Goal: Task Accomplishment & Management: Complete application form

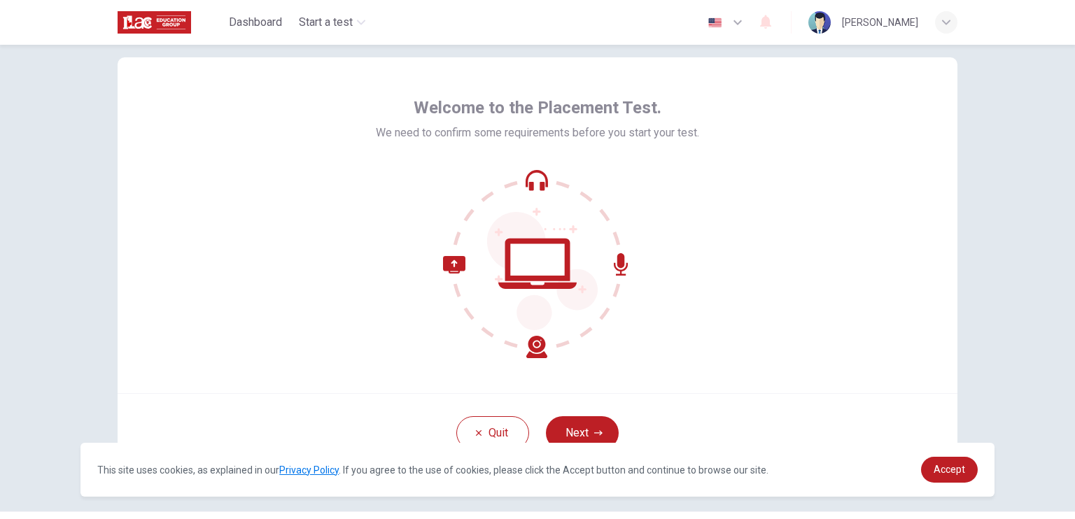
scroll to position [63, 0]
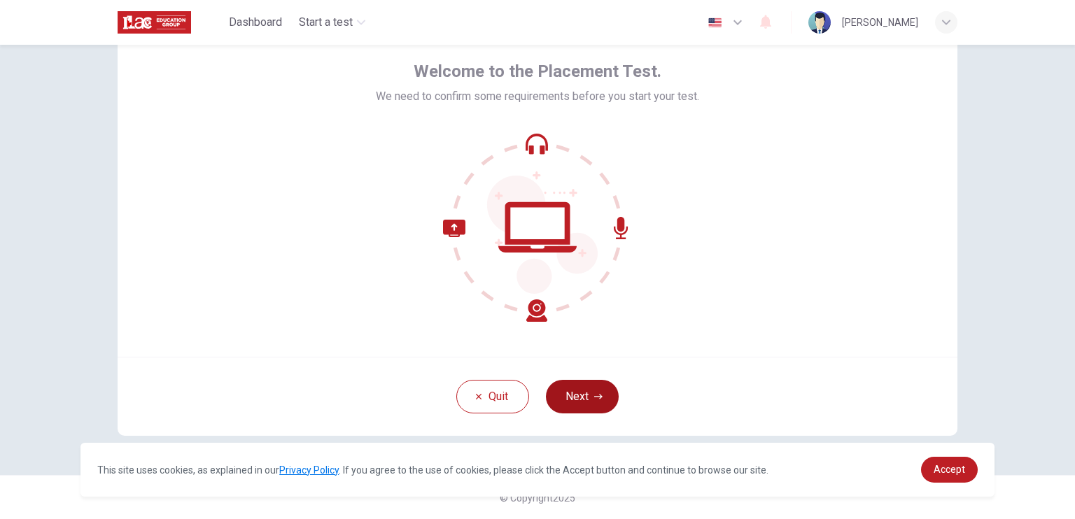
click at [566, 410] on button "Next" at bounding box center [582, 397] width 73 height 34
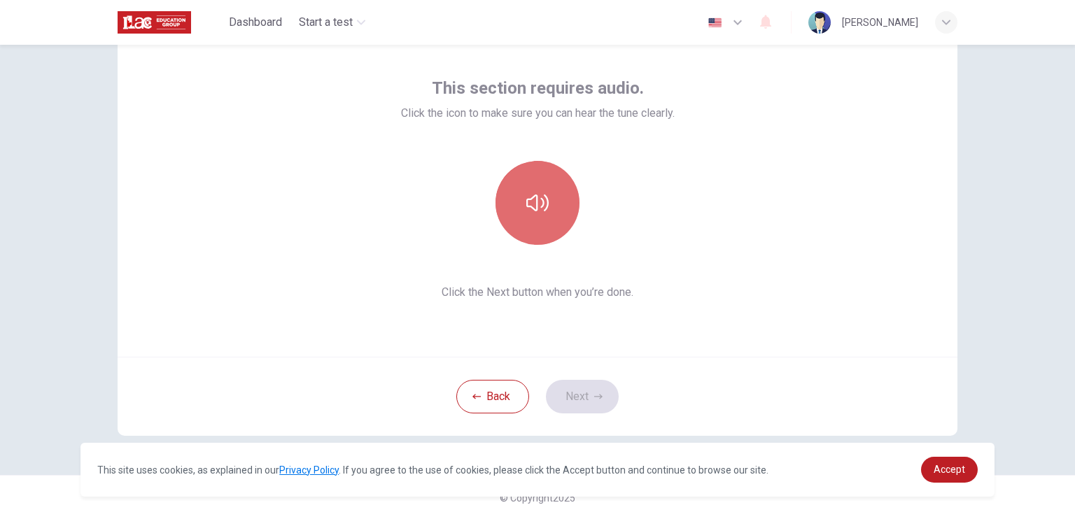
click at [538, 215] on button "button" at bounding box center [538, 203] width 84 height 84
click at [527, 183] on button "button" at bounding box center [538, 203] width 84 height 84
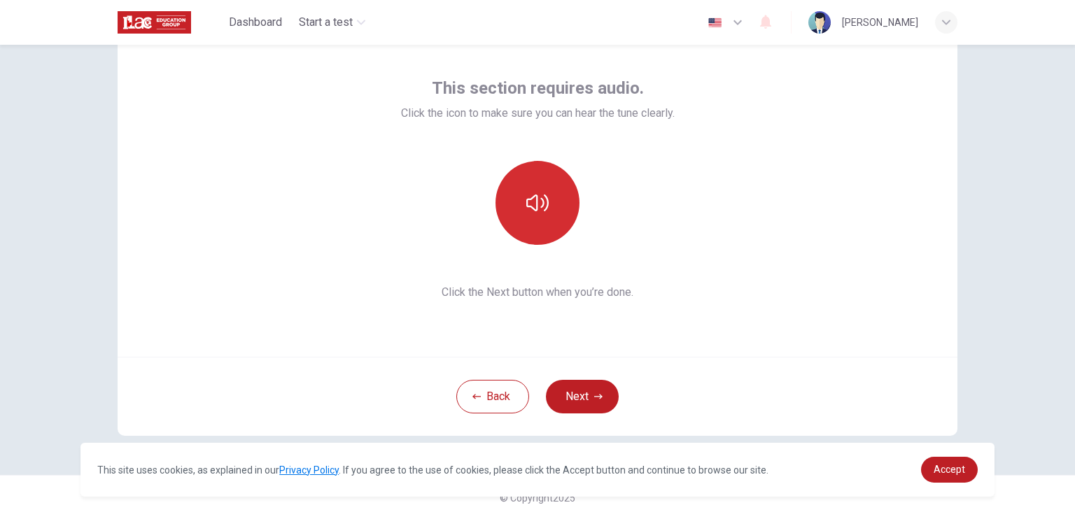
click at [514, 212] on button "button" at bounding box center [538, 203] width 84 height 84
click at [732, 262] on div "This section requires audio. Click the icon to make sure you can hear the tune …" at bounding box center [538, 189] width 840 height 336
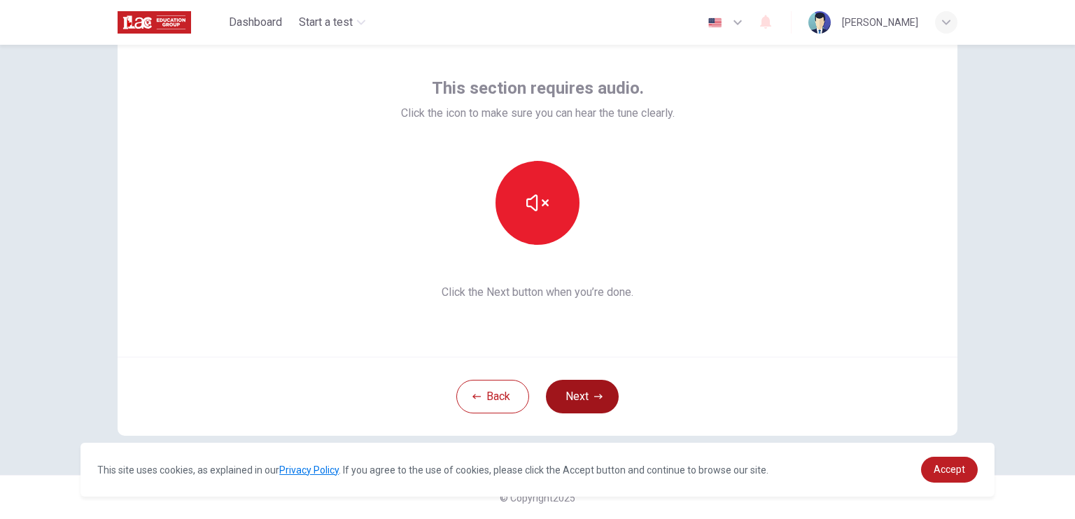
click at [572, 389] on button "Next" at bounding box center [582, 397] width 73 height 34
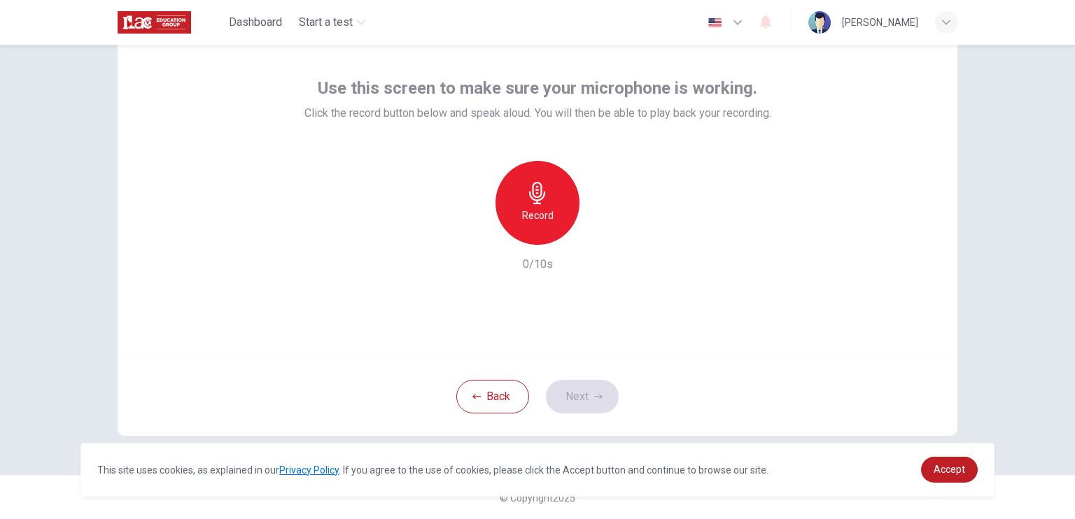
click at [546, 210] on h6 "Record" at bounding box center [538, 215] width 32 height 17
click at [512, 218] on div "Stop" at bounding box center [538, 203] width 84 height 84
click at [600, 232] on icon "button" at bounding box center [603, 234] width 6 height 8
click at [525, 206] on div "Record" at bounding box center [538, 203] width 84 height 84
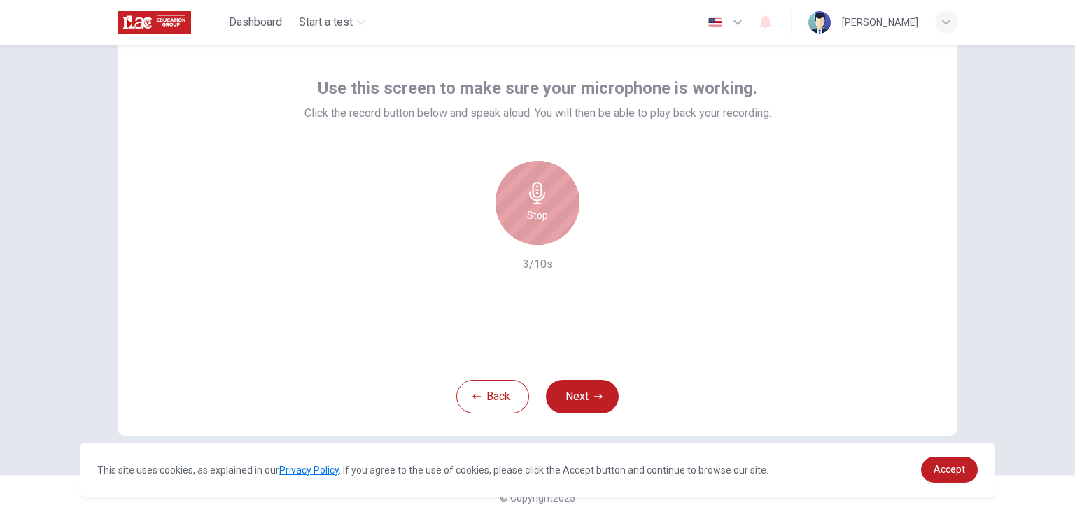
click at [525, 206] on div "Stop" at bounding box center [538, 203] width 84 height 84
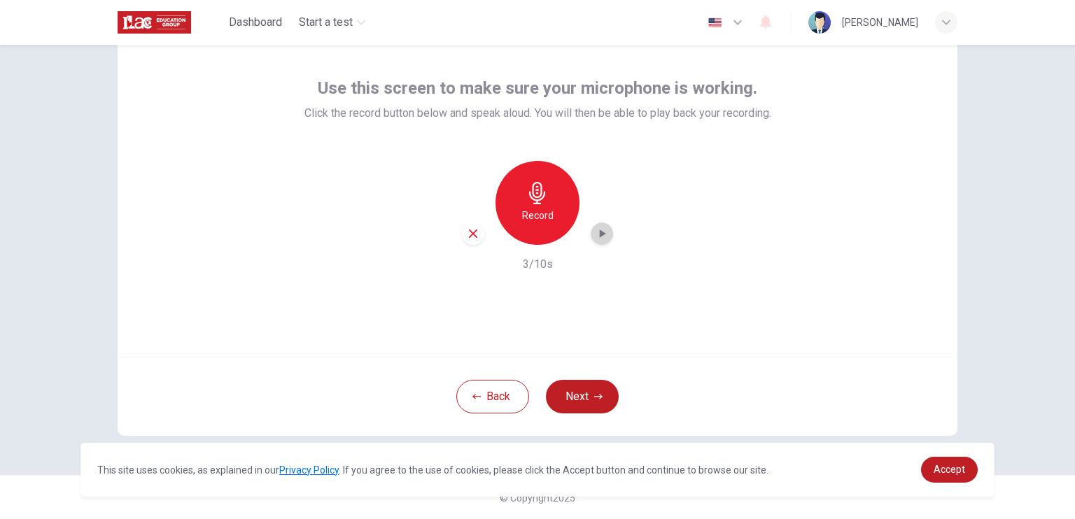
click at [594, 240] on div "button" at bounding box center [602, 234] width 22 height 22
click at [531, 198] on icon "button" at bounding box center [537, 193] width 22 height 22
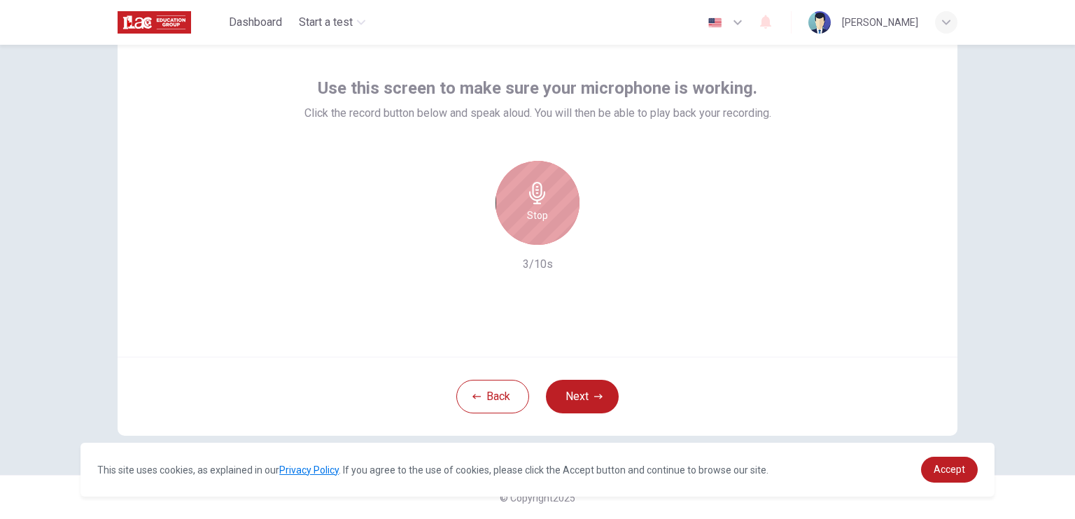
click at [563, 209] on div "Stop" at bounding box center [538, 203] width 84 height 84
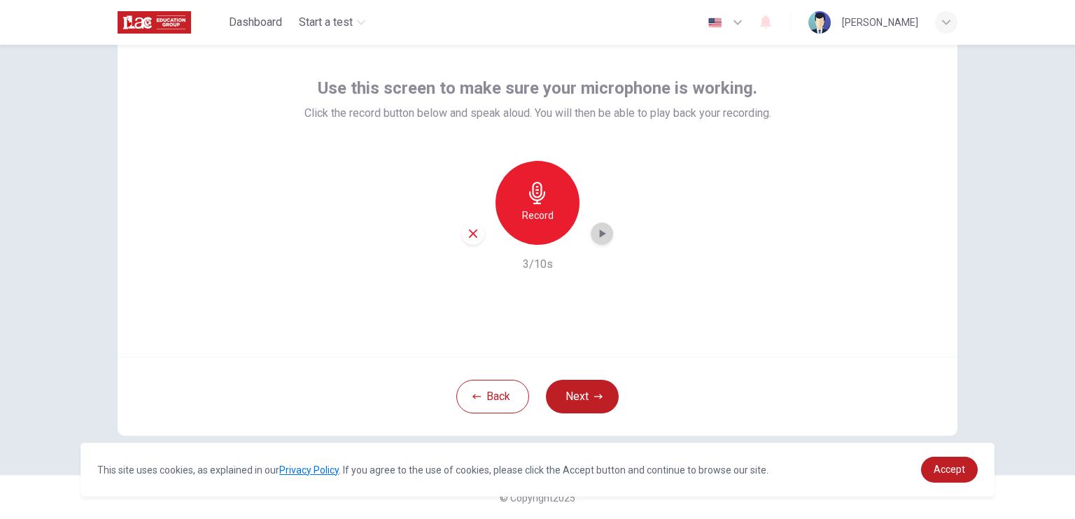
click at [595, 228] on icon "button" at bounding box center [602, 234] width 14 height 14
click at [538, 211] on h6 "Record" at bounding box center [538, 215] width 32 height 17
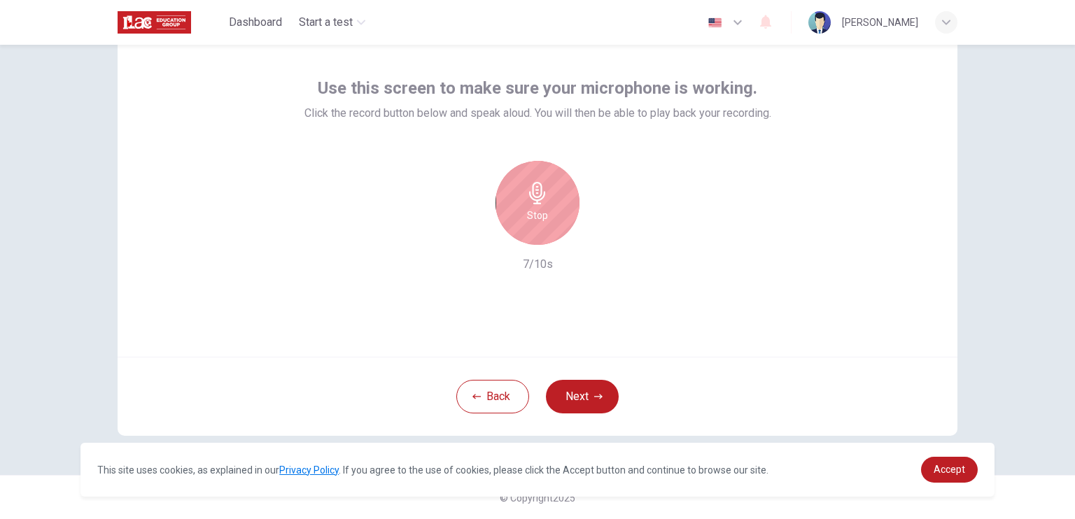
click at [521, 207] on div "Stop" at bounding box center [538, 203] width 84 height 84
click at [600, 235] on icon "button" at bounding box center [603, 234] width 6 height 8
click at [467, 242] on div "button" at bounding box center [473, 234] width 22 height 22
click at [540, 207] on h6 "Record" at bounding box center [538, 215] width 32 height 17
click at [557, 209] on div "Stop" at bounding box center [538, 203] width 84 height 84
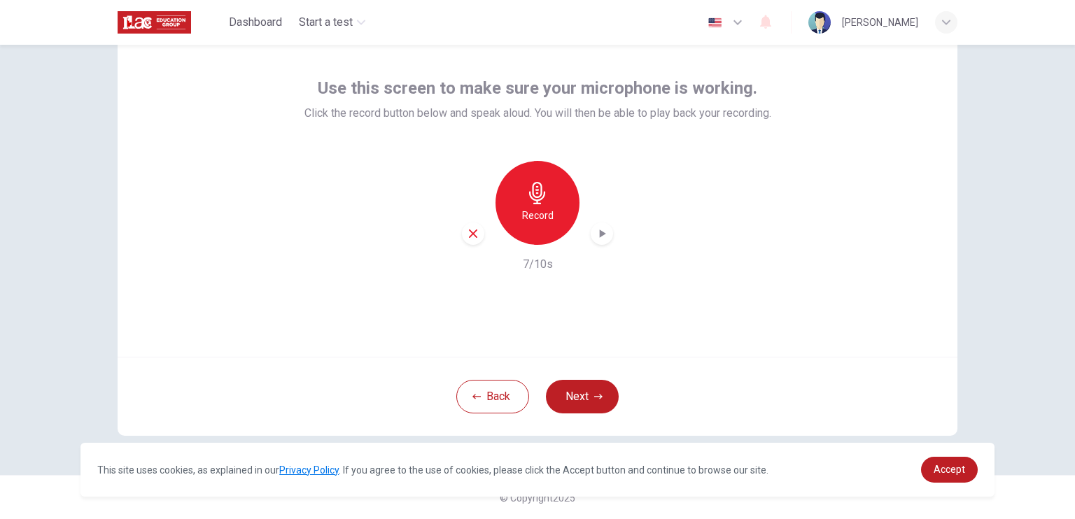
click at [599, 236] on icon "button" at bounding box center [602, 234] width 14 height 14
click at [577, 394] on button "Next" at bounding box center [582, 397] width 73 height 34
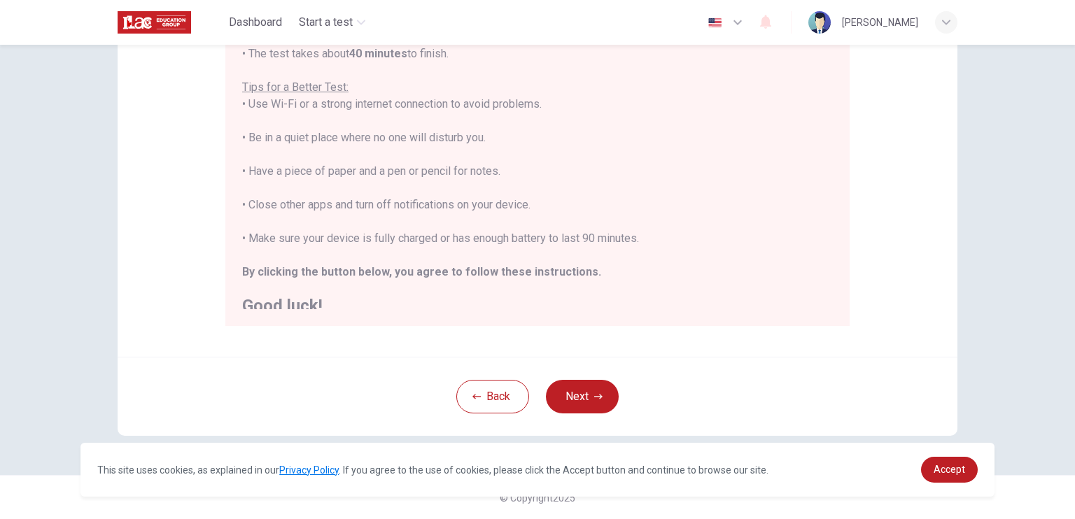
scroll to position [16, 0]
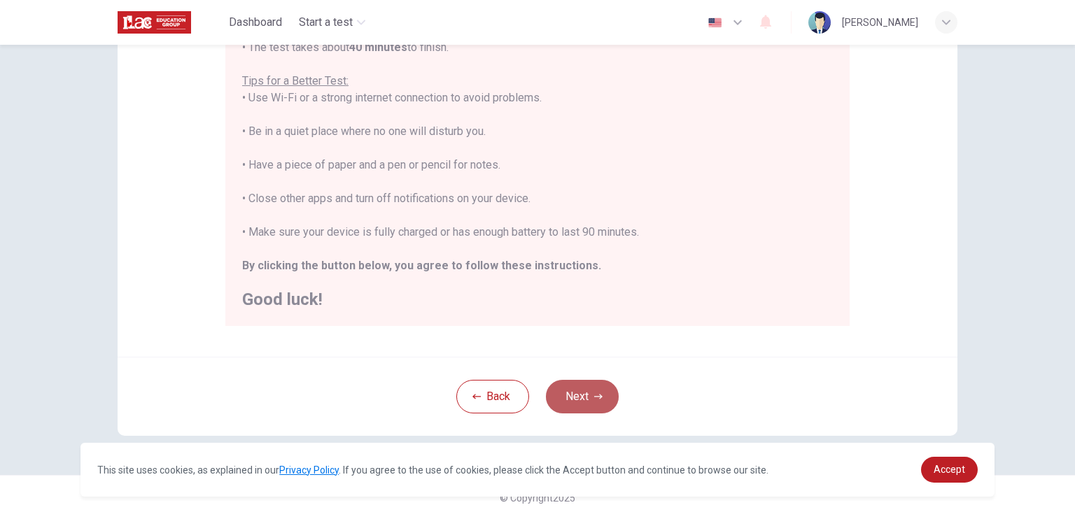
click at [566, 391] on button "Next" at bounding box center [582, 397] width 73 height 34
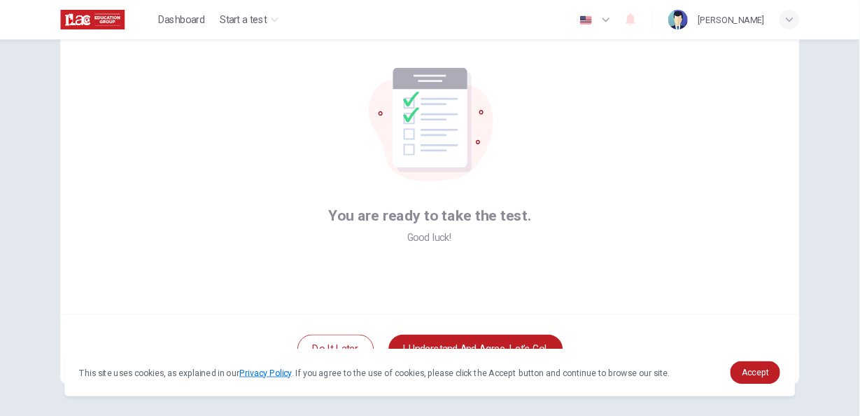
scroll to position [63, 0]
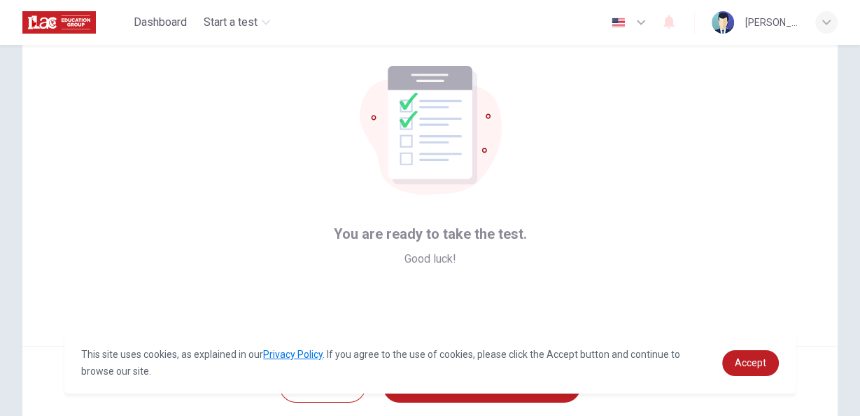
drag, startPoint x: 1075, startPoint y: 8, endPoint x: 615, endPoint y: 183, distance: 492.4
click at [615, 183] on div "You are ready to take the test. Good luck!" at bounding box center [430, 178] width 816 height 336
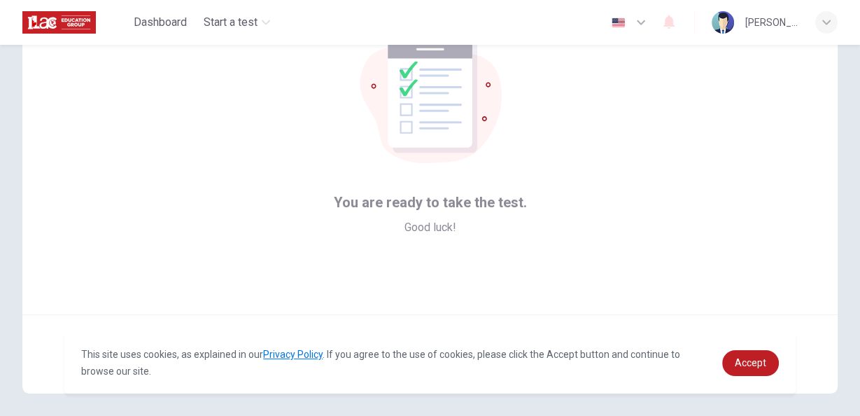
scroll to position [139, 0]
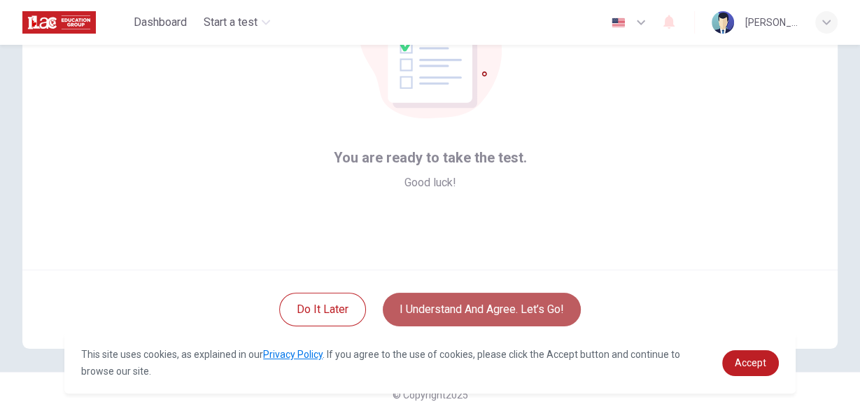
click at [451, 298] on button "I understand and agree. Let’s go!" at bounding box center [482, 310] width 198 height 34
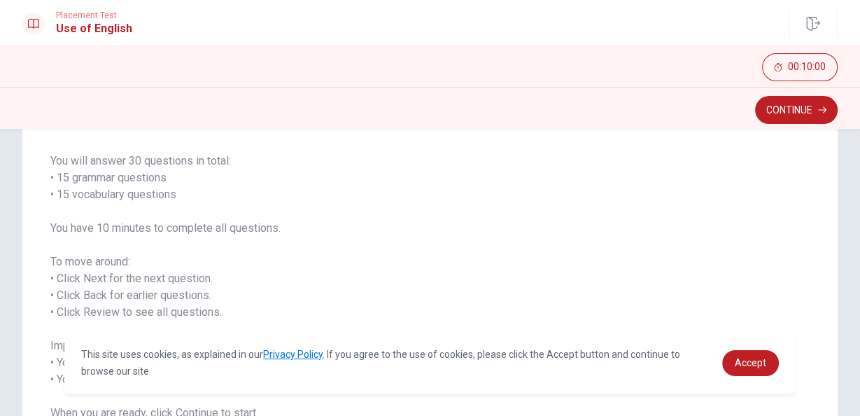
scroll to position [211, 0]
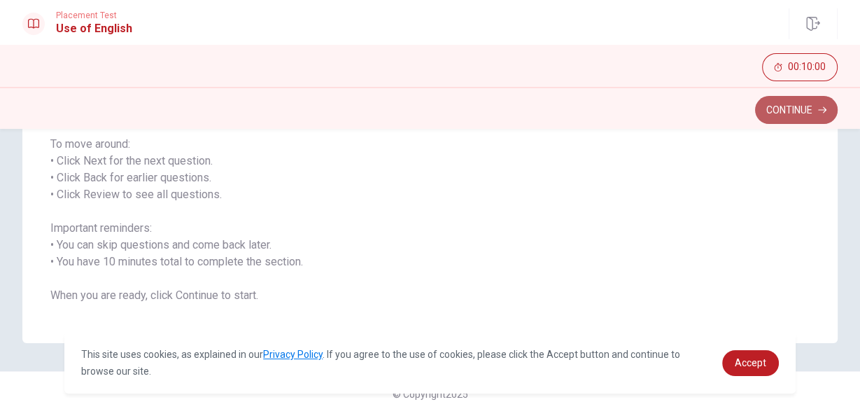
click at [784, 107] on button "Continue" at bounding box center [796, 110] width 83 height 28
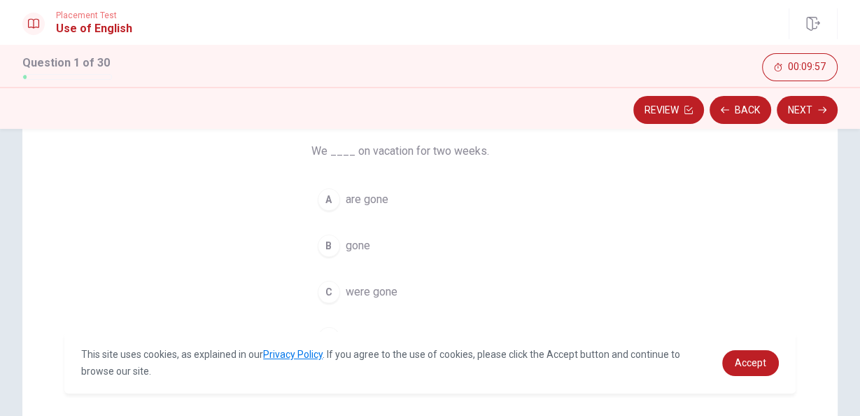
scroll to position [111, 0]
click at [368, 330] on span "have been" at bounding box center [371, 338] width 50 height 17
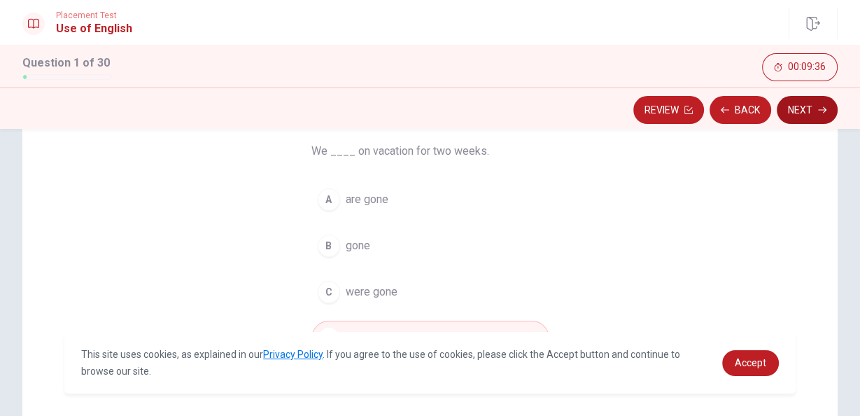
click at [788, 111] on button "Next" at bounding box center [807, 110] width 61 height 28
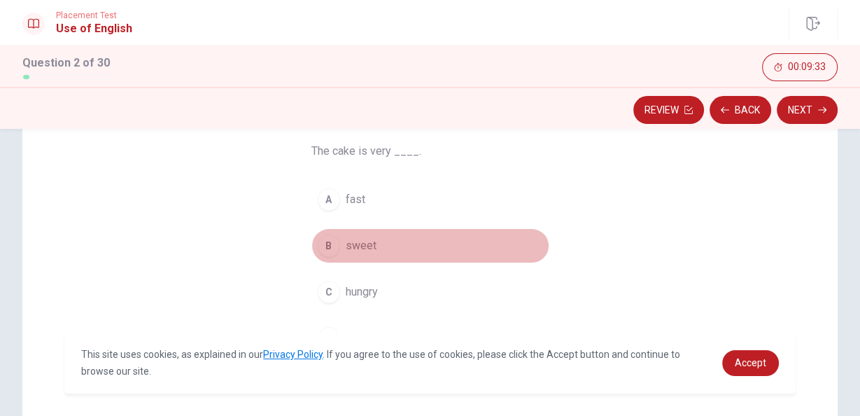
click at [358, 252] on span "sweet" at bounding box center [361, 245] width 31 height 17
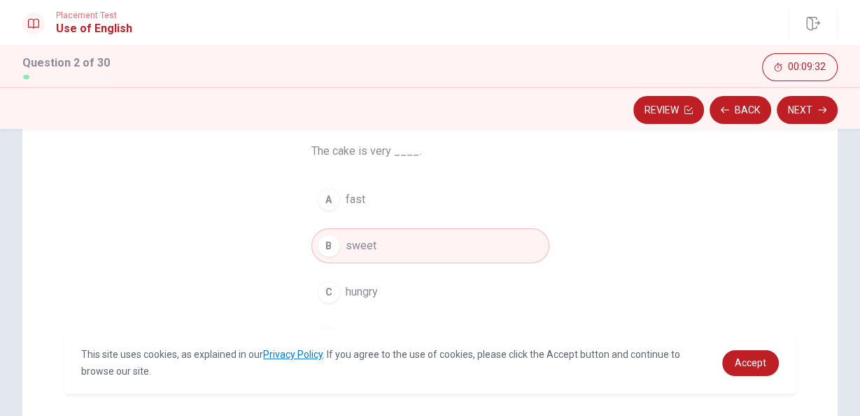
click at [776, 111] on div "Review Back Next" at bounding box center [430, 110] width 816 height 27
click at [809, 120] on button "Next" at bounding box center [807, 110] width 61 height 28
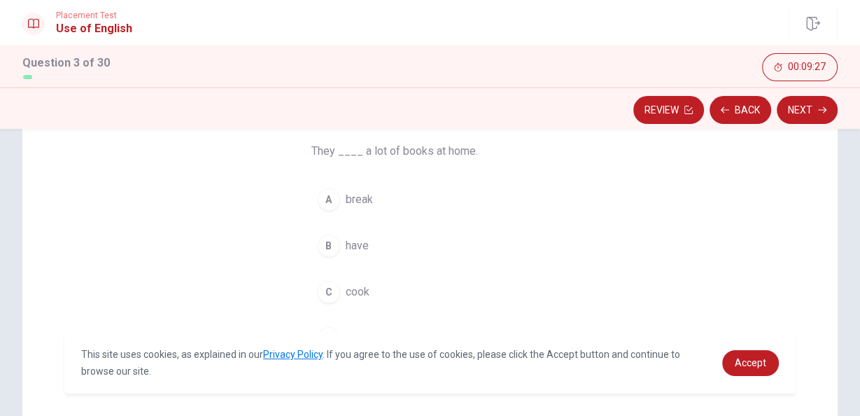
click at [375, 247] on button "B have" at bounding box center [431, 245] width 238 height 35
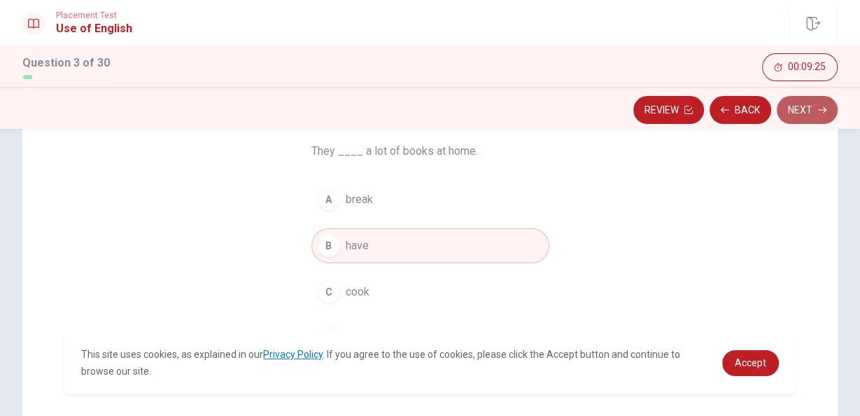
click at [805, 113] on button "Next" at bounding box center [807, 110] width 61 height 28
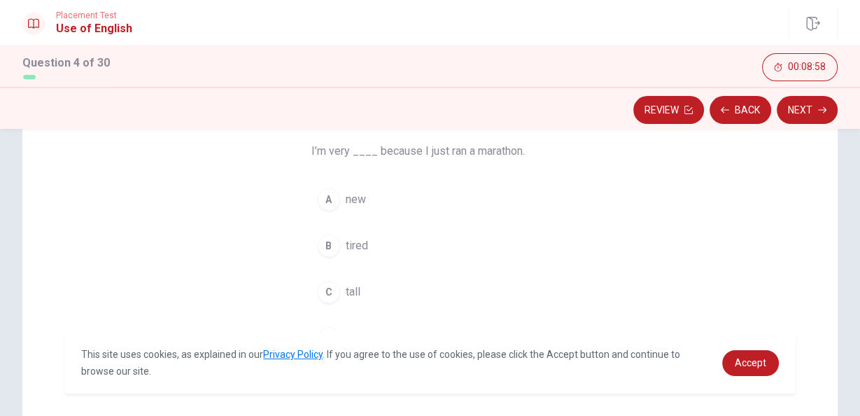
click at [356, 250] on span "tired" at bounding box center [357, 245] width 22 height 17
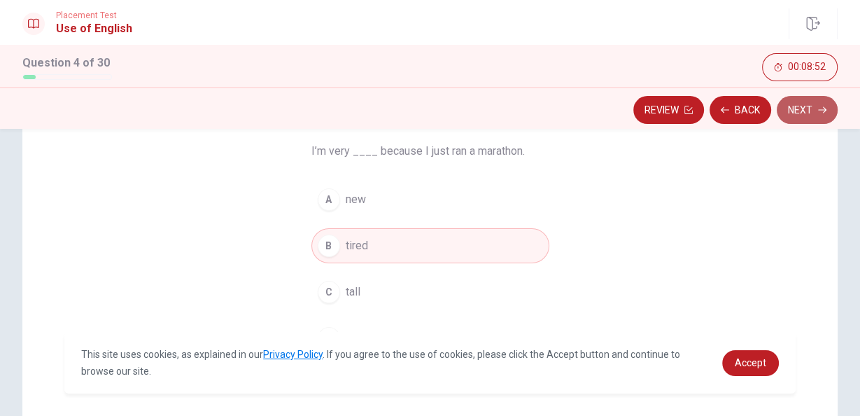
click at [796, 111] on button "Next" at bounding box center [807, 110] width 61 height 28
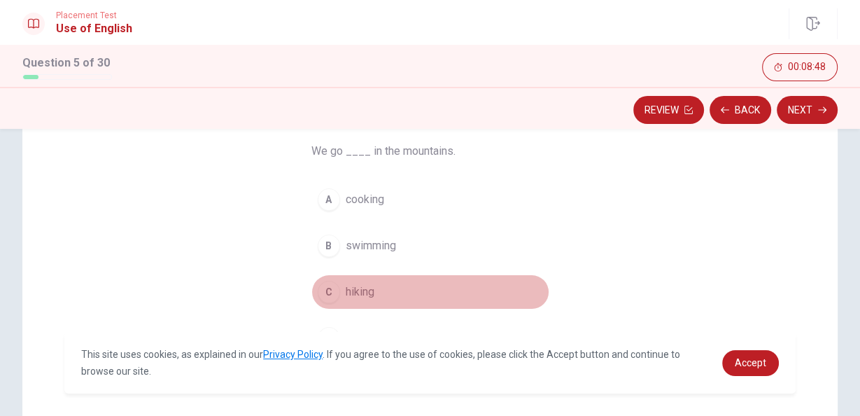
click at [361, 297] on span "hiking" at bounding box center [360, 292] width 29 height 17
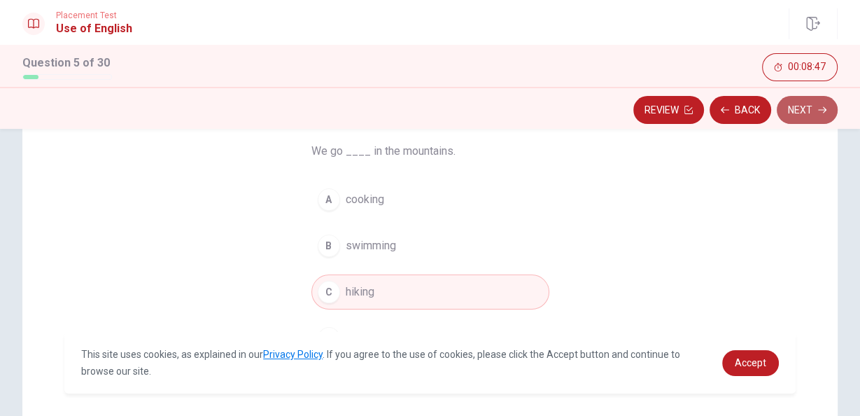
click at [802, 99] on button "Next" at bounding box center [807, 110] width 61 height 28
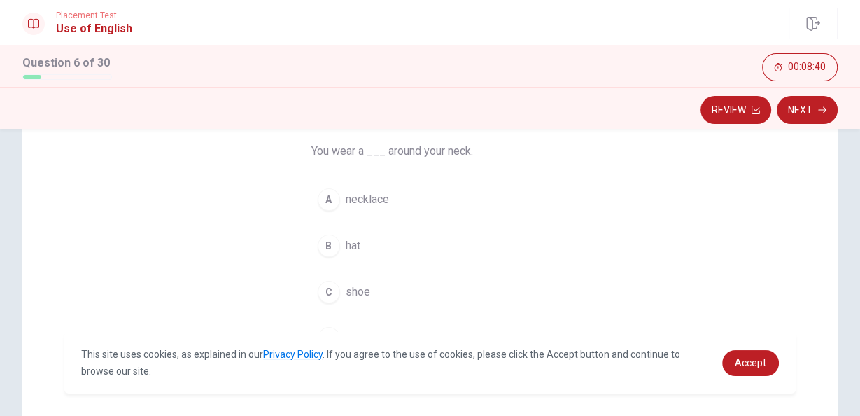
scroll to position [111, 0]
click at [348, 207] on button "A necklace" at bounding box center [431, 198] width 238 height 35
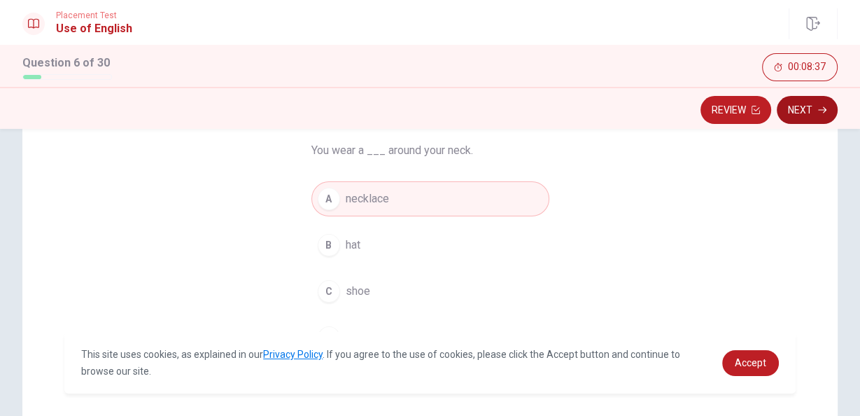
click at [809, 109] on button "Next" at bounding box center [807, 110] width 61 height 28
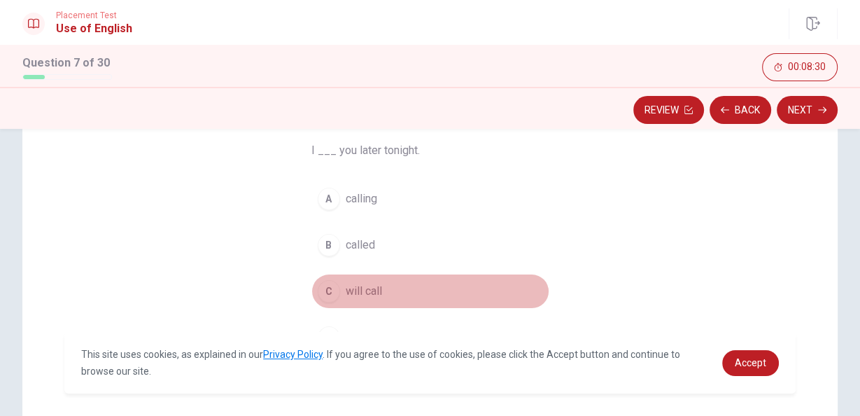
click at [365, 286] on span "will call" at bounding box center [364, 291] width 36 height 17
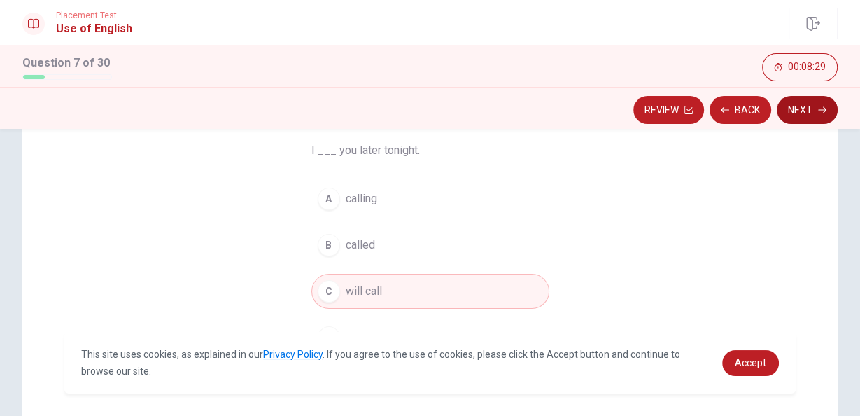
click at [818, 111] on button "Next" at bounding box center [807, 110] width 61 height 28
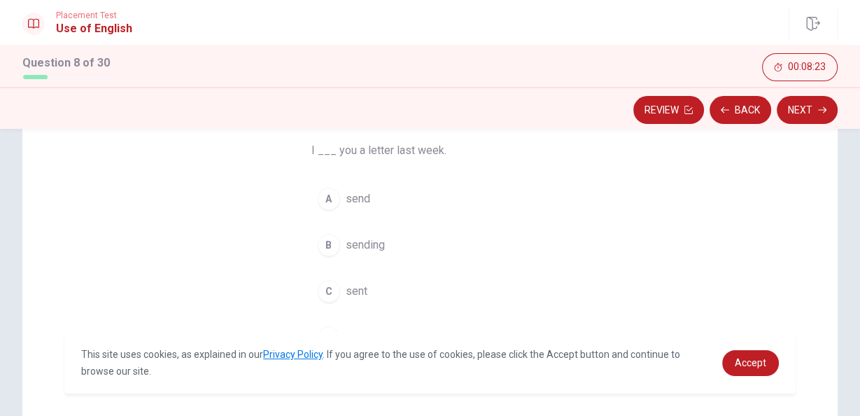
click at [357, 203] on span "send" at bounding box center [358, 198] width 25 height 17
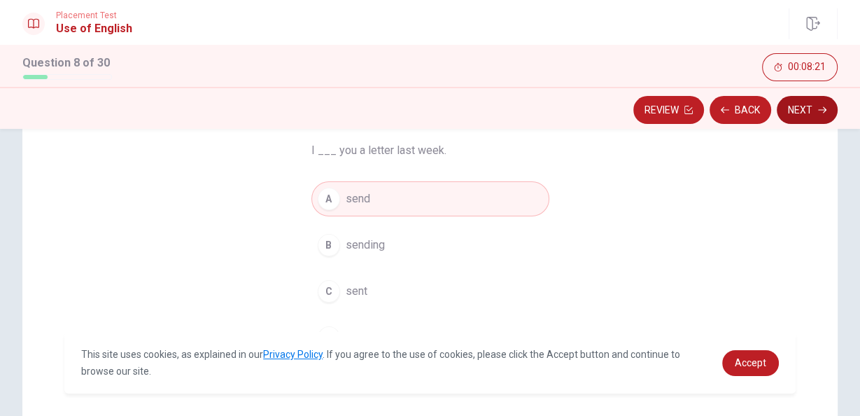
click at [815, 113] on button "Next" at bounding box center [807, 110] width 61 height 28
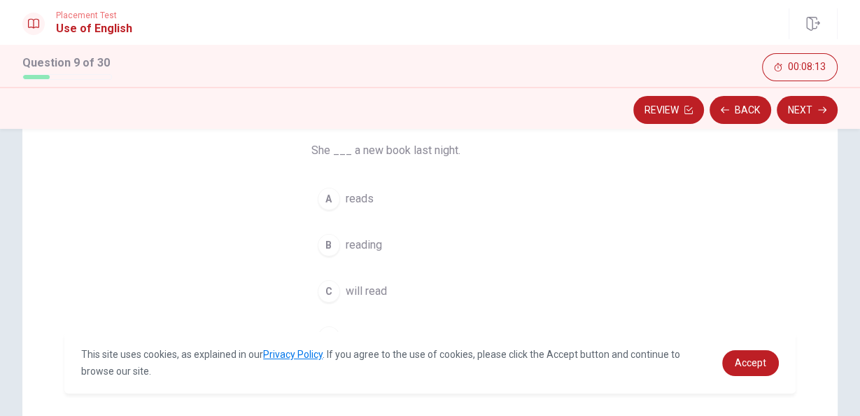
click at [356, 339] on span "read" at bounding box center [357, 337] width 22 height 17
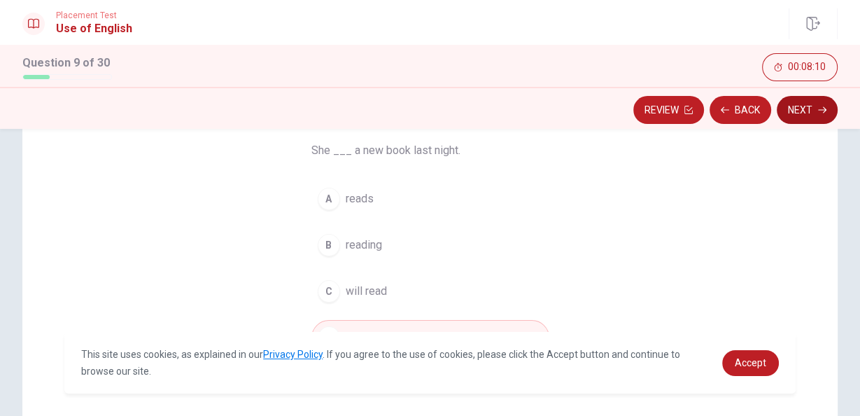
click at [797, 119] on button "Next" at bounding box center [807, 110] width 61 height 28
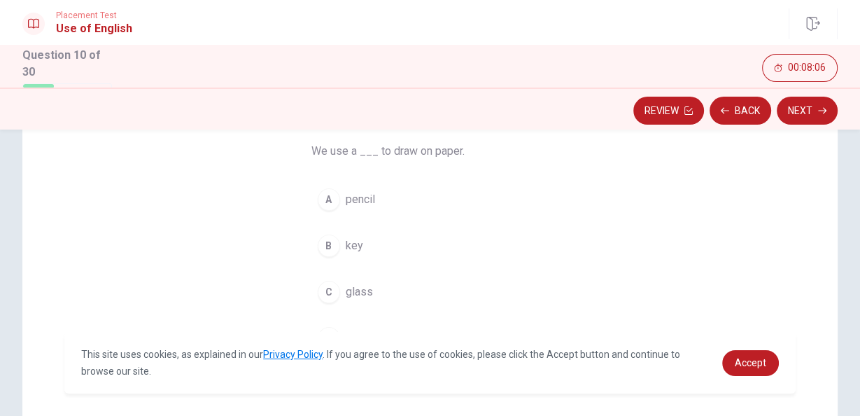
click at [365, 204] on span "pencil" at bounding box center [360, 199] width 29 height 17
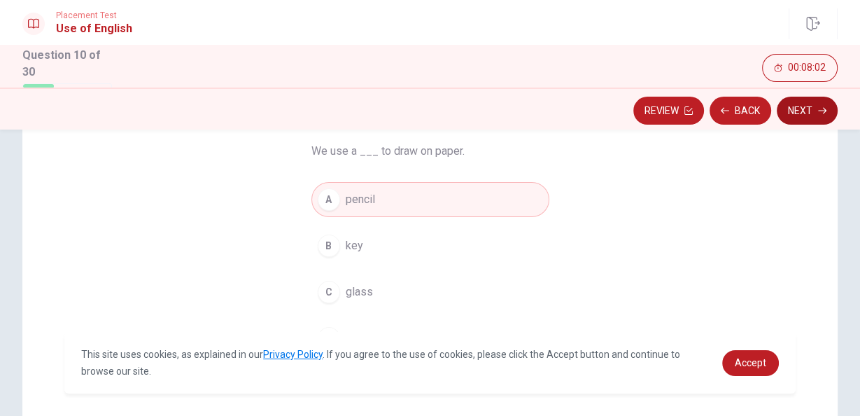
click at [791, 113] on button "Next" at bounding box center [807, 111] width 61 height 28
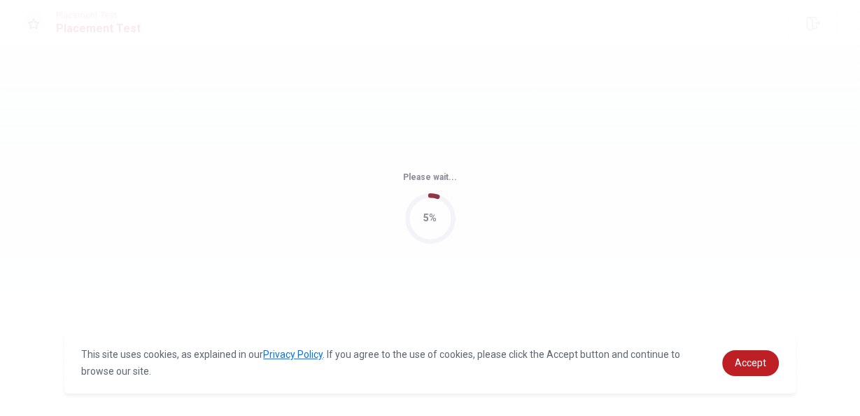
scroll to position [0, 0]
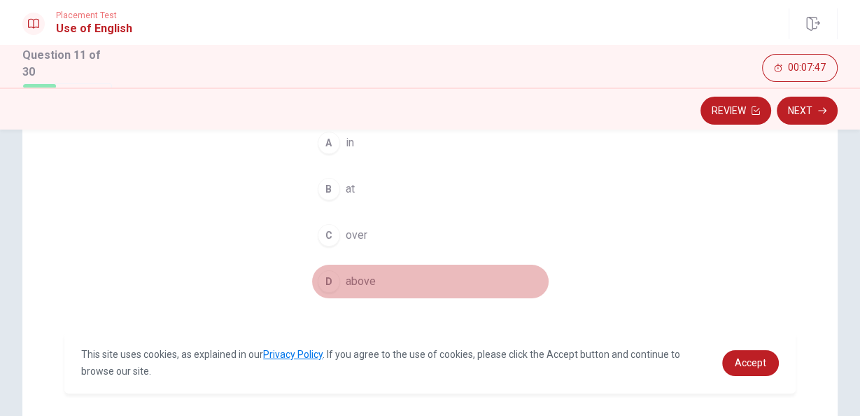
click at [354, 282] on span "above" at bounding box center [361, 281] width 30 height 17
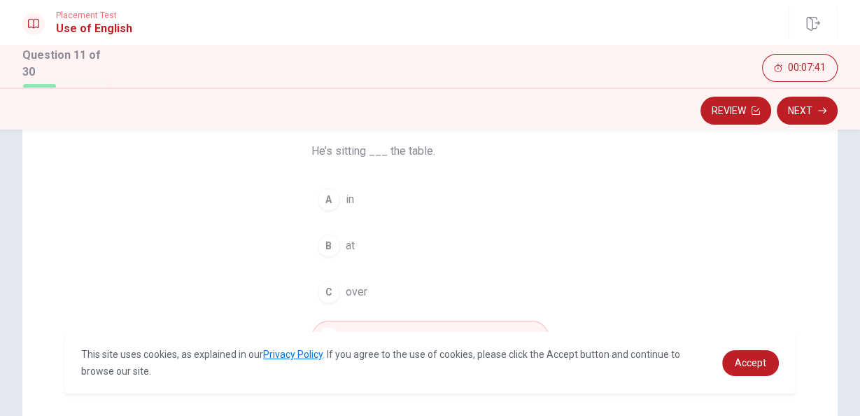
scroll to position [112, 0]
click at [358, 244] on button "B at" at bounding box center [431, 245] width 238 height 35
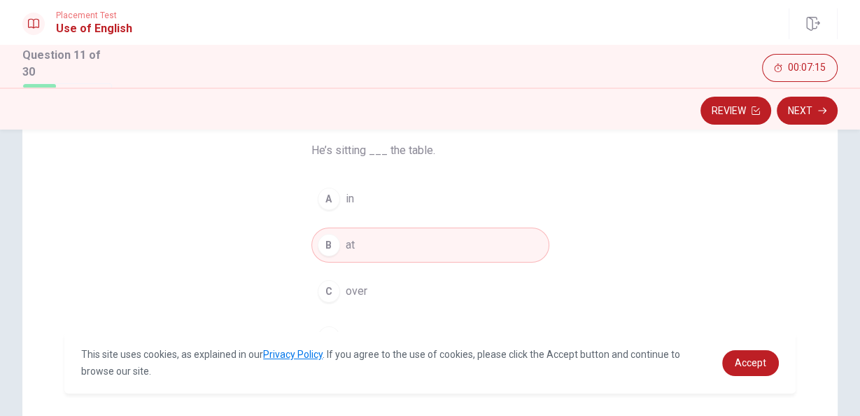
click at [351, 274] on button "C over" at bounding box center [431, 291] width 238 height 35
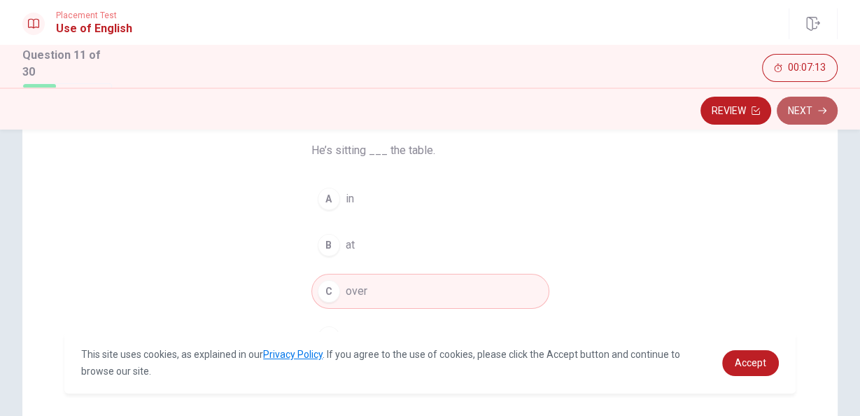
click at [826, 108] on button "Next" at bounding box center [807, 111] width 61 height 28
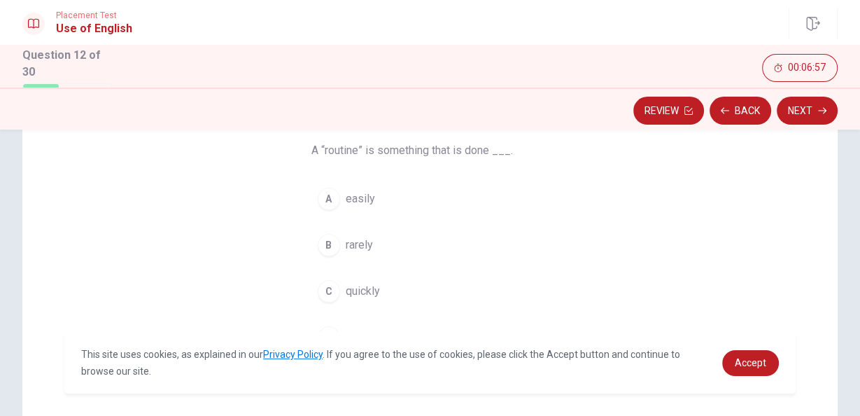
click at [381, 336] on span "regularly" at bounding box center [367, 337] width 42 height 17
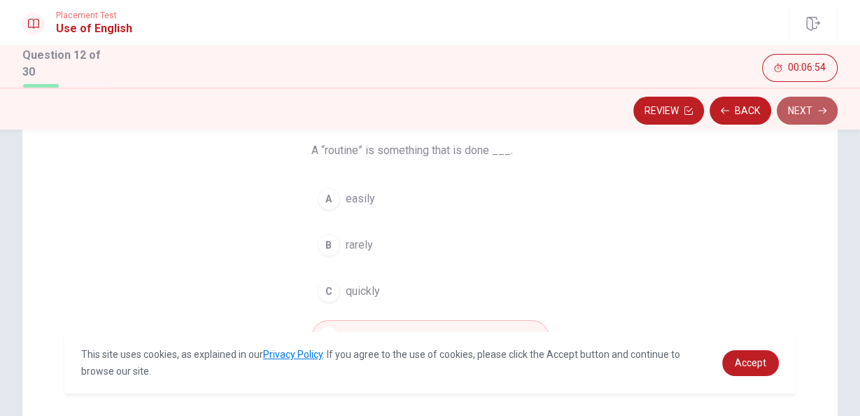
click at [800, 113] on button "Next" at bounding box center [807, 111] width 61 height 28
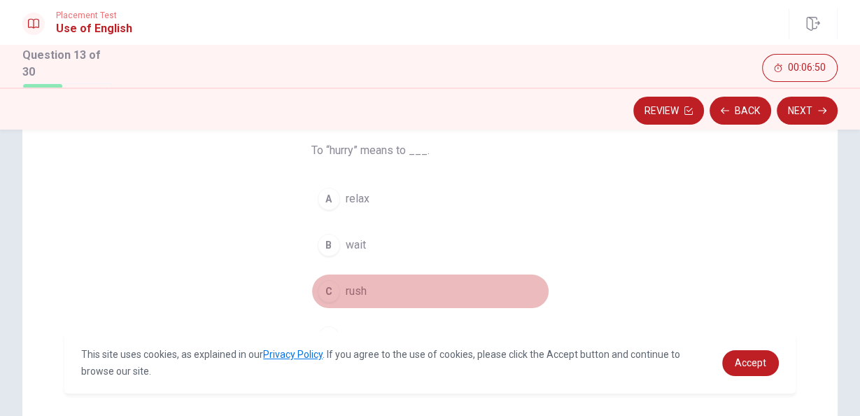
click at [352, 291] on span "rush" at bounding box center [356, 291] width 21 height 17
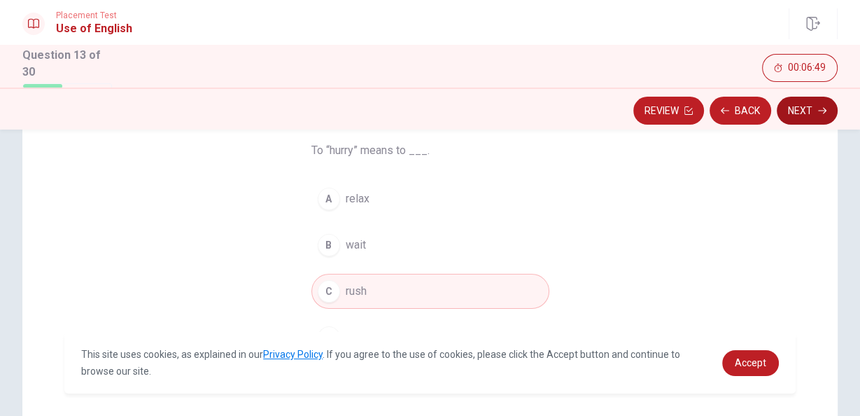
click at [793, 104] on button "Next" at bounding box center [807, 111] width 61 height 28
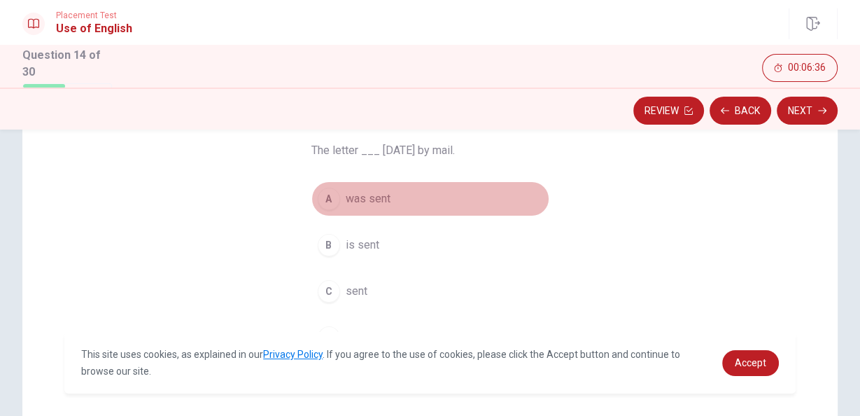
click at [374, 196] on span "was sent" at bounding box center [368, 198] width 45 height 17
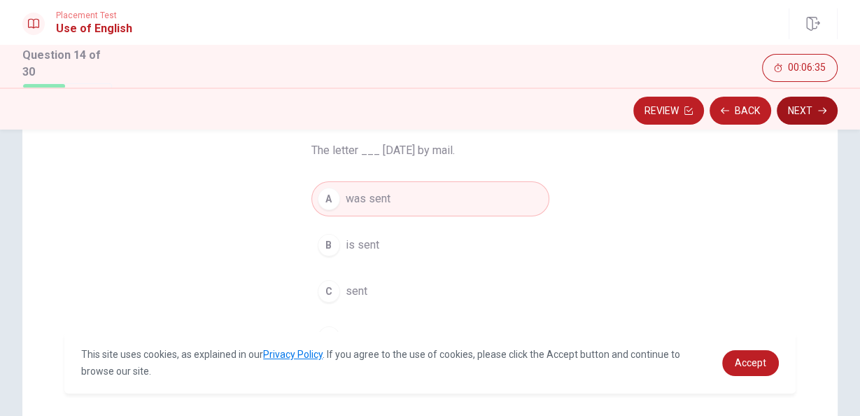
click at [815, 113] on button "Next" at bounding box center [807, 111] width 61 height 28
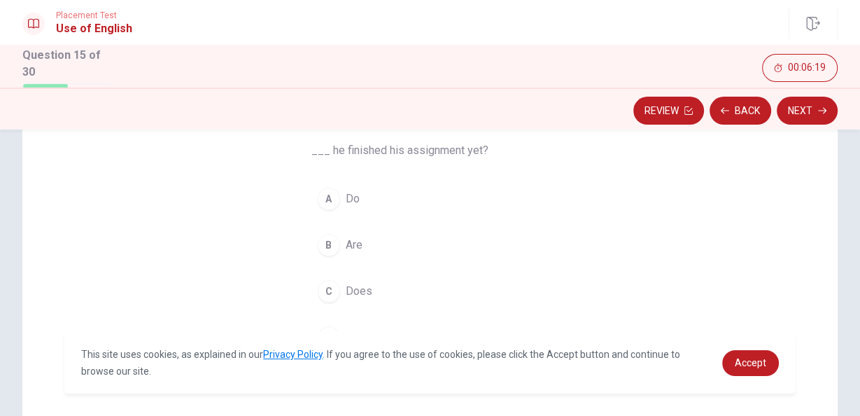
click at [347, 293] on span "Does" at bounding box center [359, 291] width 27 height 17
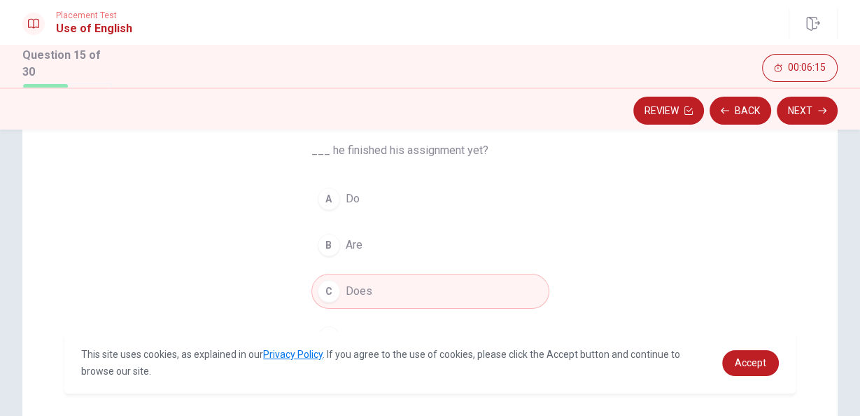
click at [353, 330] on span "Has" at bounding box center [356, 337] width 20 height 17
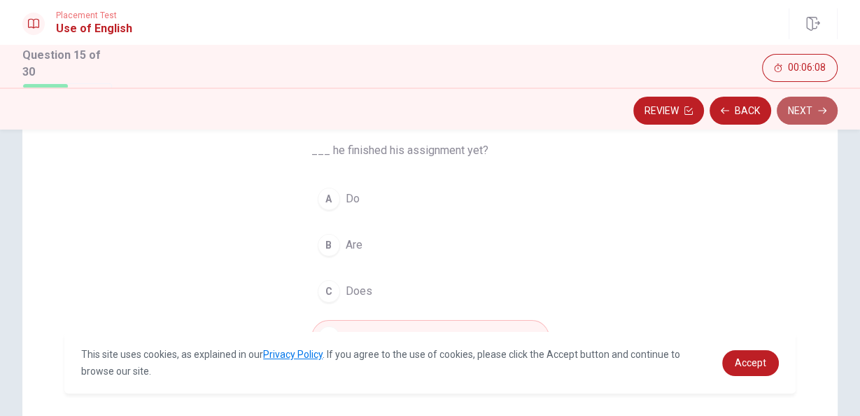
click at [795, 119] on button "Next" at bounding box center [807, 111] width 61 height 28
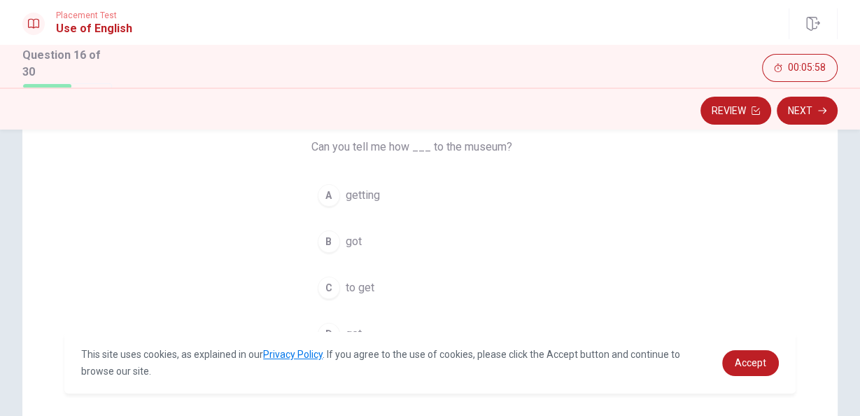
scroll to position [116, 0]
click at [364, 286] on span "to get" at bounding box center [360, 287] width 29 height 17
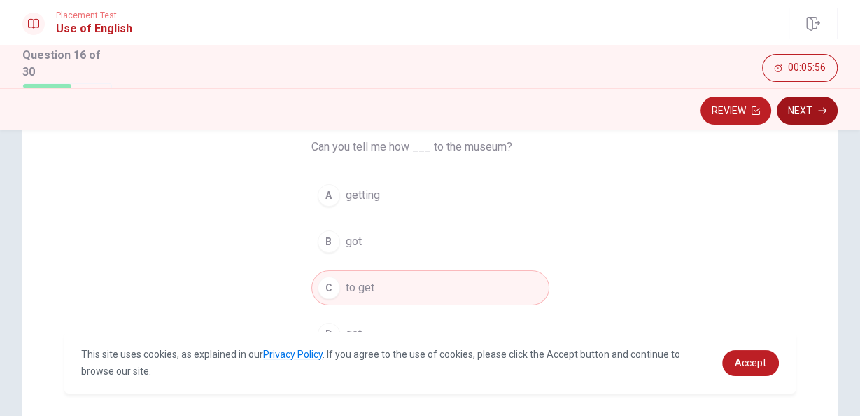
click at [814, 118] on button "Next" at bounding box center [807, 111] width 61 height 28
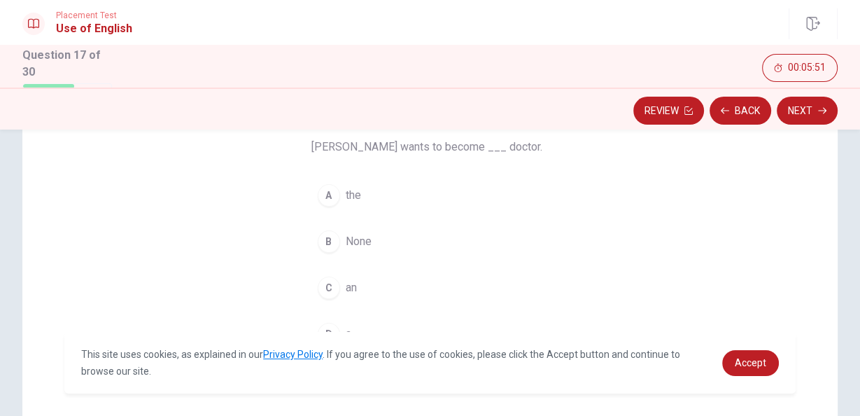
click at [351, 286] on span "an" at bounding box center [351, 287] width 11 height 17
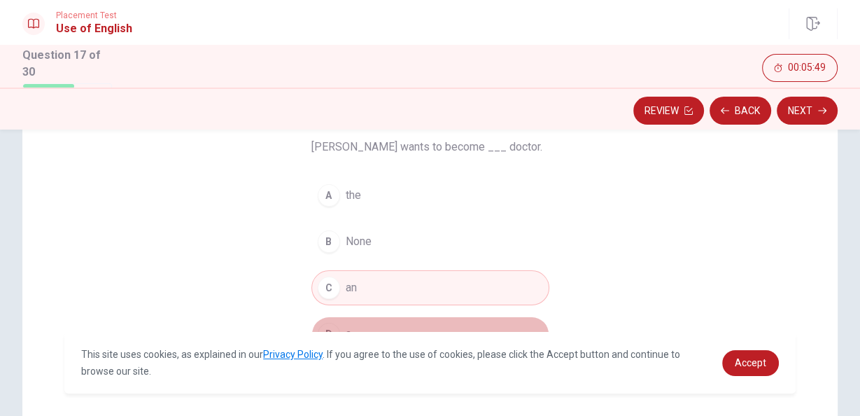
click at [346, 335] on span "a" at bounding box center [349, 334] width 6 height 17
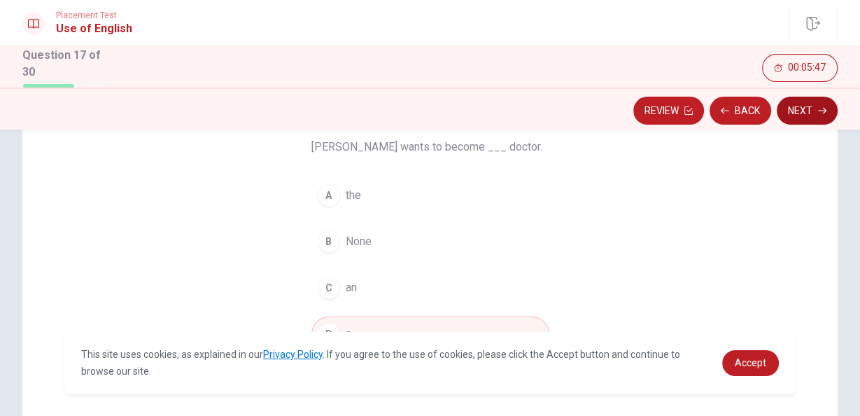
click at [794, 113] on button "Next" at bounding box center [807, 111] width 61 height 28
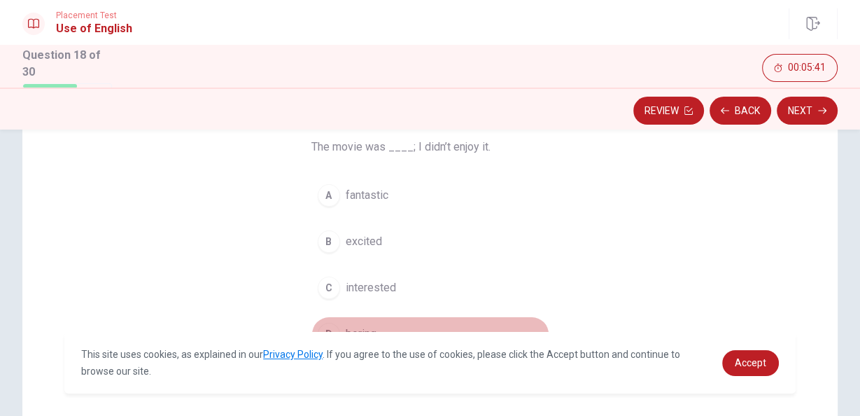
click at [375, 329] on button "D boring" at bounding box center [431, 333] width 238 height 35
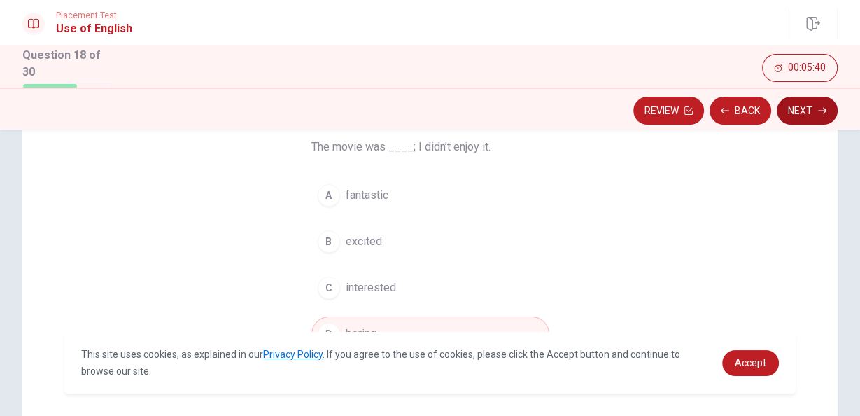
click at [801, 113] on button "Next" at bounding box center [807, 111] width 61 height 28
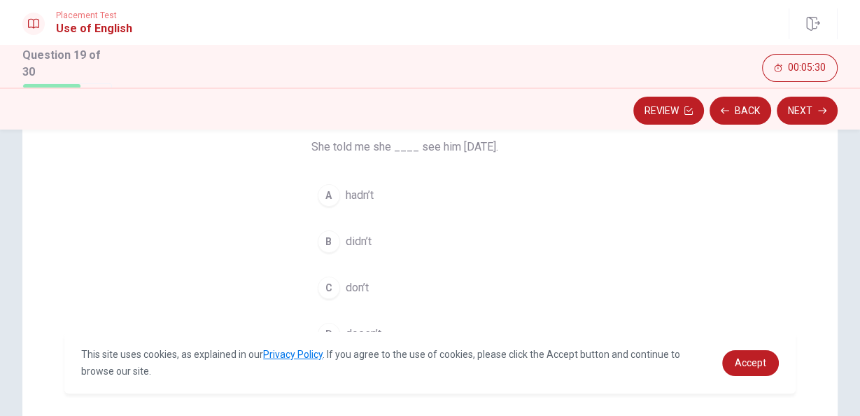
click at [353, 238] on span "didn’t" at bounding box center [359, 241] width 26 height 17
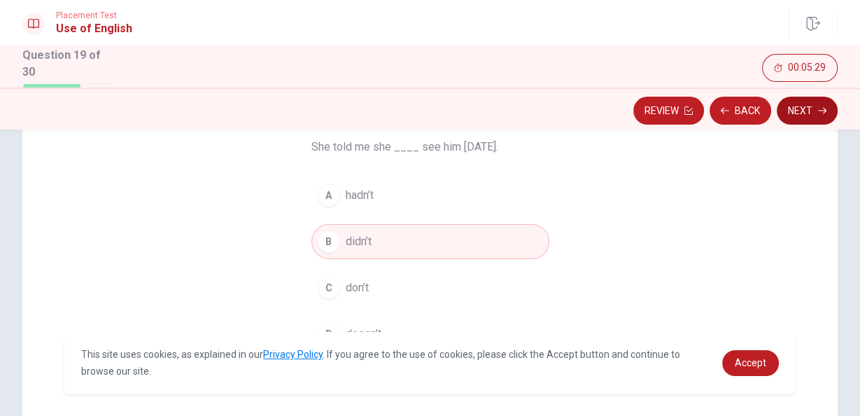
click at [802, 106] on button "Next" at bounding box center [807, 111] width 61 height 28
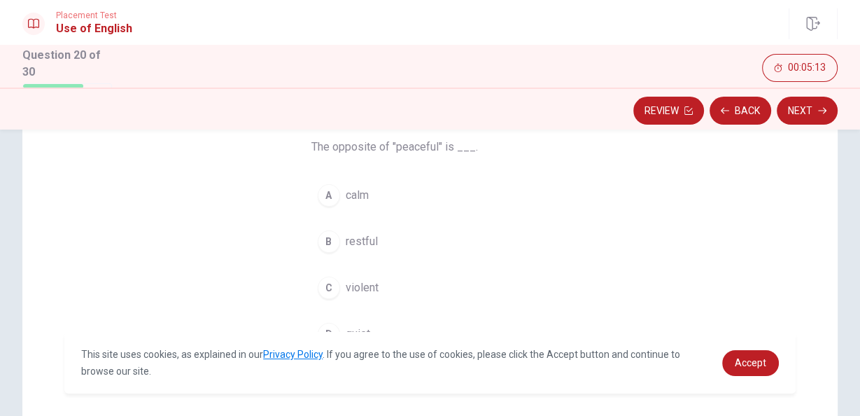
click at [361, 286] on span "violent" at bounding box center [362, 287] width 33 height 17
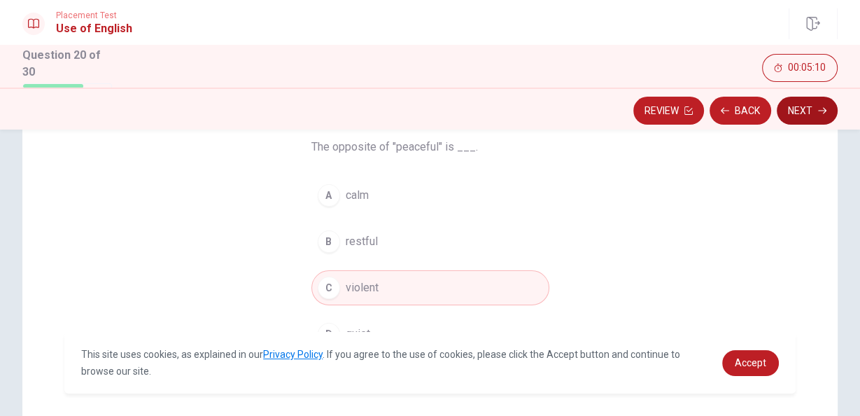
click at [809, 110] on button "Next" at bounding box center [807, 111] width 61 height 28
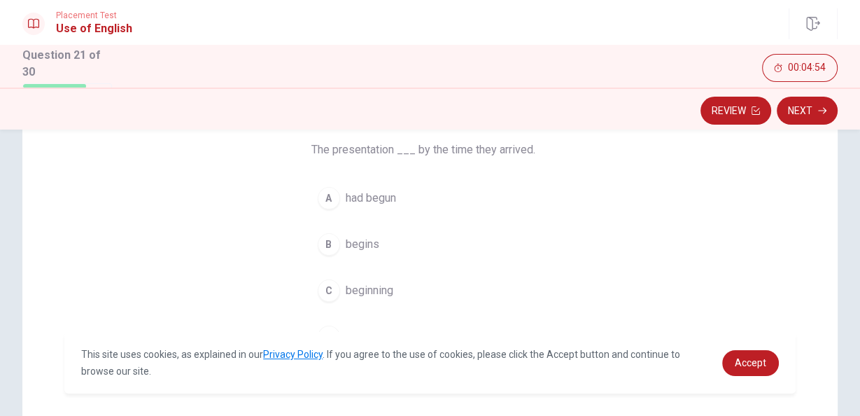
scroll to position [112, 0]
click at [412, 338] on span "will have begun" at bounding box center [384, 337] width 76 height 17
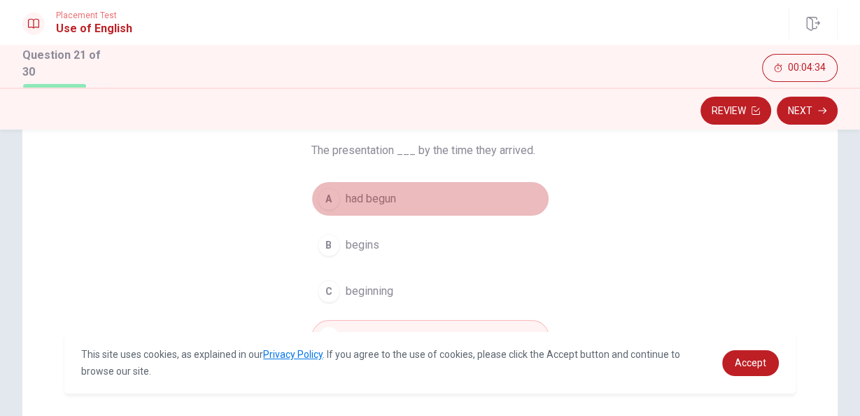
click at [461, 200] on button "A had begun" at bounding box center [431, 198] width 238 height 35
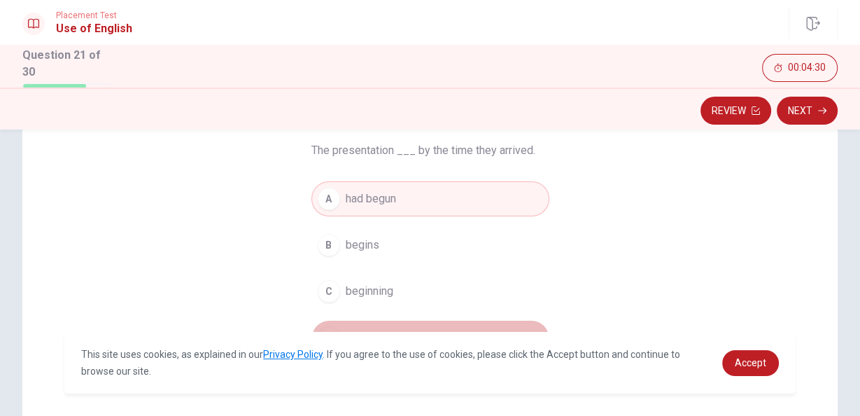
click at [442, 335] on button "D will have begun" at bounding box center [431, 337] width 238 height 35
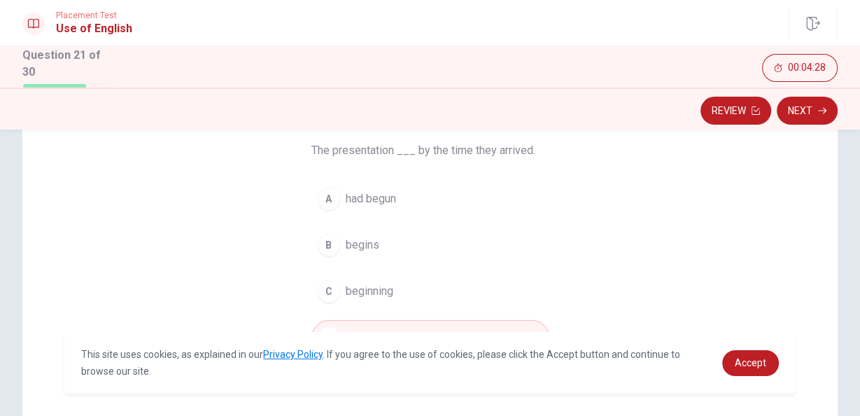
click at [439, 195] on button "A had begun" at bounding box center [431, 198] width 238 height 35
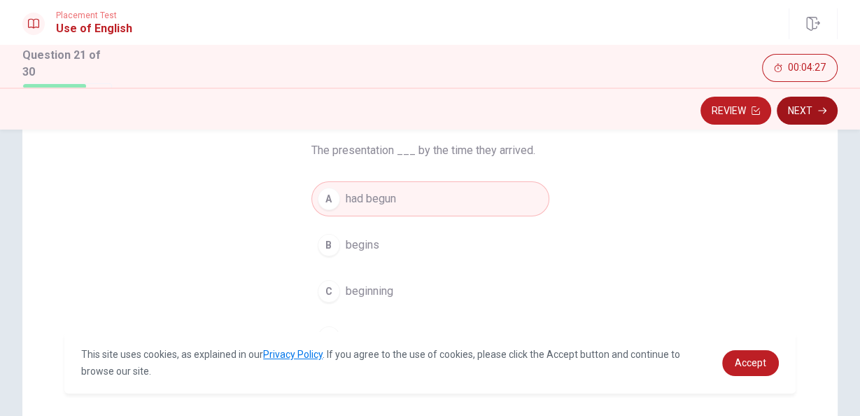
click at [832, 107] on button "Next" at bounding box center [807, 111] width 61 height 28
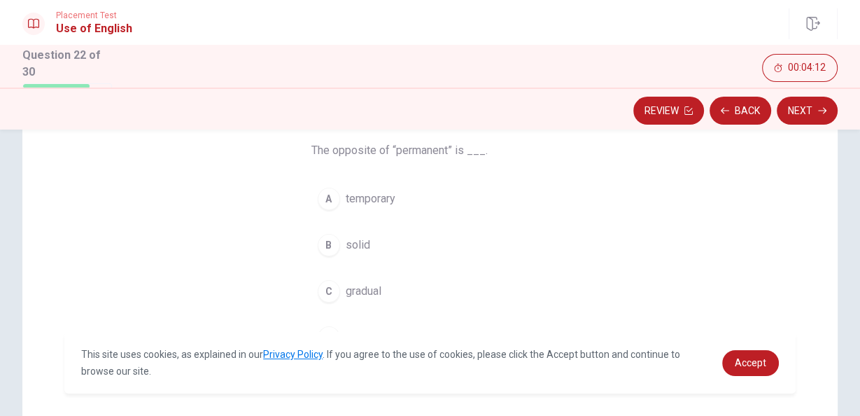
click at [409, 196] on button "A temporary" at bounding box center [431, 198] width 238 height 35
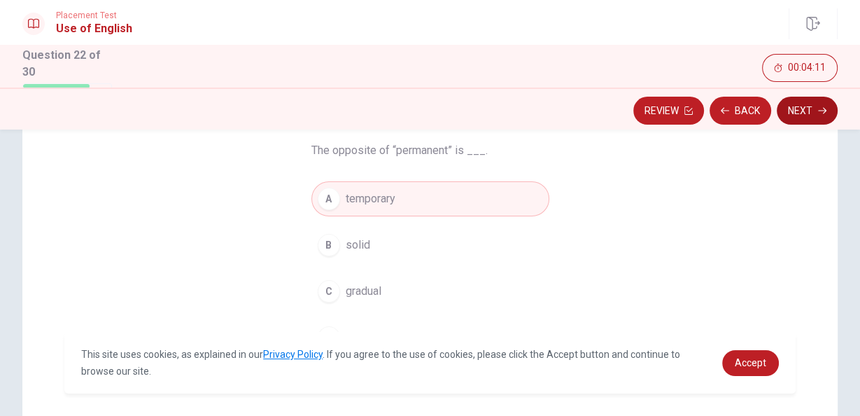
click at [816, 111] on button "Next" at bounding box center [807, 111] width 61 height 28
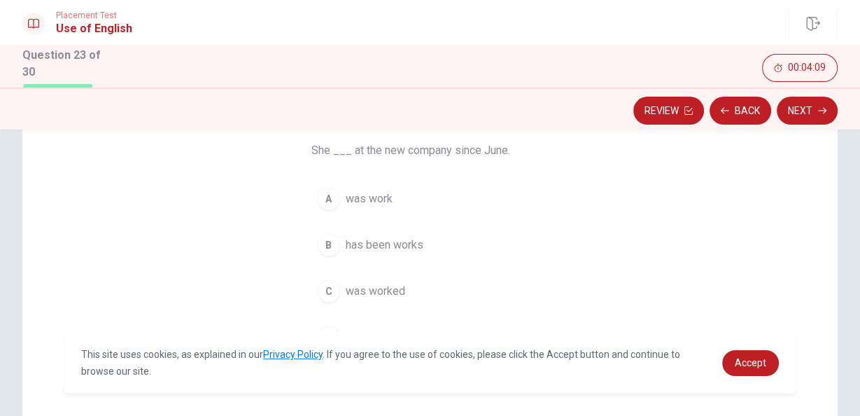
drag, startPoint x: 386, startPoint y: 150, endPoint x: 491, endPoint y: 147, distance: 104.4
click at [491, 147] on span "She ___ at the new company since June." at bounding box center [431, 150] width 238 height 17
click at [404, 334] on span "has been working" at bounding box center [389, 337] width 86 height 17
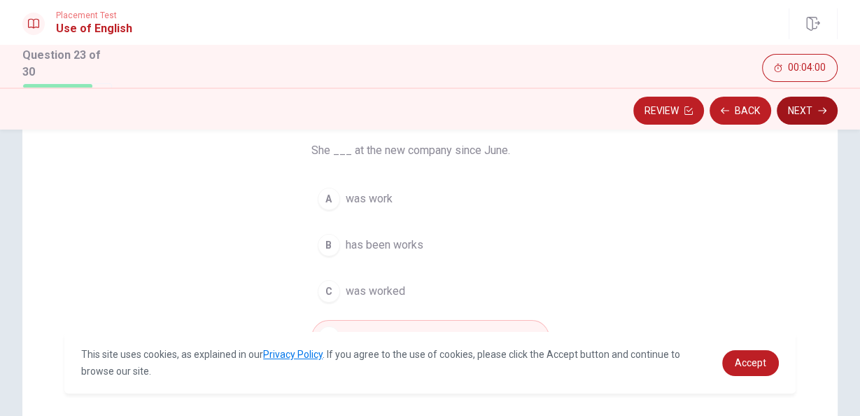
click at [821, 111] on icon "button" at bounding box center [822, 110] width 8 height 8
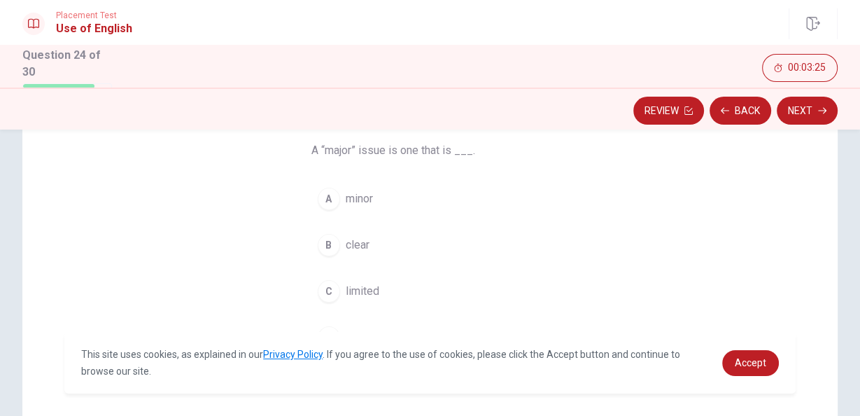
click at [360, 329] on span "significant" at bounding box center [371, 337] width 50 height 17
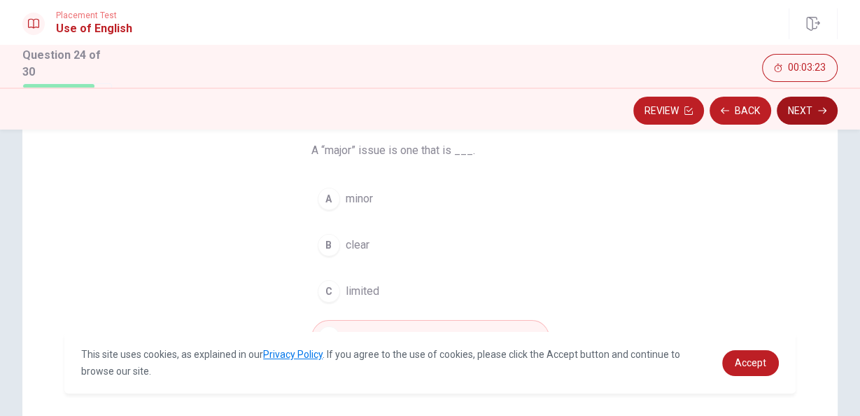
click at [813, 111] on button "Next" at bounding box center [807, 111] width 61 height 28
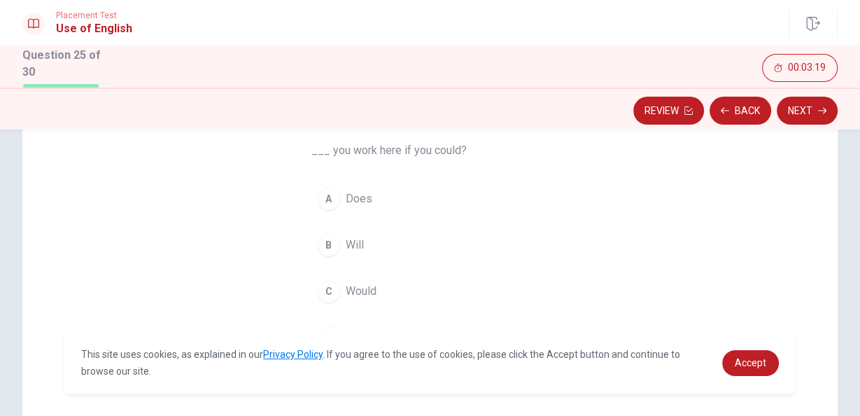
click at [398, 256] on button "B Will" at bounding box center [431, 245] width 238 height 35
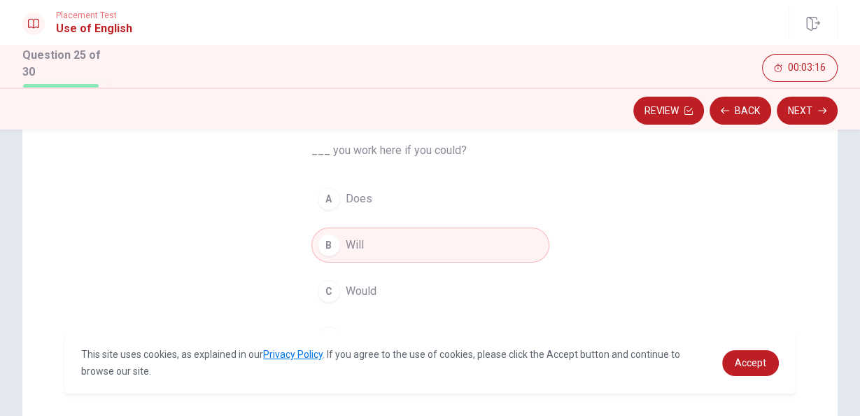
click at [422, 287] on button "C Would" at bounding box center [431, 291] width 238 height 35
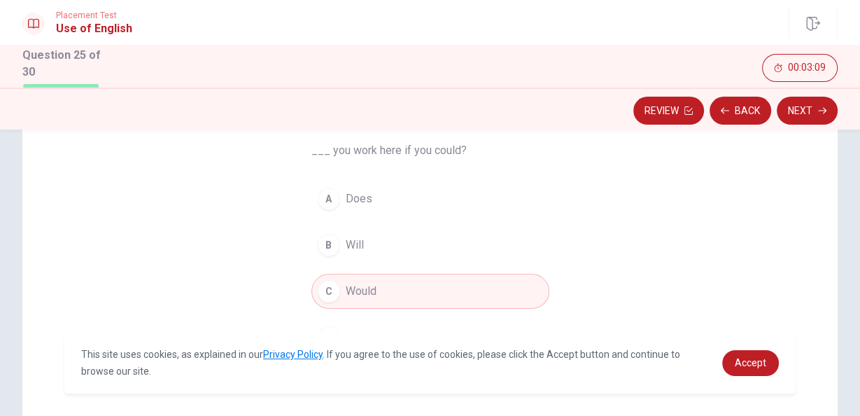
click at [351, 239] on span "Will" at bounding box center [355, 245] width 18 height 17
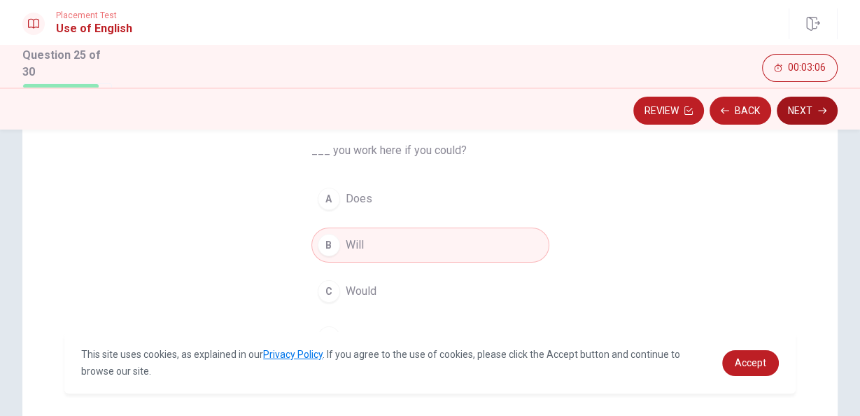
click at [818, 106] on button "Next" at bounding box center [807, 111] width 61 height 28
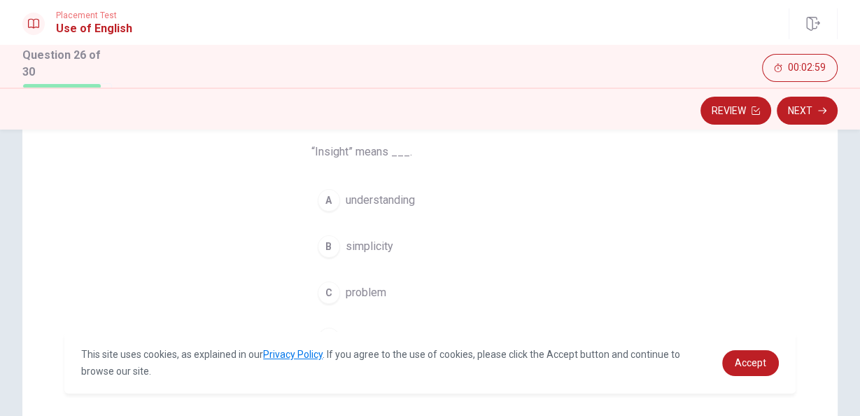
scroll to position [111, 0]
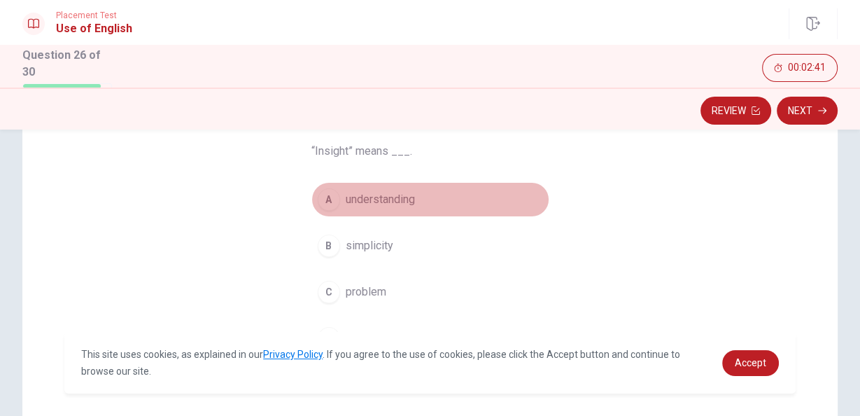
click at [413, 204] on span "understanding" at bounding box center [380, 199] width 69 height 17
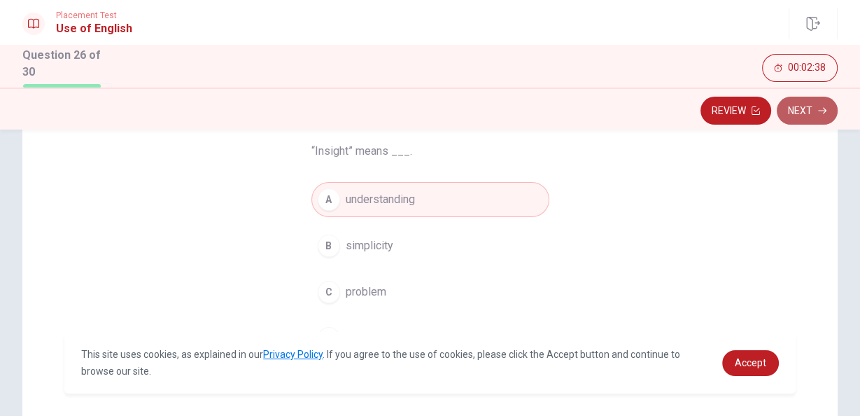
click at [802, 104] on button "Next" at bounding box center [807, 111] width 61 height 28
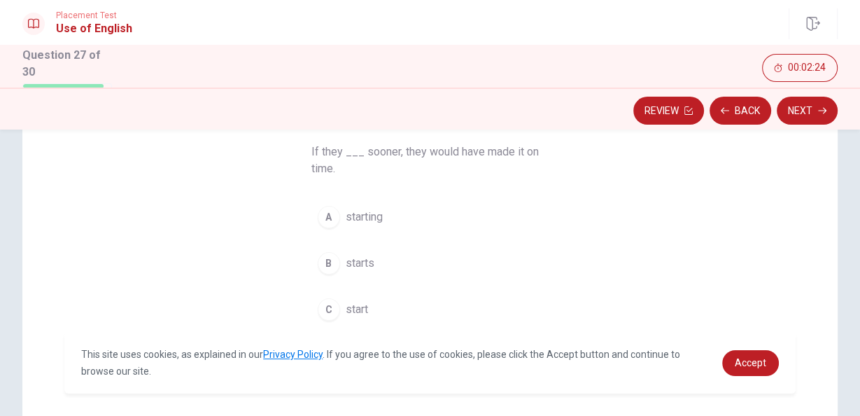
scroll to position [111, 0]
click at [387, 302] on button "C start" at bounding box center [431, 309] width 238 height 35
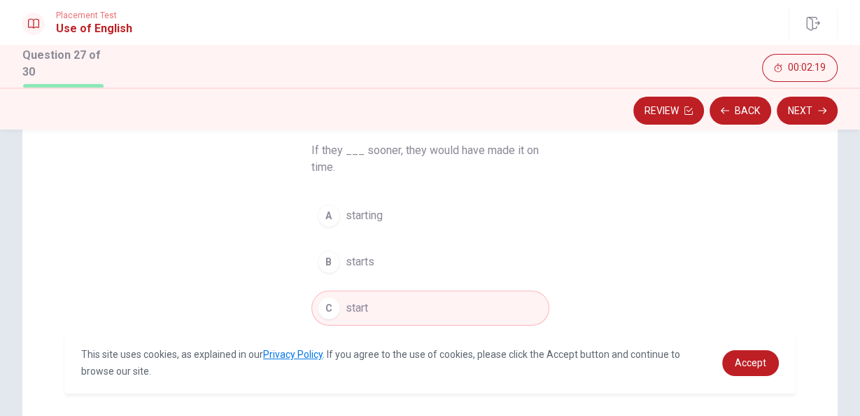
scroll to position [112, 0]
click at [796, 116] on button "Next" at bounding box center [807, 111] width 61 height 28
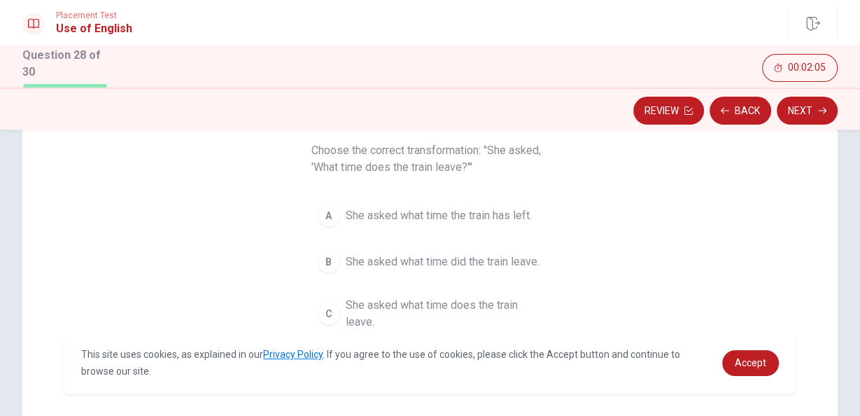
drag, startPoint x: 354, startPoint y: 166, endPoint x: 468, endPoint y: 165, distance: 113.4
click at [468, 165] on span "Choose the correct transformation: "She asked, 'What time does the train leave?…" at bounding box center [431, 159] width 238 height 34
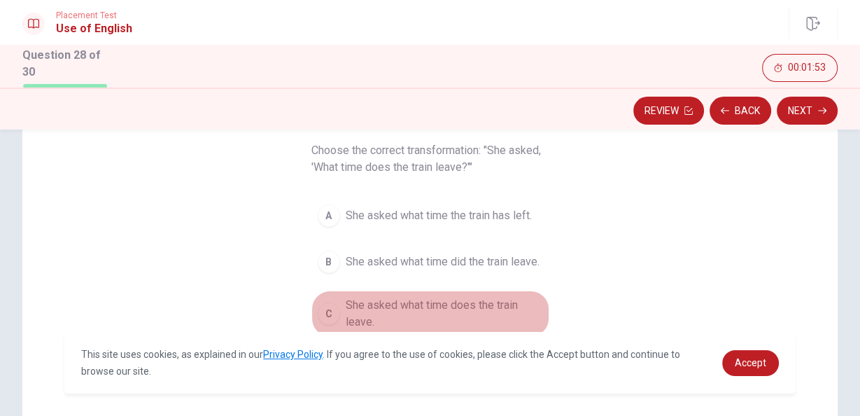
click at [449, 311] on span "She asked what time does the train leave." at bounding box center [444, 314] width 197 height 34
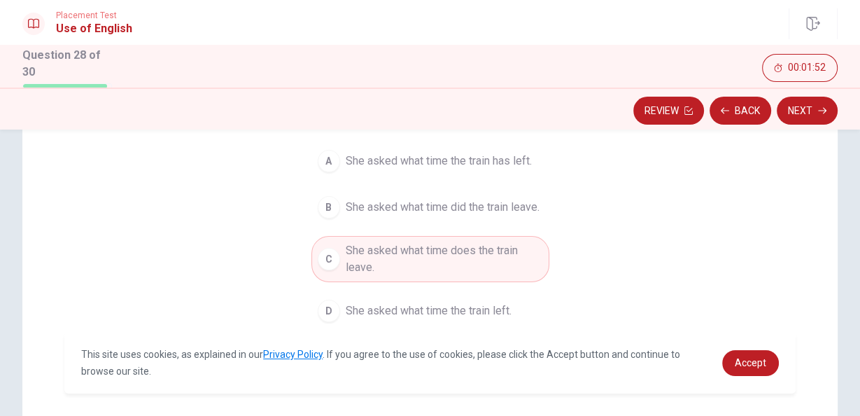
scroll to position [167, 0]
click at [399, 313] on span "She asked what time the train left." at bounding box center [429, 310] width 166 height 17
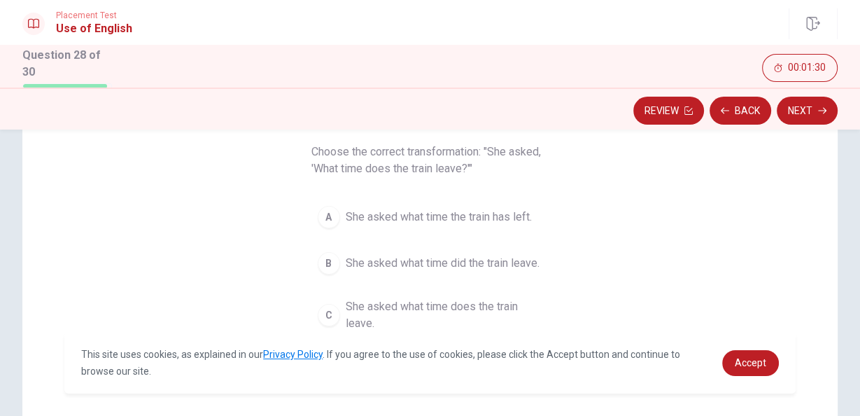
scroll to position [111, 0]
click at [517, 218] on span "She asked what time the train has left." at bounding box center [439, 216] width 186 height 17
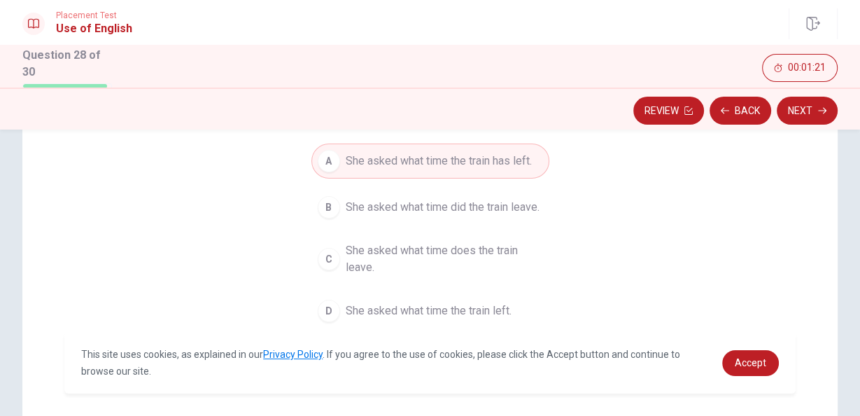
scroll to position [167, 0]
click at [783, 106] on button "Next" at bounding box center [807, 111] width 61 height 28
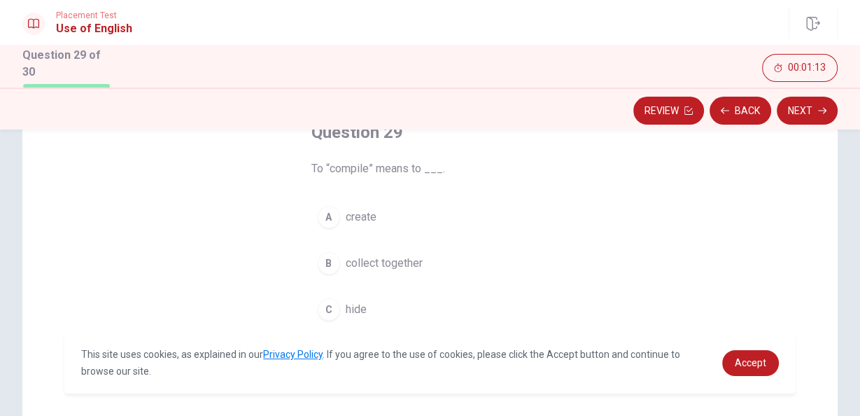
scroll to position [95, 0]
click at [403, 261] on span "collect together" at bounding box center [384, 262] width 77 height 17
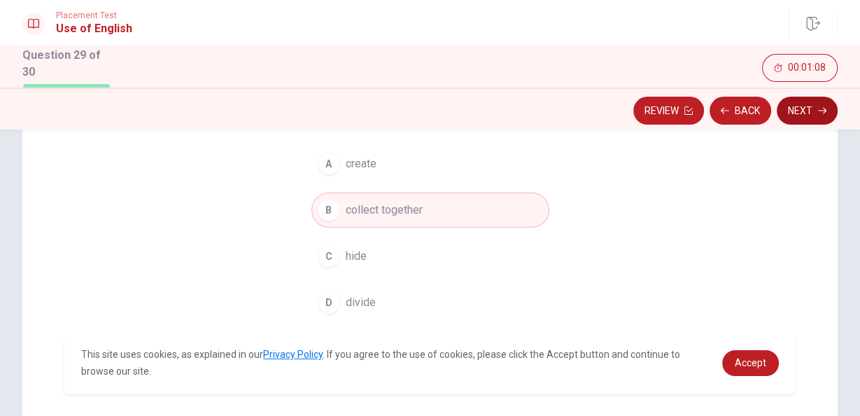
click at [818, 116] on button "Next" at bounding box center [807, 111] width 61 height 28
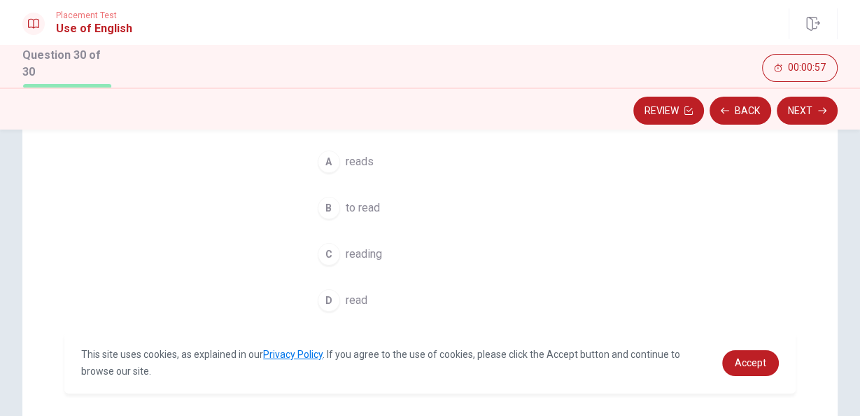
scroll to position [149, 0]
click at [402, 255] on button "C reading" at bounding box center [431, 254] width 238 height 35
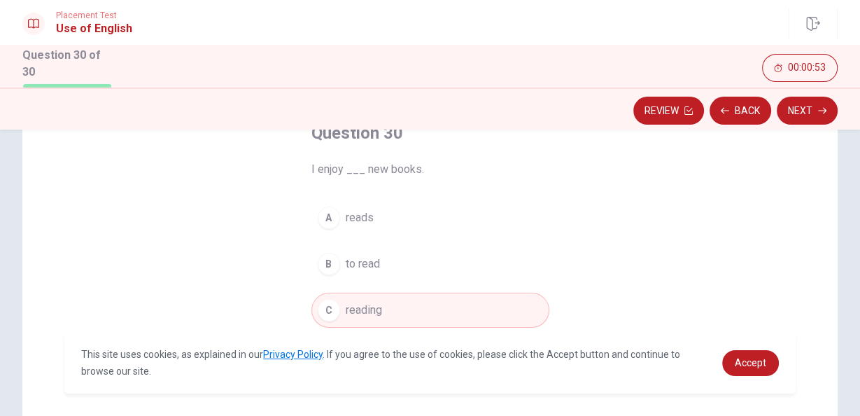
scroll to position [93, 0]
click at [802, 121] on button "Next" at bounding box center [807, 111] width 61 height 28
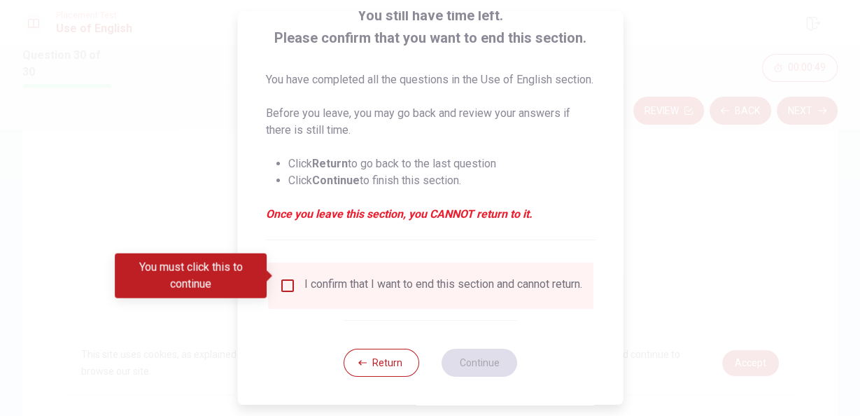
scroll to position [123, 0]
click at [286, 279] on input "You must click this to continue" at bounding box center [287, 285] width 17 height 17
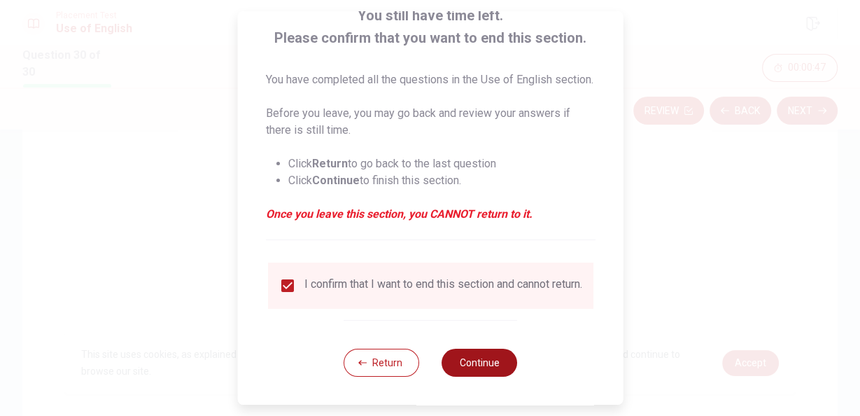
click at [478, 361] on button "Continue" at bounding box center [480, 363] width 76 height 28
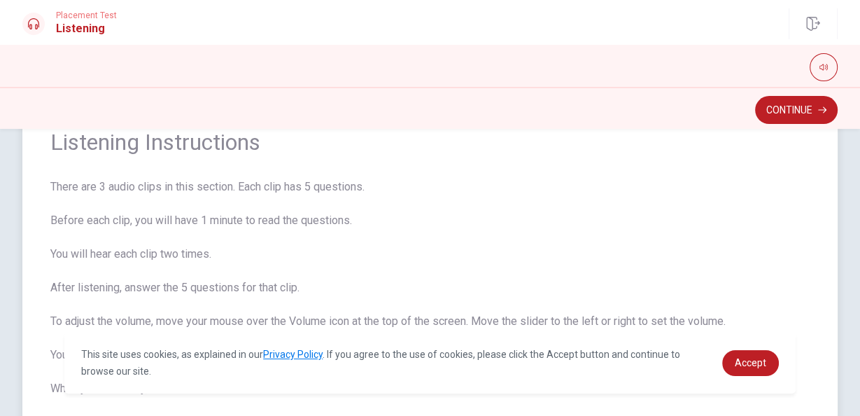
scroll to position [57, 0]
drag, startPoint x: 309, startPoint y: 186, endPoint x: 317, endPoint y: 220, distance: 35.2
click at [317, 220] on span "There are 3 audio clips in this section. Each clip has 5 questions. Before each…" at bounding box center [430, 288] width 760 height 218
click at [811, 97] on button "Continue" at bounding box center [796, 110] width 83 height 28
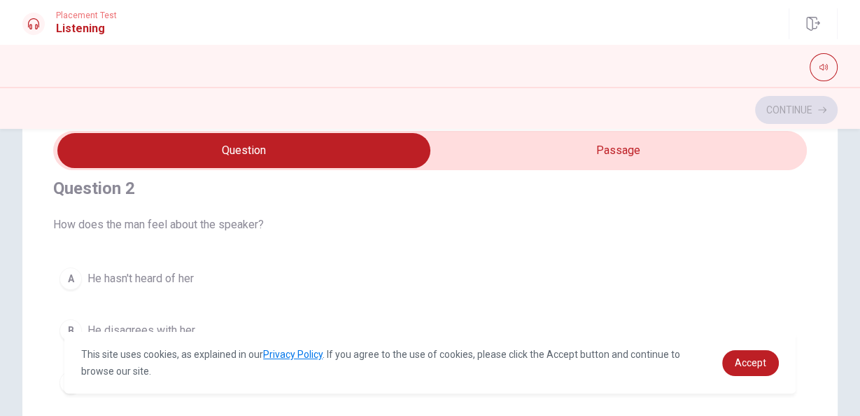
scroll to position [335, 0]
drag, startPoint x: 114, startPoint y: 227, endPoint x: 247, endPoint y: 218, distance: 133.3
click at [247, 218] on span "How does the man feel about the speaker?" at bounding box center [430, 224] width 754 height 17
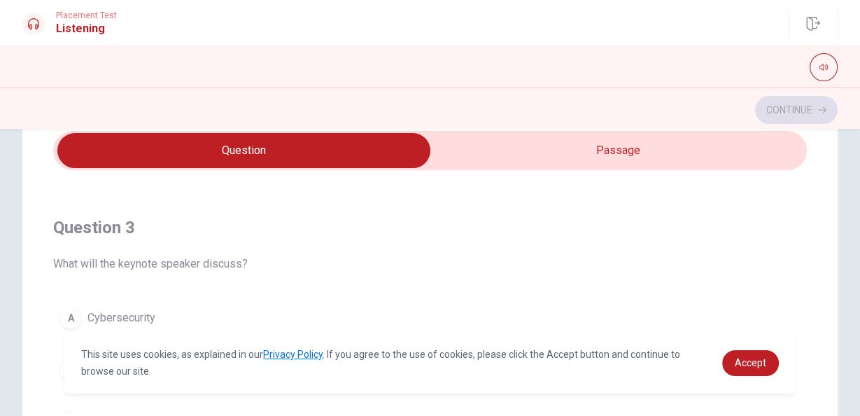
scroll to position [615, 0]
drag, startPoint x: 88, startPoint y: 260, endPoint x: 253, endPoint y: 256, distance: 164.6
click at [253, 256] on span "What will the keynote speaker discuss?" at bounding box center [430, 264] width 754 height 17
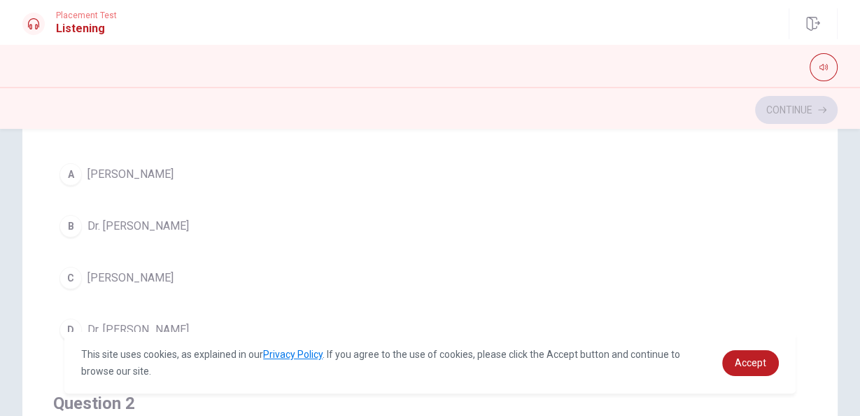
scroll to position [176, 0]
click at [131, 274] on span "[PERSON_NAME]" at bounding box center [131, 278] width 86 height 17
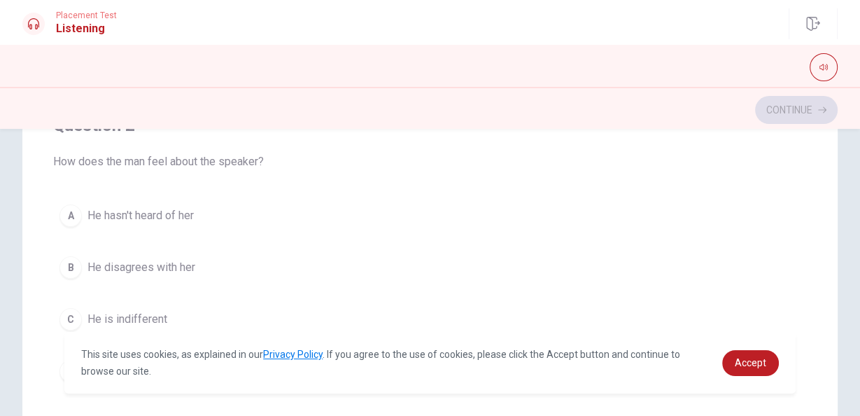
scroll to position [279, 0]
drag, startPoint x: 91, startPoint y: 156, endPoint x: 297, endPoint y: 163, distance: 206.0
click at [297, 163] on span "How does the man feel about the speaker?" at bounding box center [430, 161] width 754 height 17
click at [139, 319] on span "He is indifferent" at bounding box center [128, 318] width 80 height 17
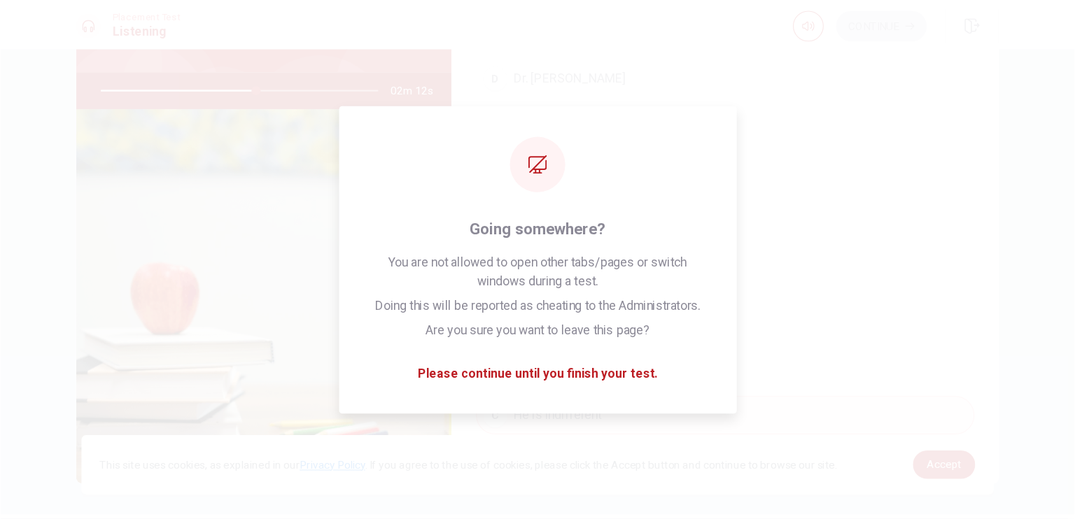
scroll to position [167, 0]
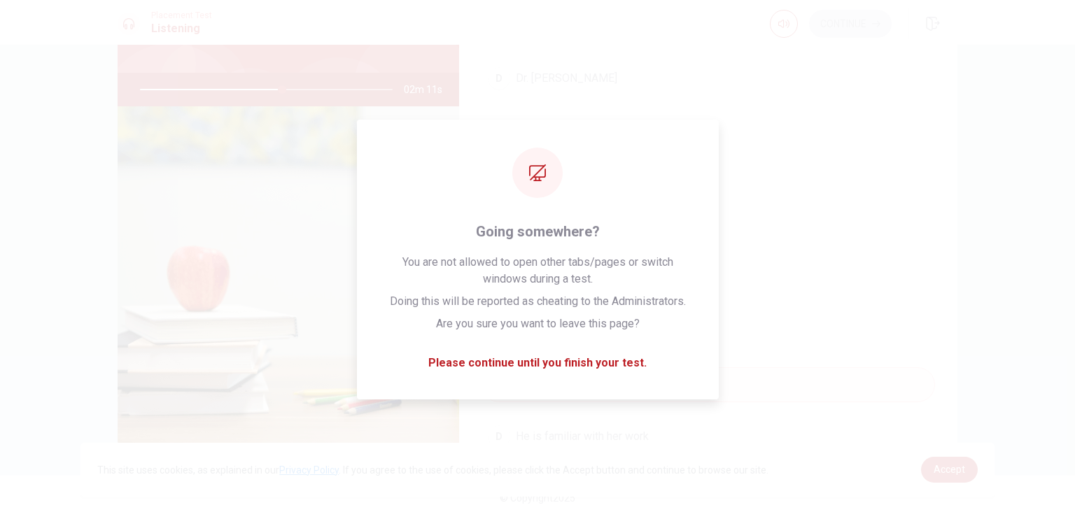
drag, startPoint x: 853, startPoint y: 0, endPoint x: 74, endPoint y: 319, distance: 841.4
click at [74, 319] on div "Question 1 Who is the keynote speaker? A [PERSON_NAME] Dr. [PERSON_NAME] C [PER…" at bounding box center [537, 282] width 1075 height 475
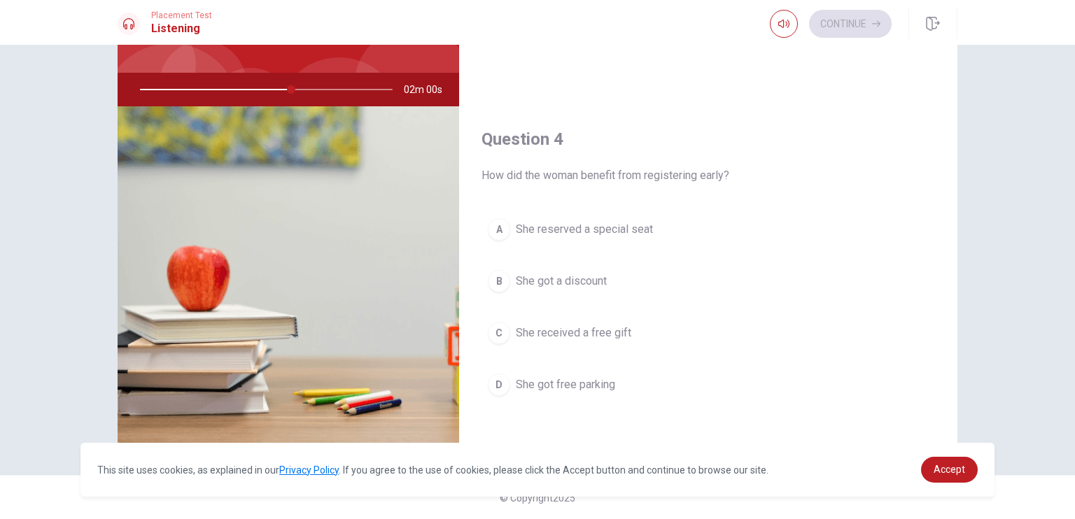
scroll to position [937, 0]
click at [595, 279] on span "She got a discount" at bounding box center [561, 280] width 91 height 17
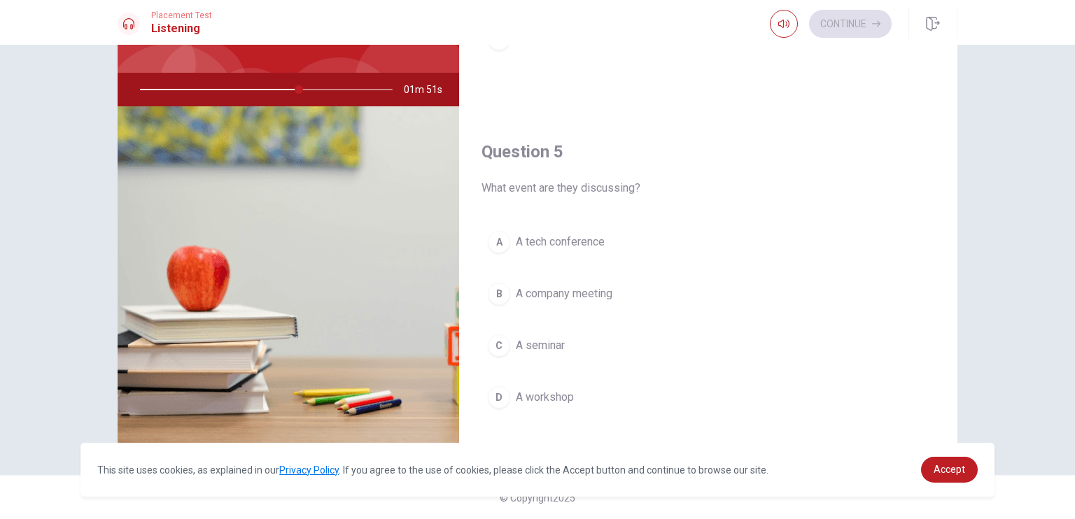
click at [617, 237] on button "A A tech conference" at bounding box center [709, 242] width 454 height 35
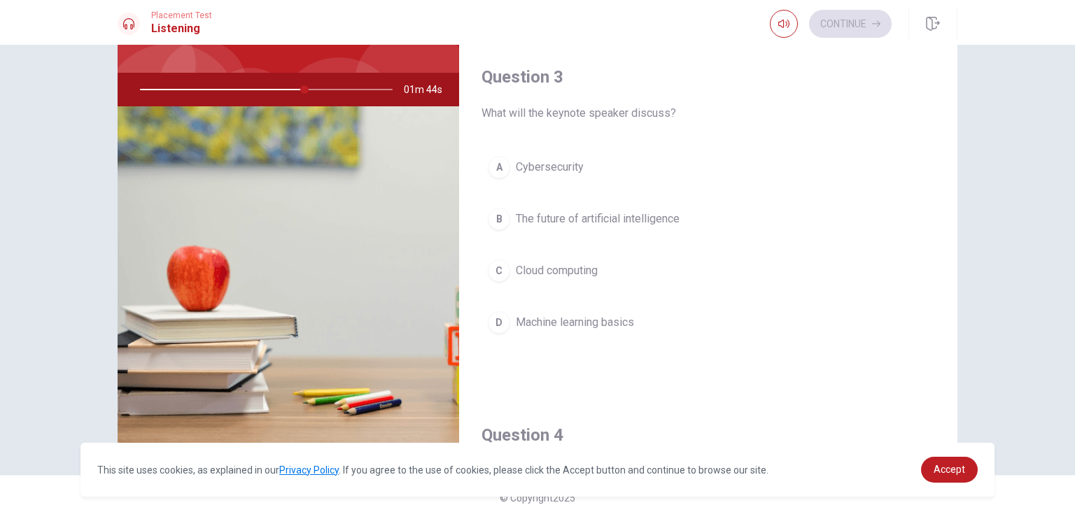
scroll to position [639, 0]
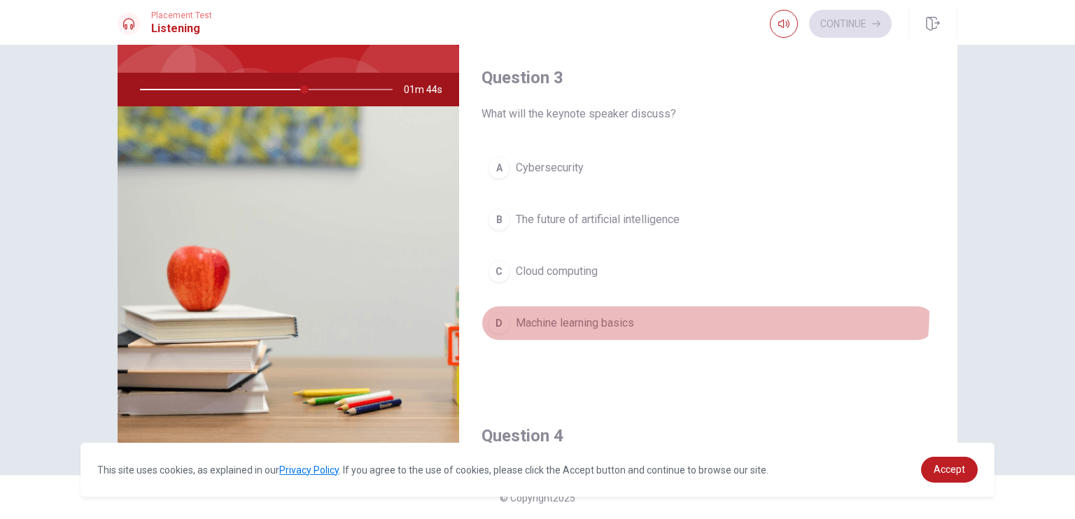
click at [664, 307] on button "D Machine learning basics" at bounding box center [709, 323] width 454 height 35
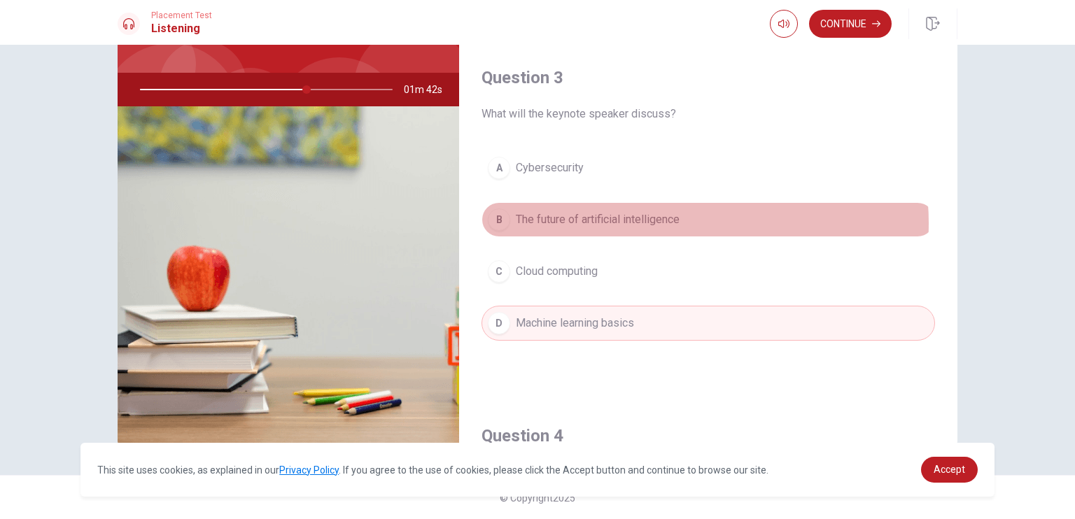
click at [662, 220] on span "The future of artificial intelligence" at bounding box center [598, 219] width 164 height 17
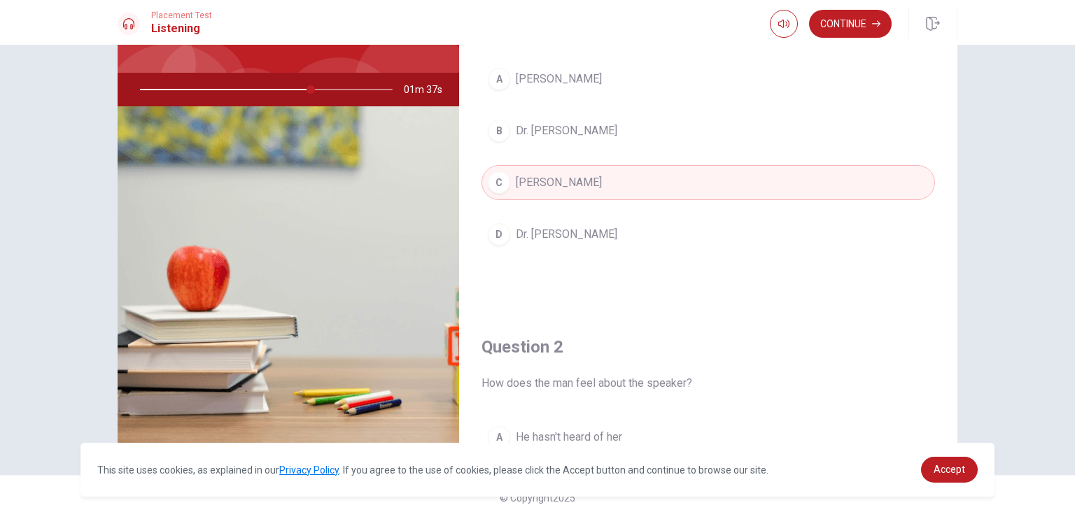
scroll to position [10, 0]
click at [837, 34] on button "Continue" at bounding box center [850, 24] width 83 height 28
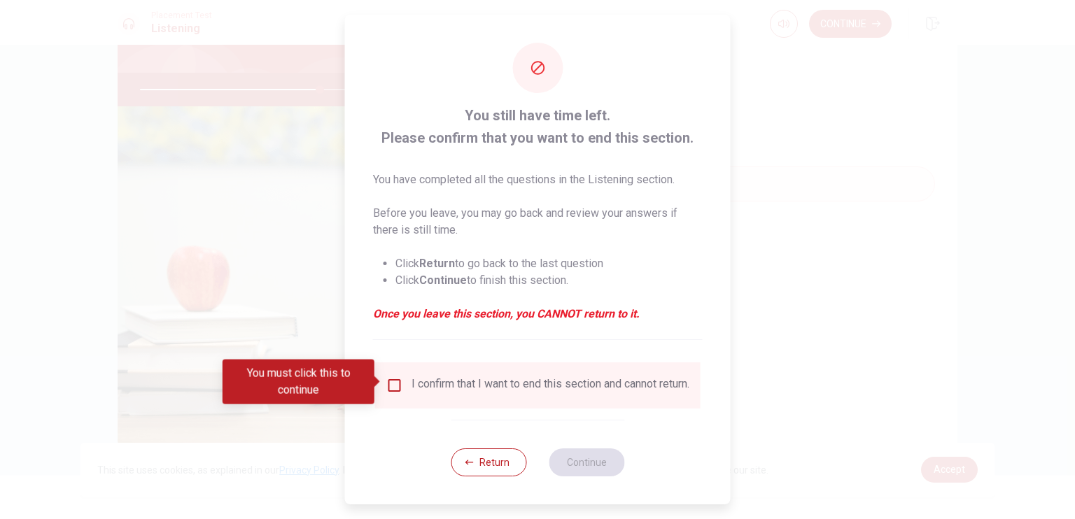
click at [397, 383] on input "You must click this to continue" at bounding box center [394, 385] width 17 height 17
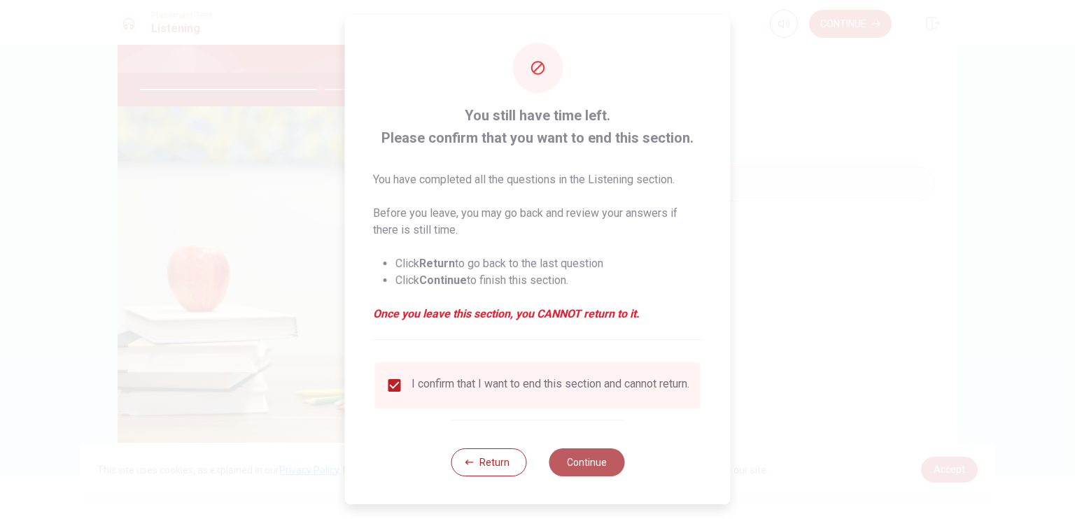
click at [571, 470] on button "Continue" at bounding box center [587, 463] width 76 height 28
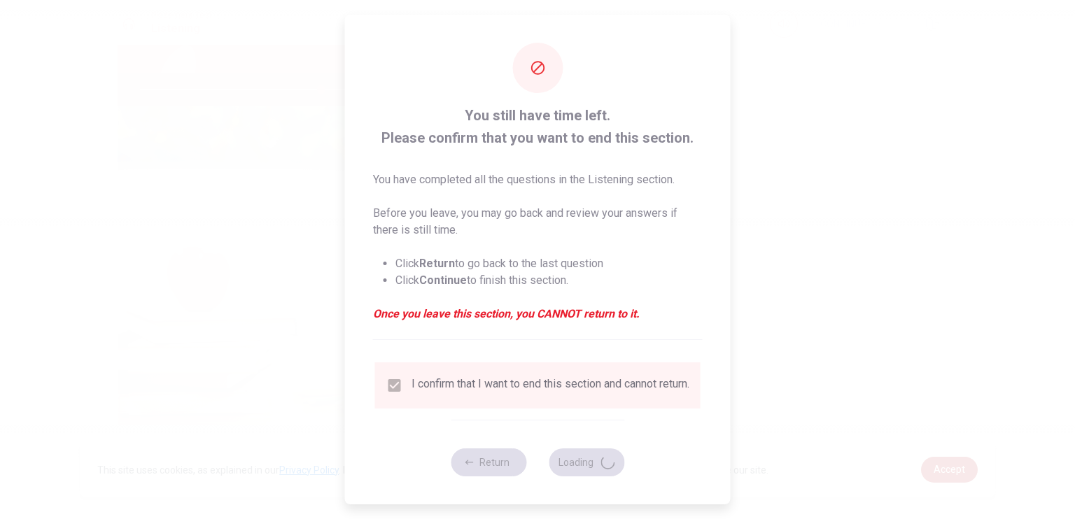
type input "72"
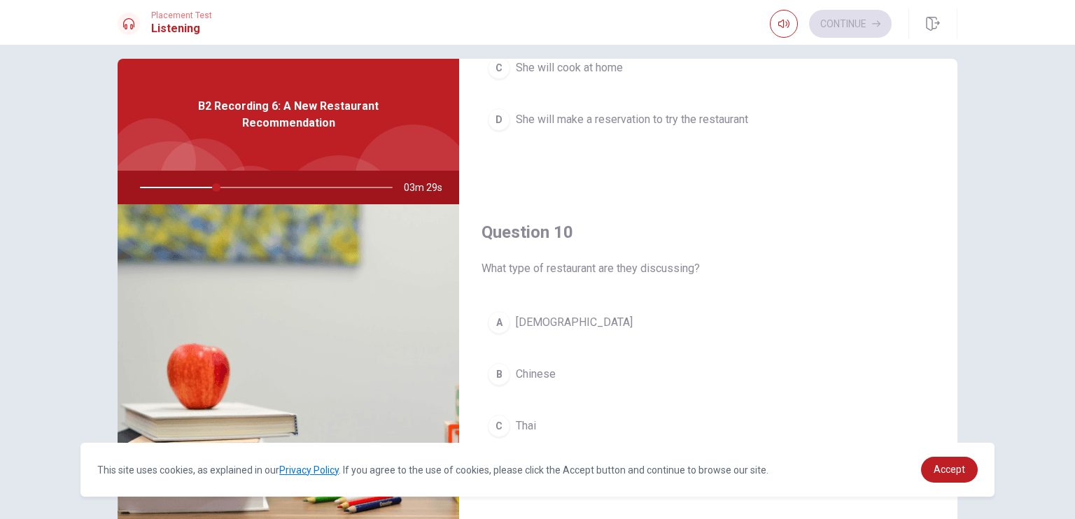
scroll to position [18, 0]
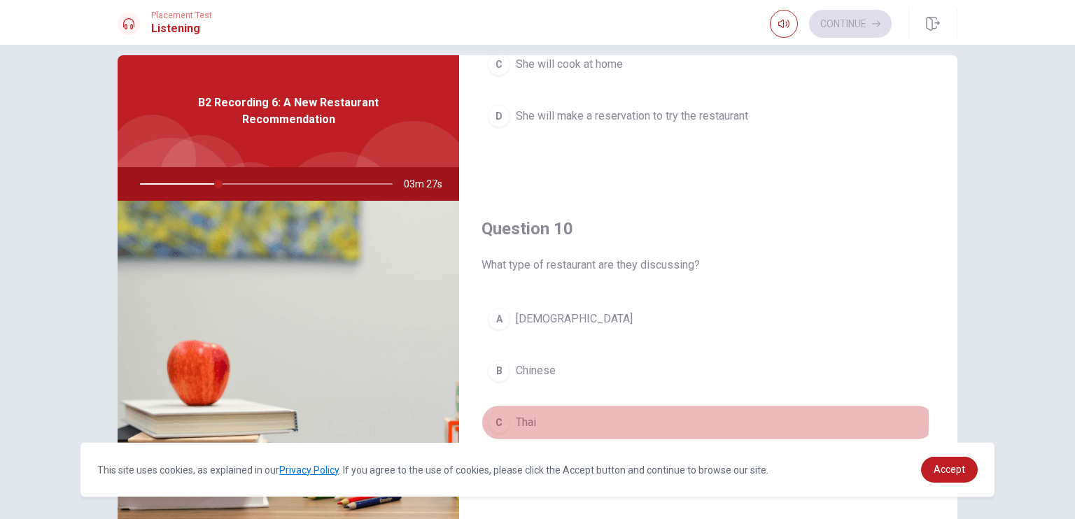
click at [511, 415] on button "C Thai" at bounding box center [709, 422] width 454 height 35
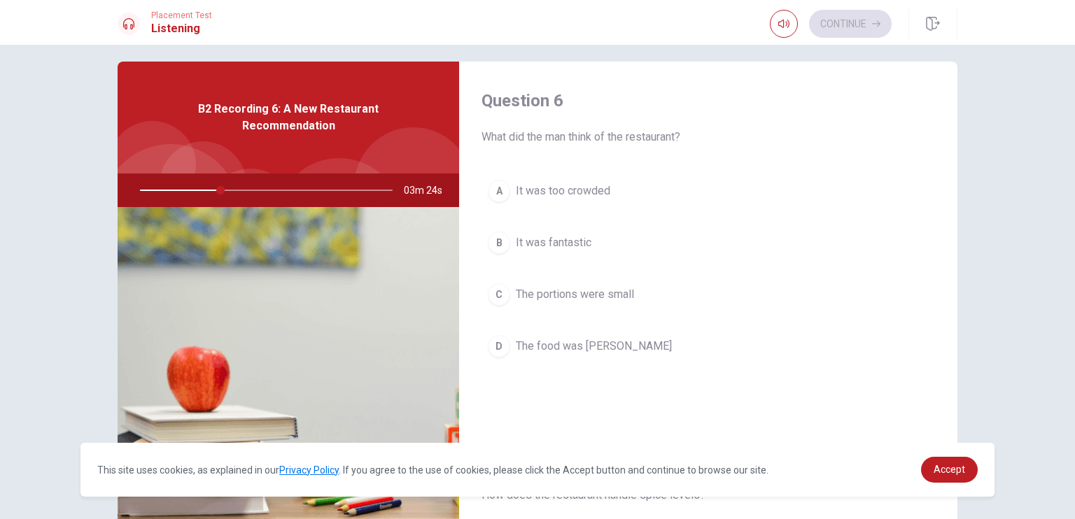
scroll to position [11, 0]
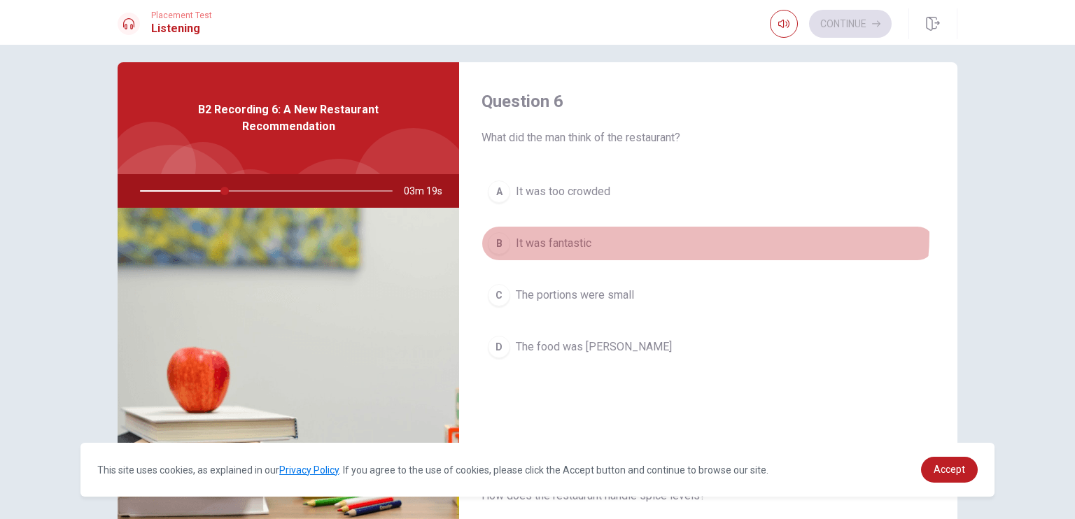
click at [681, 234] on button "B It was fantastic" at bounding box center [709, 243] width 454 height 35
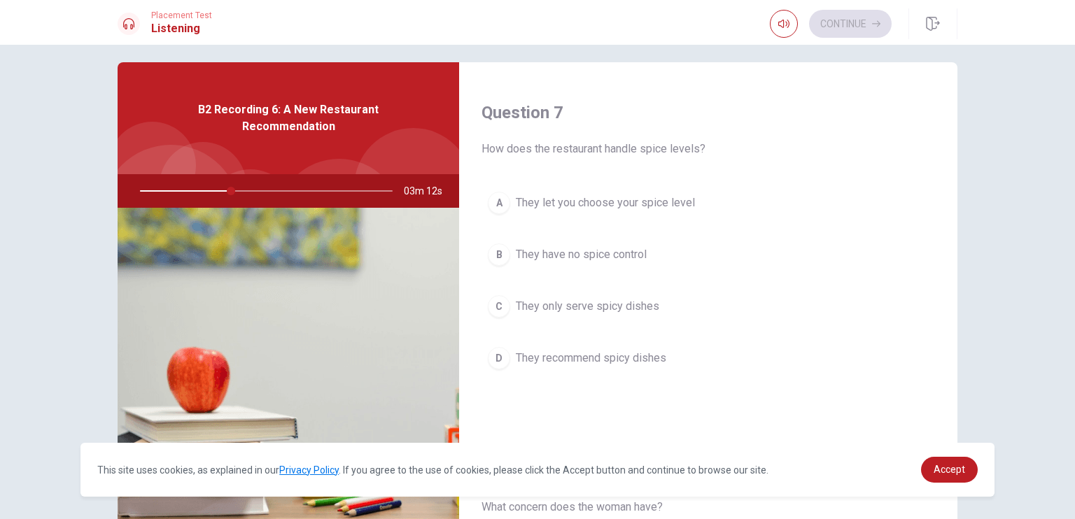
scroll to position [348, 0]
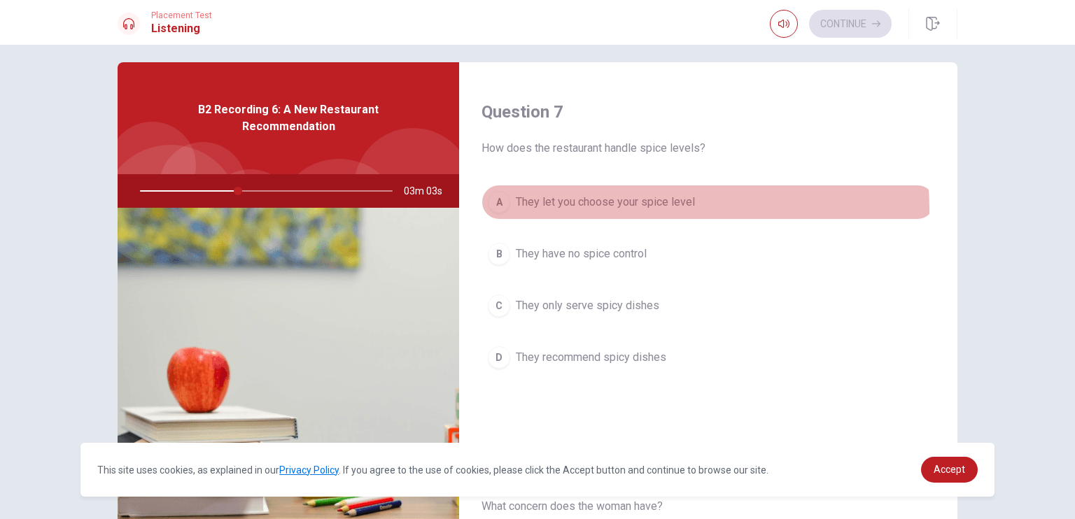
click at [683, 207] on span "They let you choose your spice level" at bounding box center [605, 202] width 179 height 17
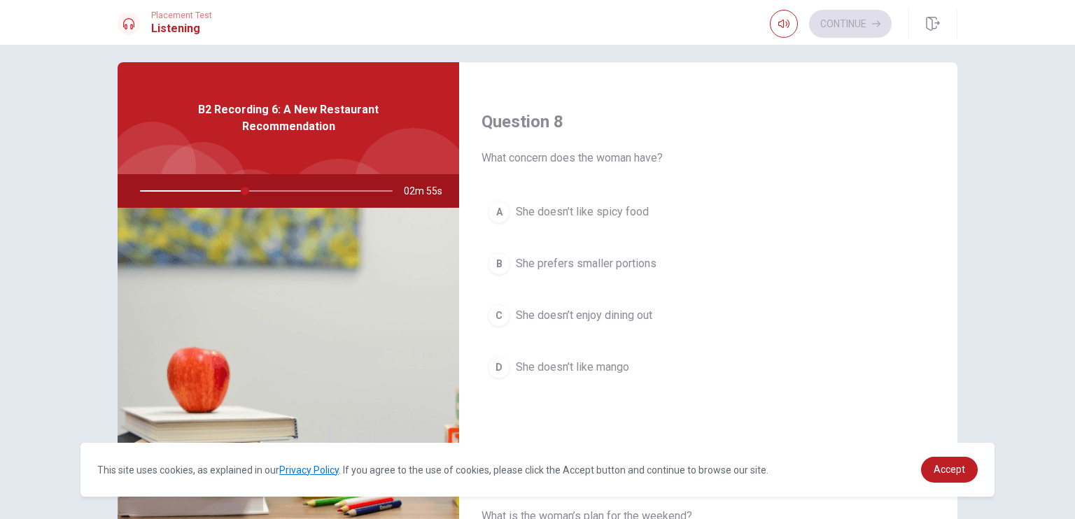
scroll to position [697, 0]
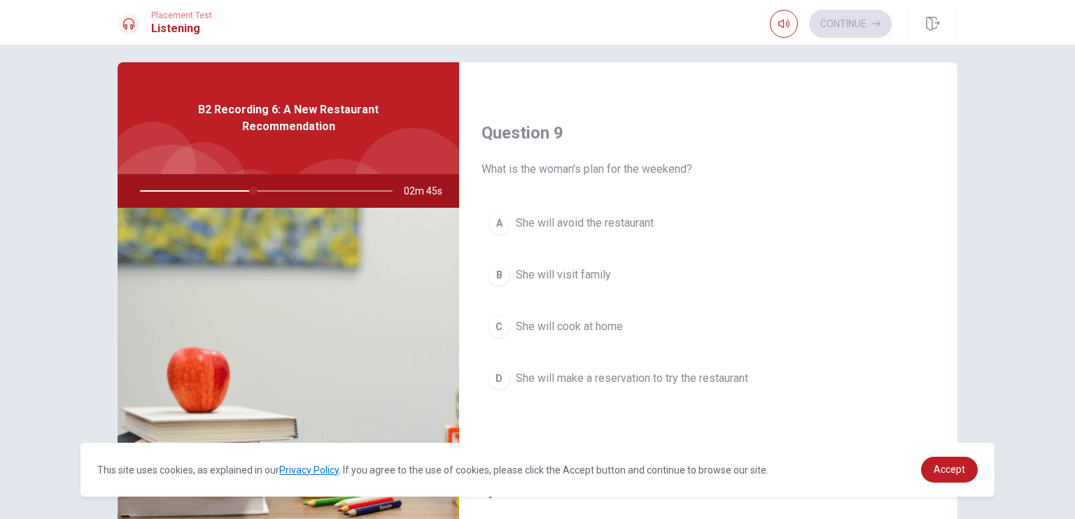
click at [657, 378] on span "She will make a reservation to try the restaurant" at bounding box center [632, 378] width 232 height 17
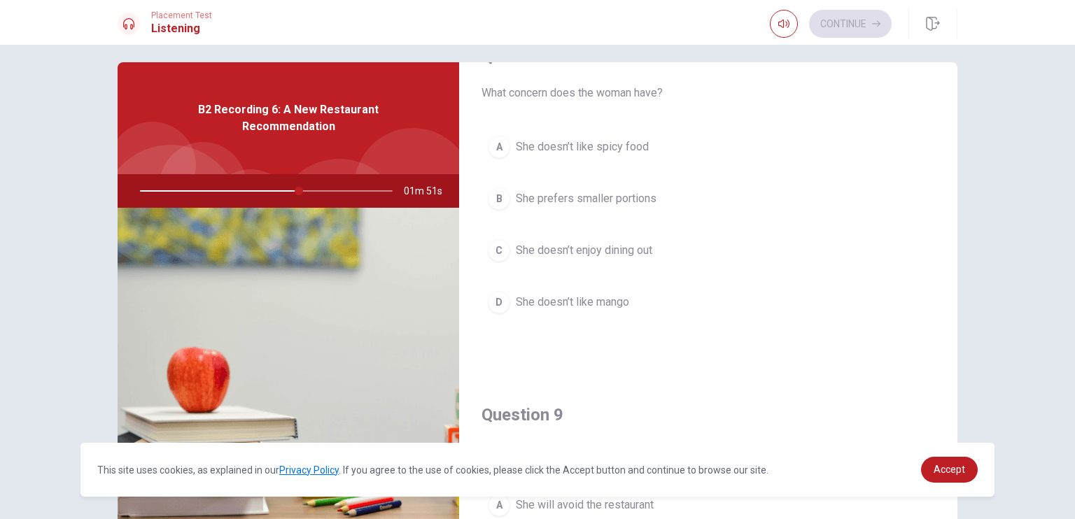
scroll to position [762, 0]
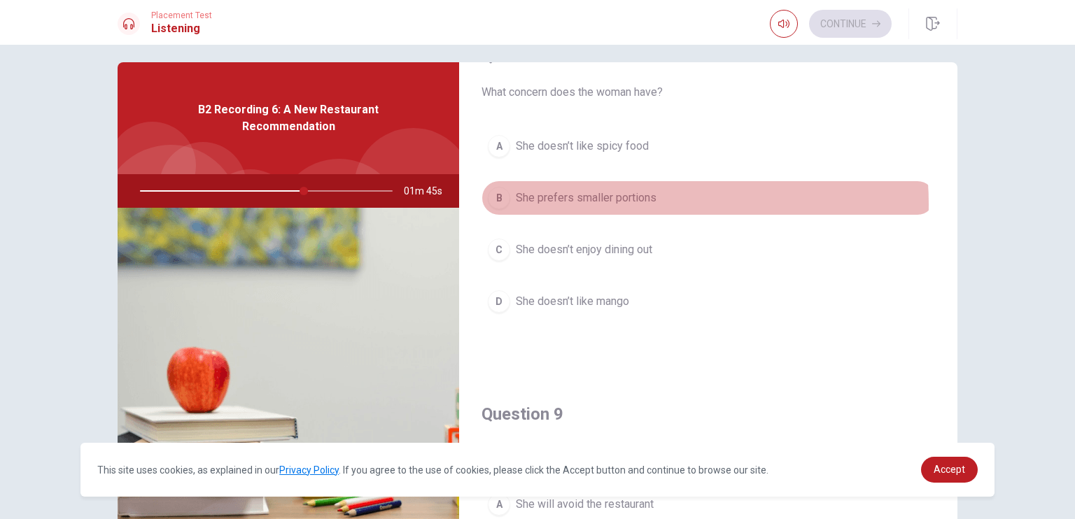
click at [638, 200] on span "She prefers smaller portions" at bounding box center [586, 198] width 141 height 17
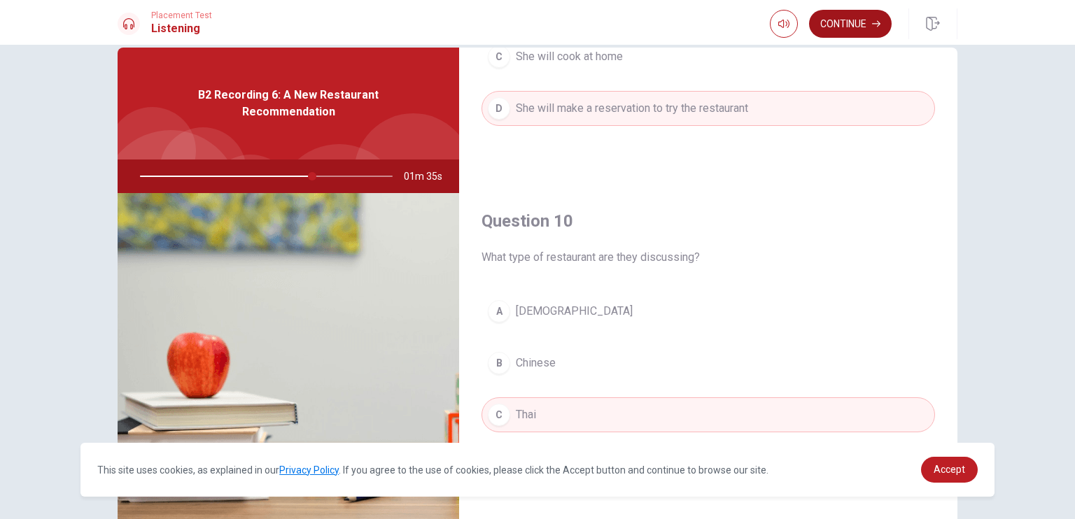
scroll to position [25, 0]
click at [848, 29] on button "Continue" at bounding box center [850, 24] width 83 height 28
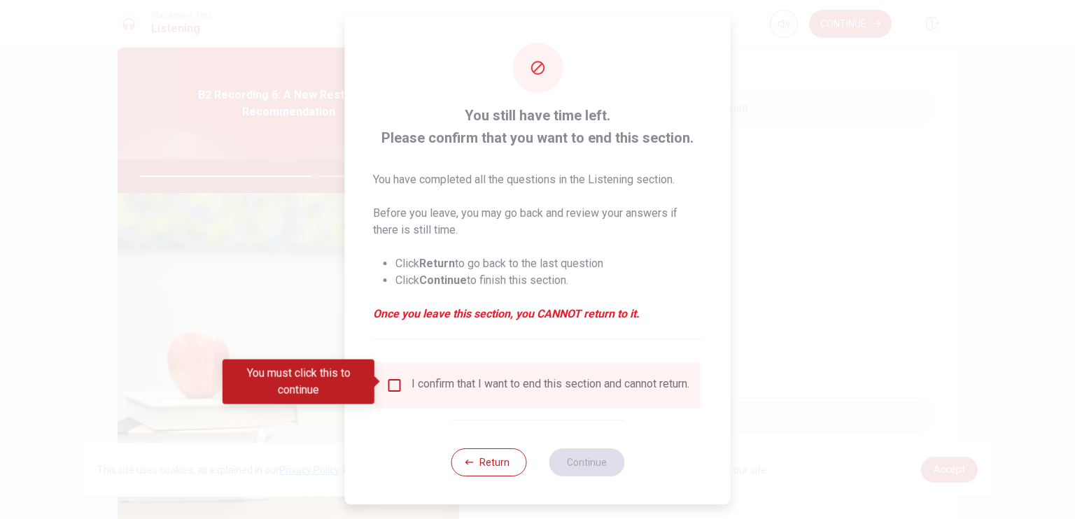
click at [390, 392] on div "I confirm that I want to end this section and cannot return." at bounding box center [537, 385] width 303 height 17
click at [393, 381] on input "You must click this to continue" at bounding box center [394, 385] width 17 height 17
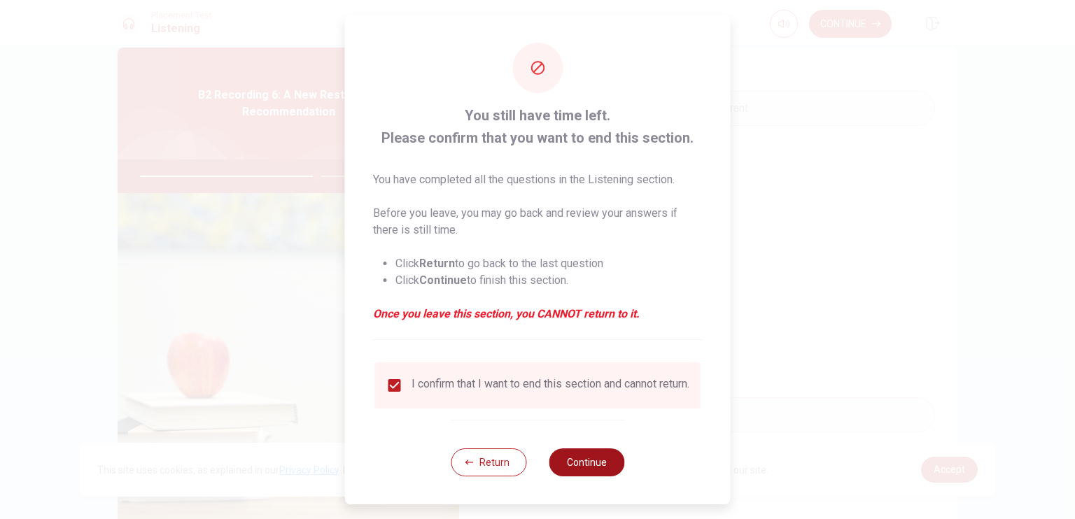
click at [603, 463] on button "Continue" at bounding box center [587, 463] width 76 height 28
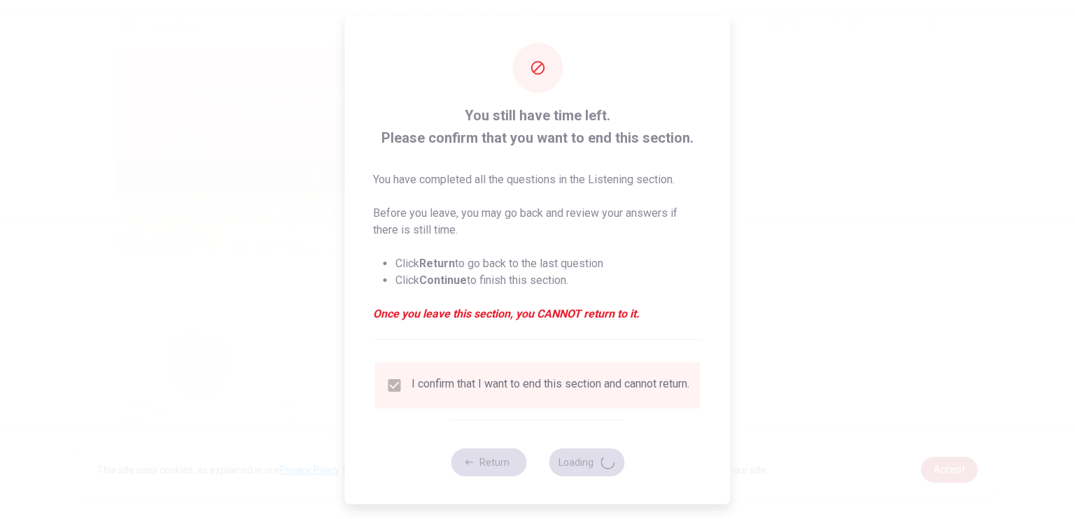
type input "71"
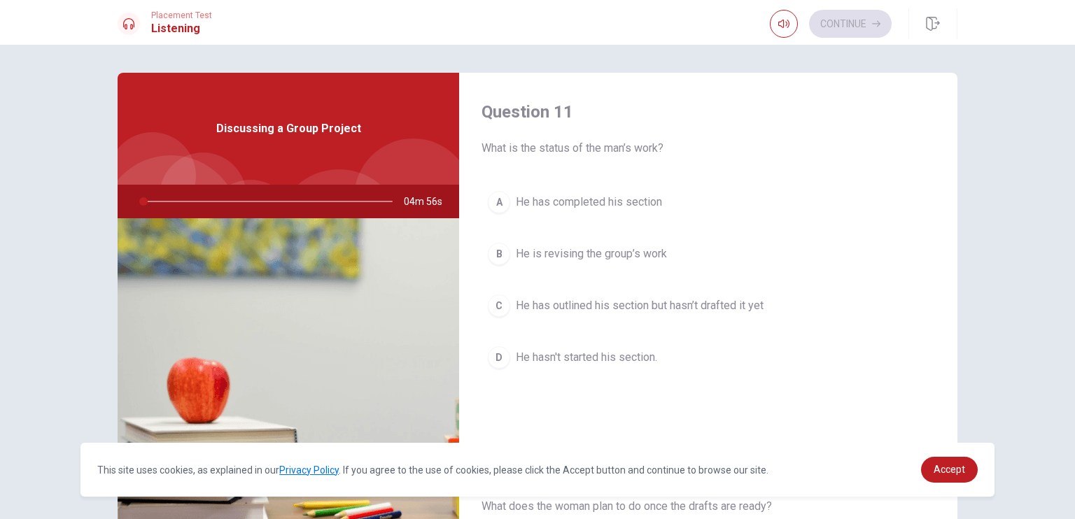
drag, startPoint x: 484, startPoint y: 150, endPoint x: 702, endPoint y: 140, distance: 217.3
click at [702, 140] on span "What is the status of the man’s work?" at bounding box center [709, 148] width 454 height 17
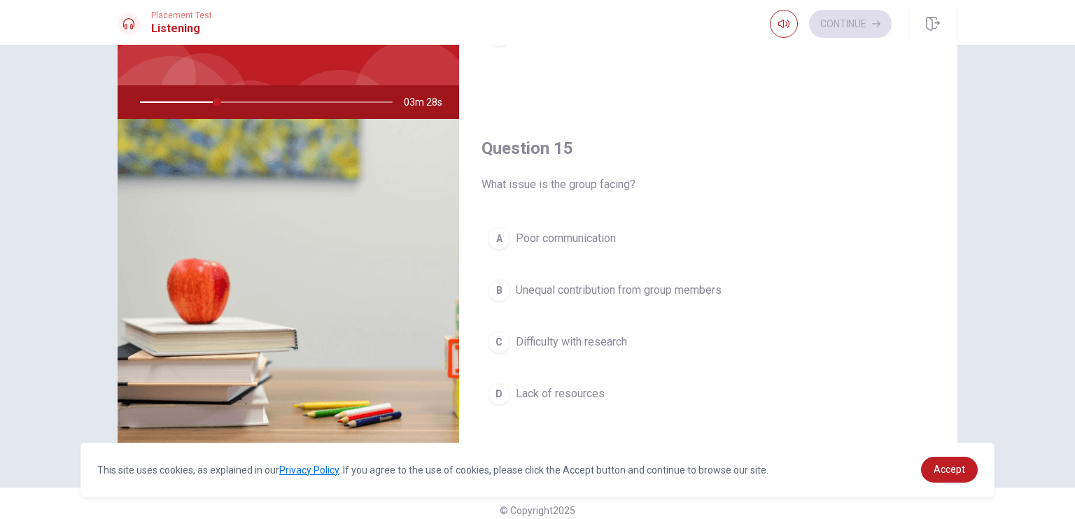
scroll to position [1299, 0]
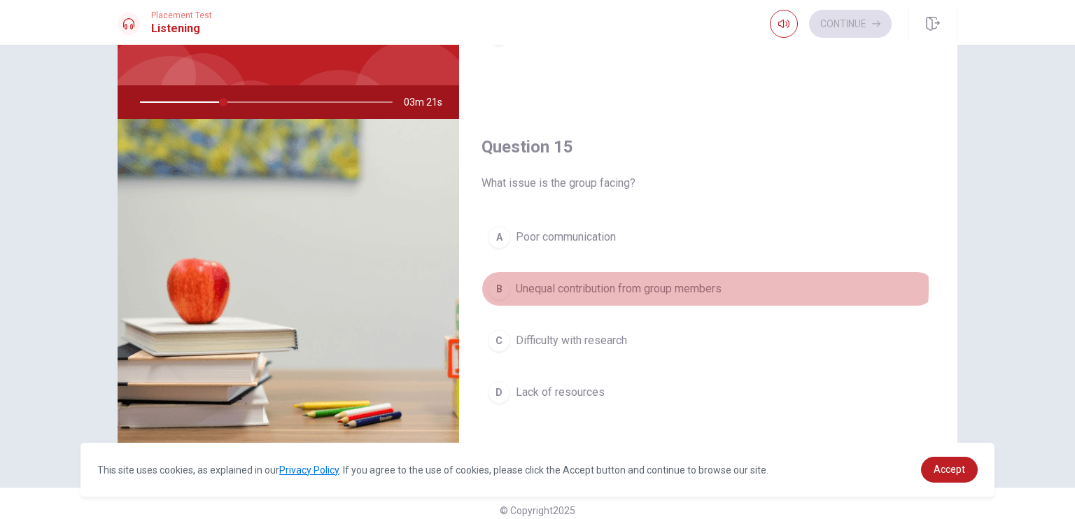
click at [652, 282] on span "Unequal contribution from group members" at bounding box center [619, 289] width 206 height 17
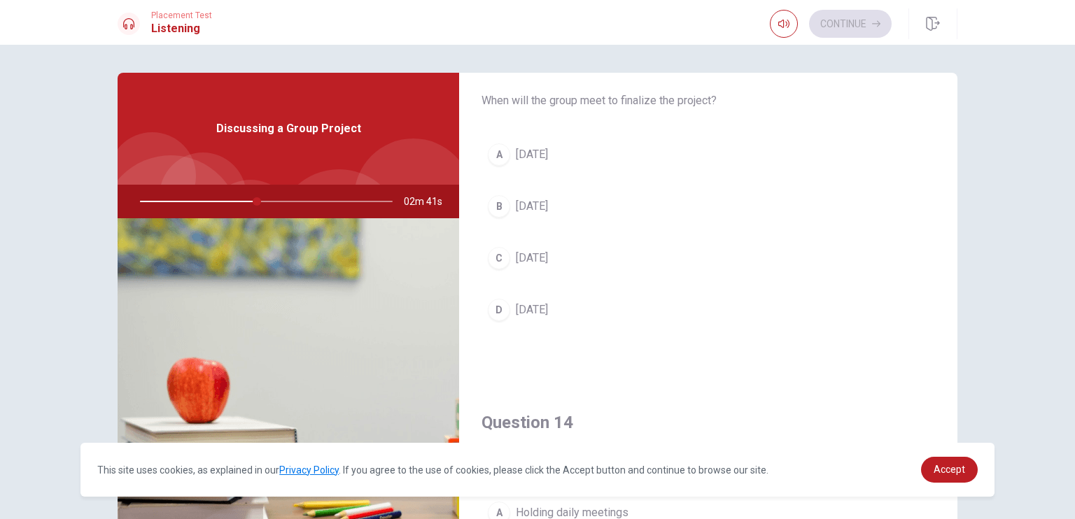
scroll to position [764, 0]
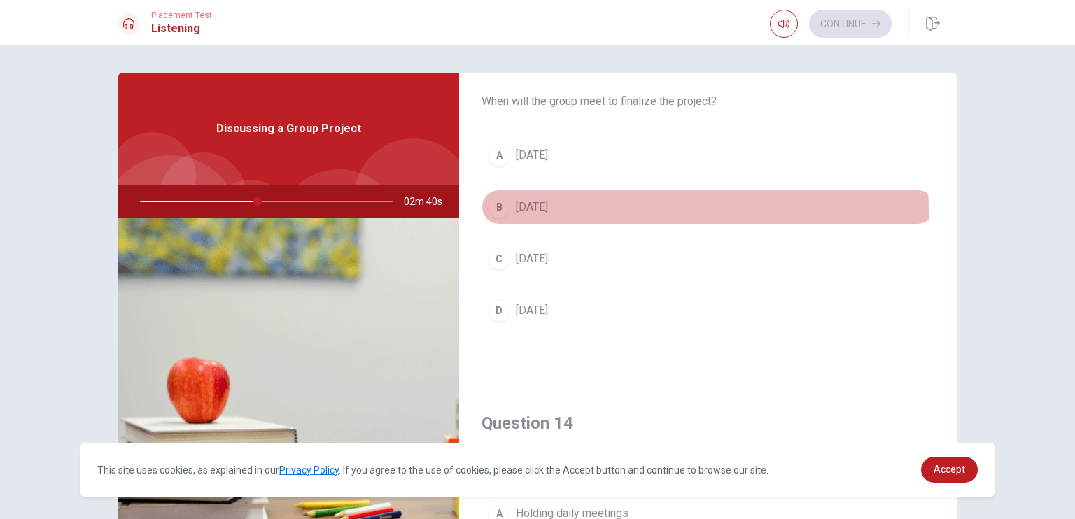
click at [591, 209] on button "B [DATE]" at bounding box center [709, 207] width 454 height 35
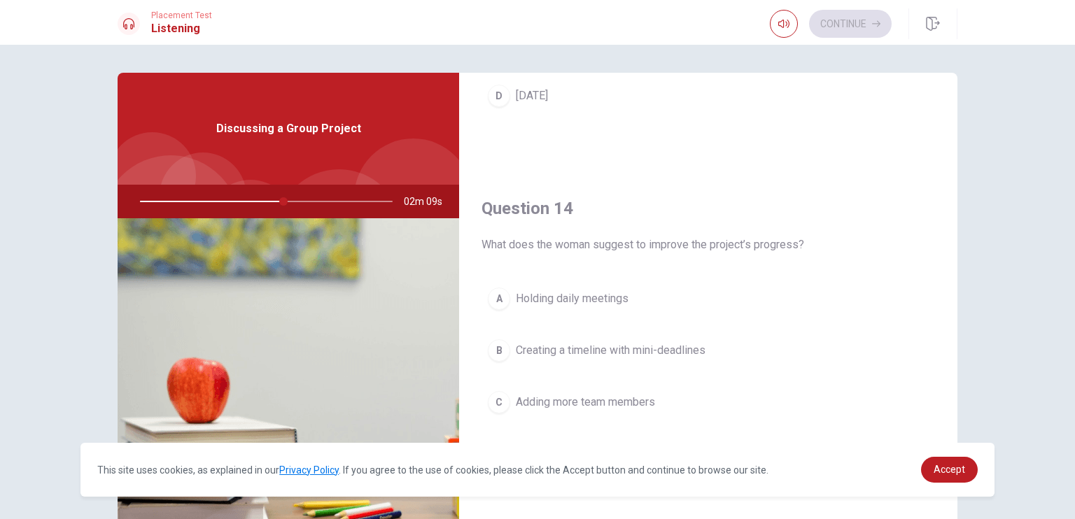
scroll to position [979, 0]
drag, startPoint x: 630, startPoint y: 244, endPoint x: 632, endPoint y: 258, distance: 13.5
click at [632, 258] on div "Question 14 What does the woman suggest to improve the project’s progress? A Ho…" at bounding box center [708, 348] width 498 height 358
click at [667, 351] on span "Creating a timeline with mini-deadlines" at bounding box center [611, 350] width 190 height 17
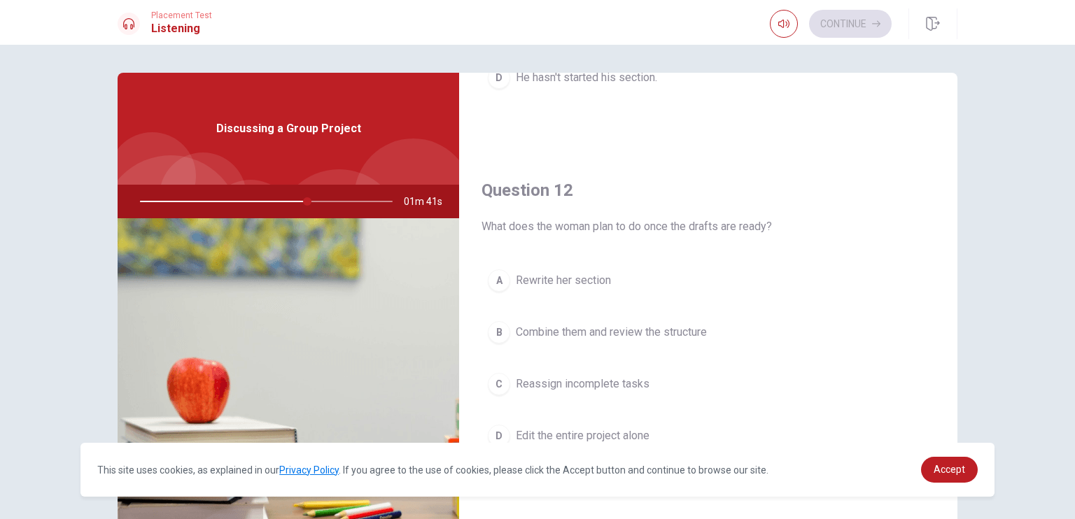
scroll to position [279, 0]
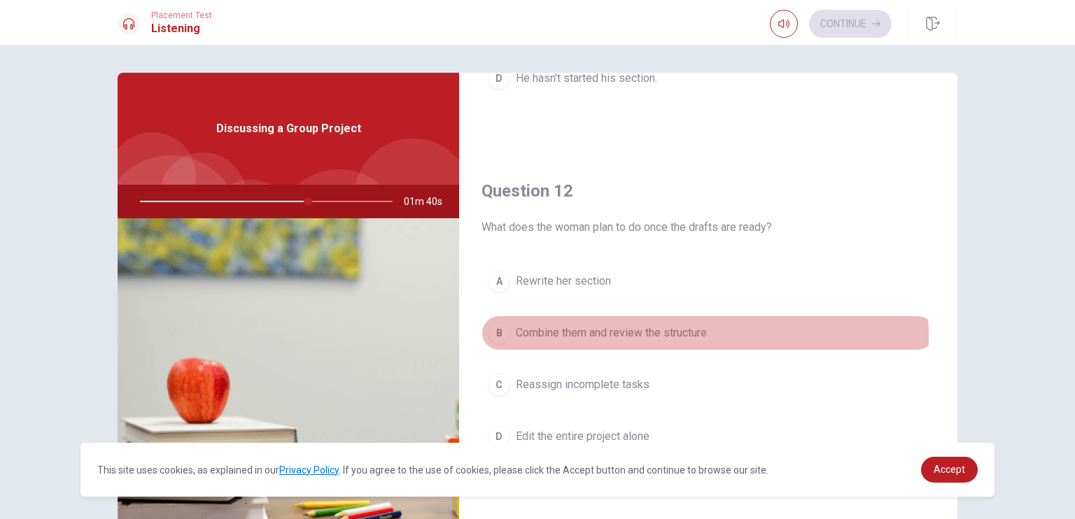
click at [672, 335] on span "Combine them and review the structure" at bounding box center [611, 333] width 191 height 17
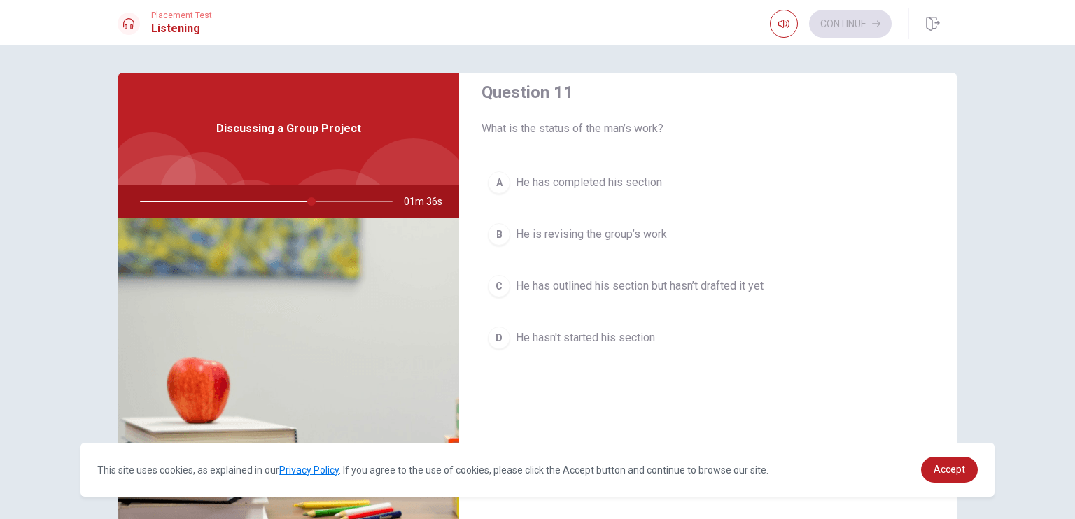
scroll to position [0, 0]
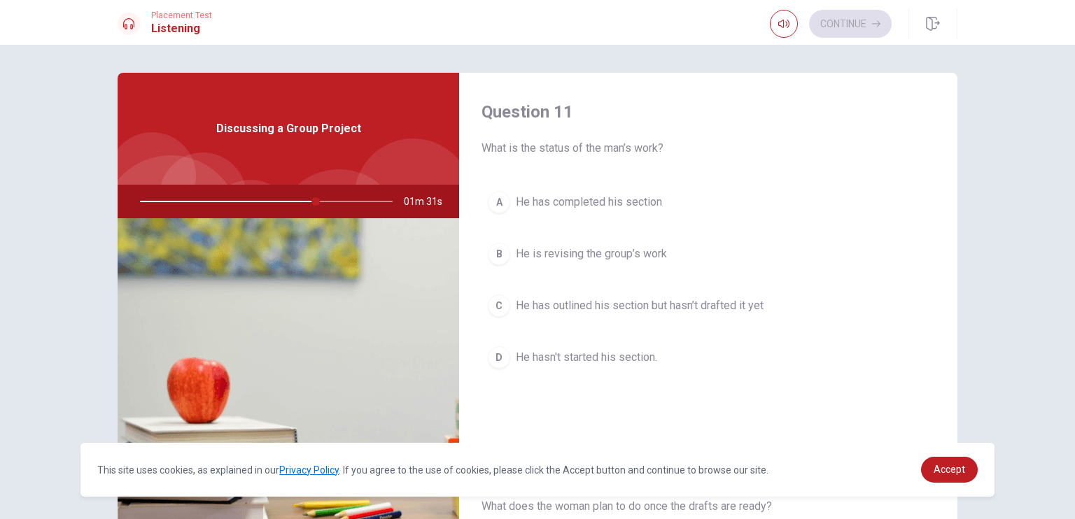
drag, startPoint x: 520, startPoint y: 151, endPoint x: 524, endPoint y: 170, distance: 19.4
click at [524, 170] on div "Question 11 What is the status of the man’s work? A He has completed his sectio…" at bounding box center [708, 252] width 498 height 358
click at [547, 260] on span "He is revising the group’s work" at bounding box center [591, 254] width 151 height 17
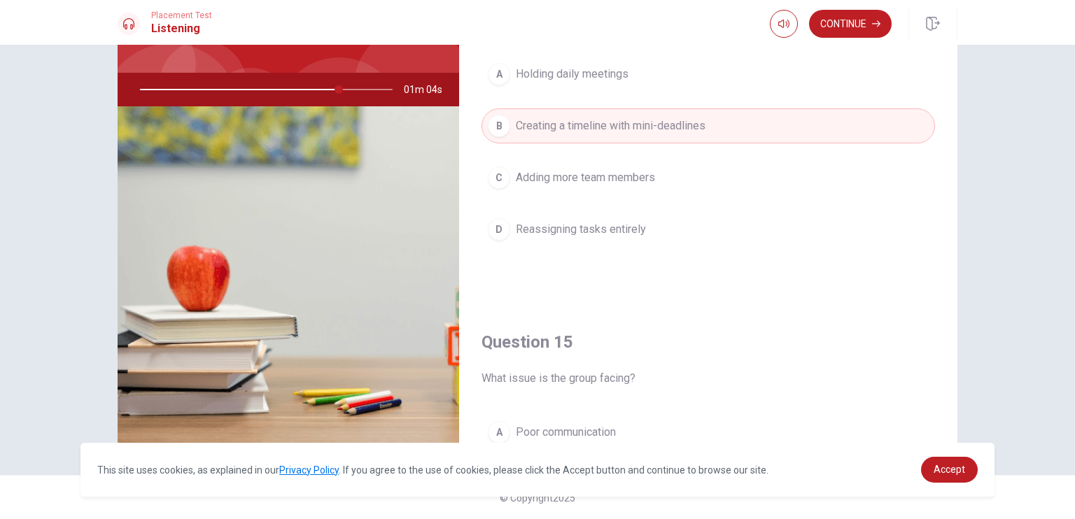
scroll to position [1091, 0]
click at [843, 30] on button "Continue" at bounding box center [850, 24] width 83 height 28
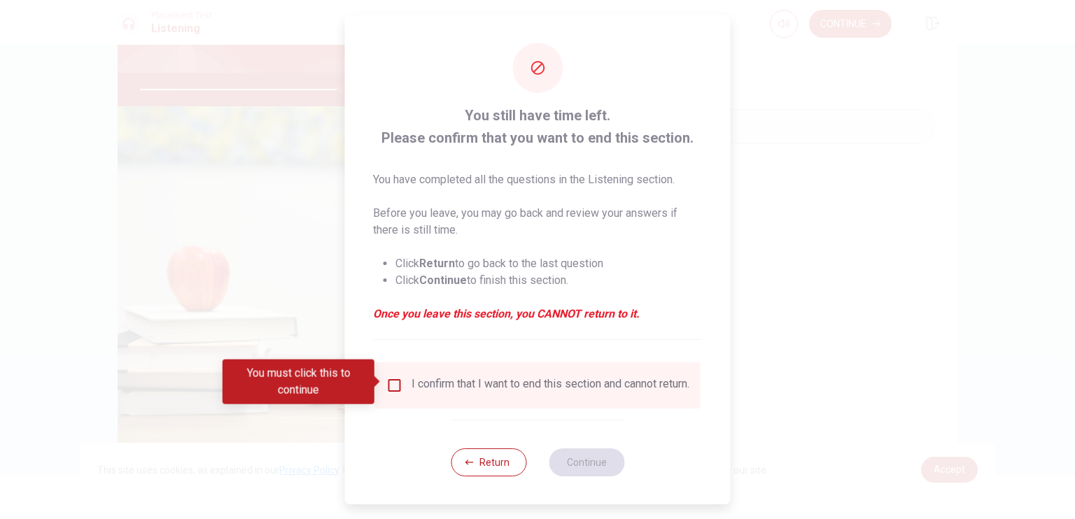
click at [398, 383] on input "You must click this to continue" at bounding box center [394, 385] width 17 height 17
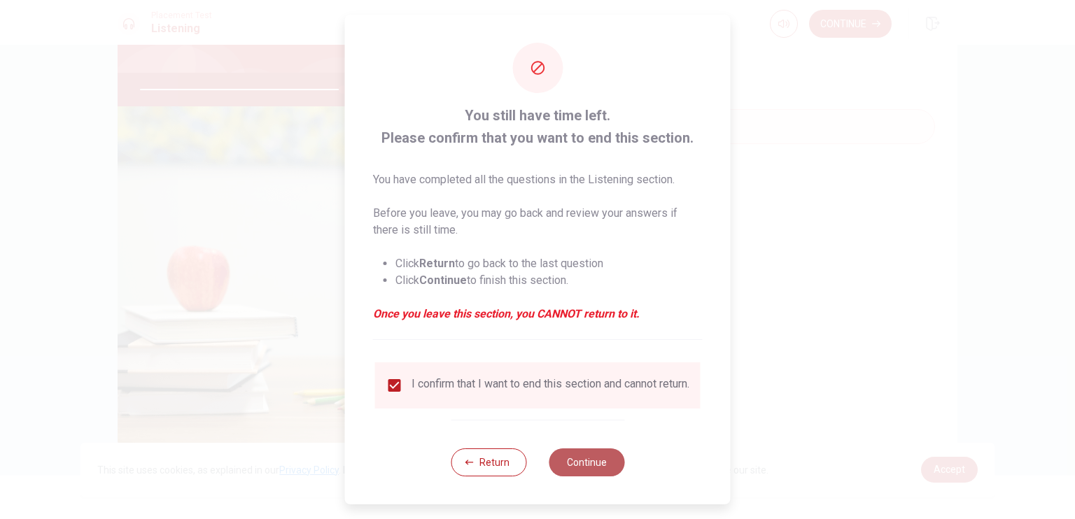
click at [583, 464] on button "Continue" at bounding box center [587, 463] width 76 height 28
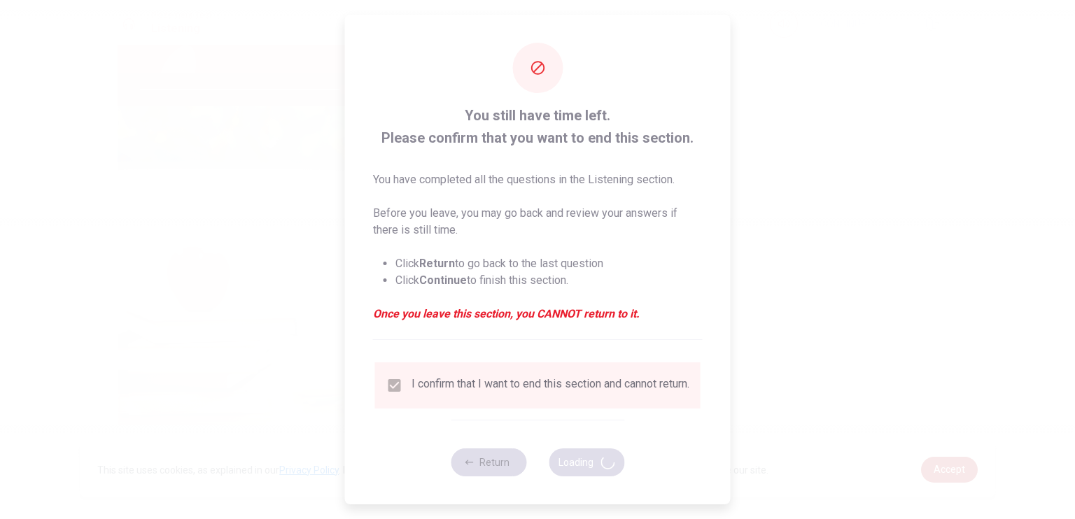
type input "81"
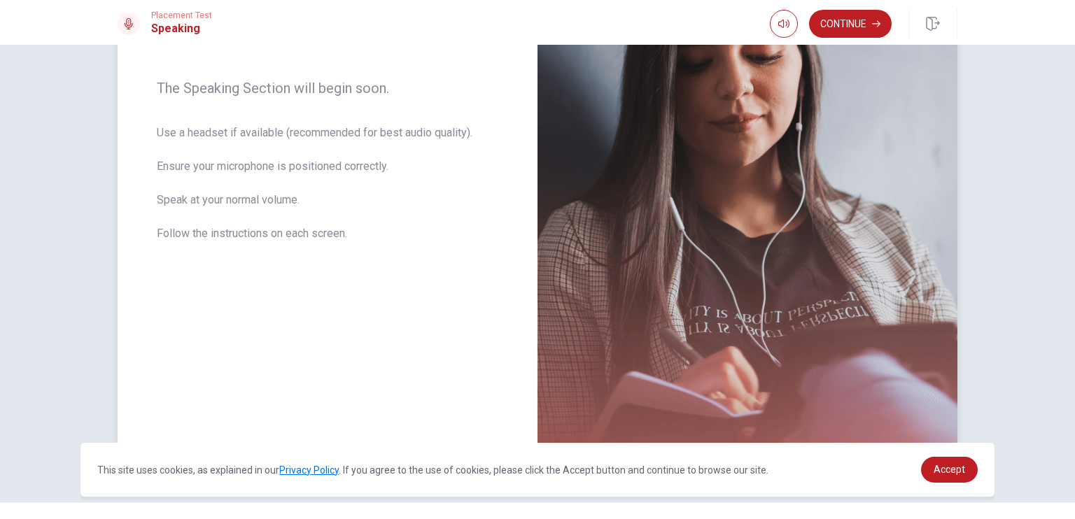
scroll to position [209, 0]
drag, startPoint x: 351, startPoint y: 107, endPoint x: 392, endPoint y: 264, distance: 162.0
click at [392, 264] on div "The Speaking Section will begin soon. Use a headset if available (recommended f…" at bounding box center [328, 168] width 420 height 610
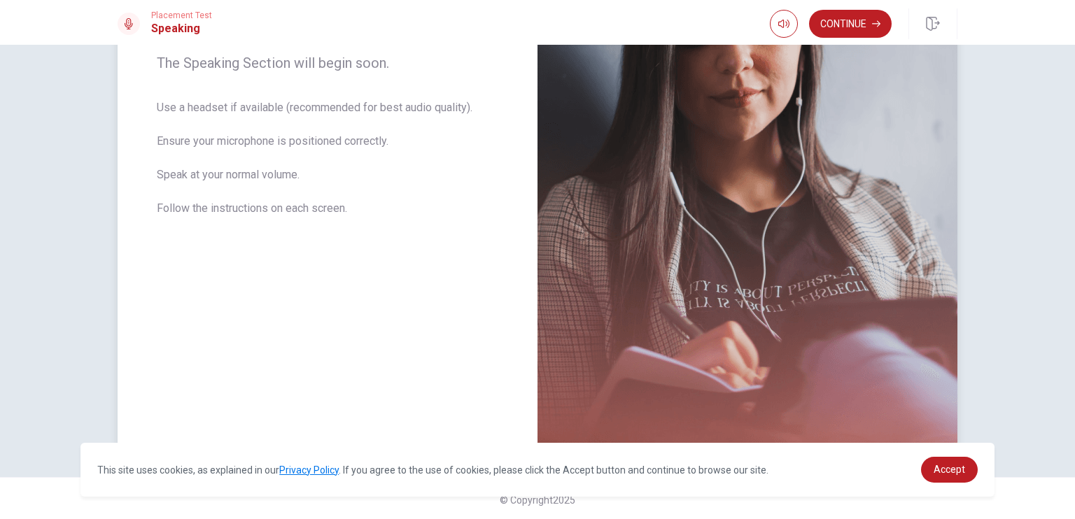
scroll to position [236, 0]
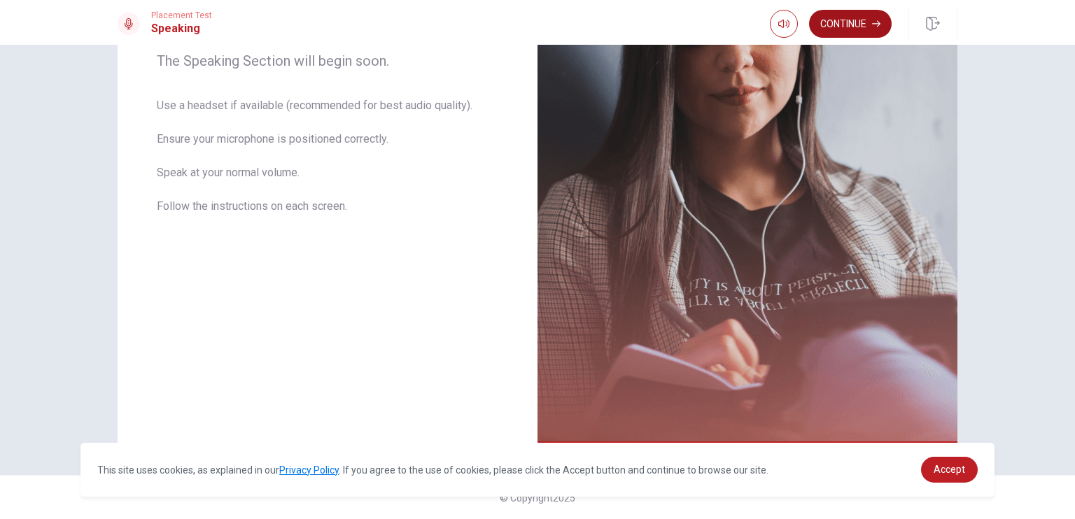
click at [843, 22] on button "Continue" at bounding box center [850, 24] width 83 height 28
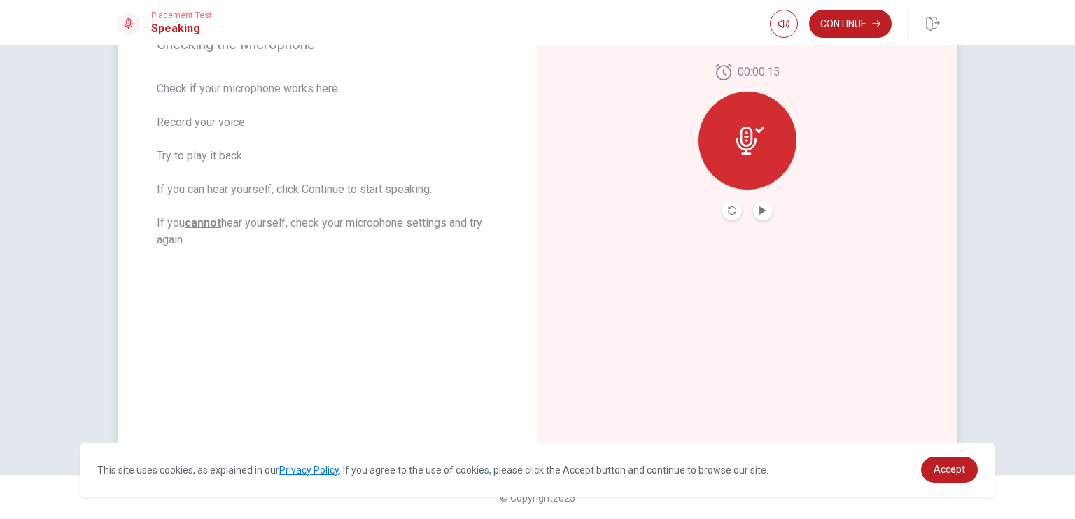
click at [753, 214] on button "Play Audio" at bounding box center [763, 211] width 20 height 20
click at [874, 16] on button "Continue" at bounding box center [850, 24] width 83 height 28
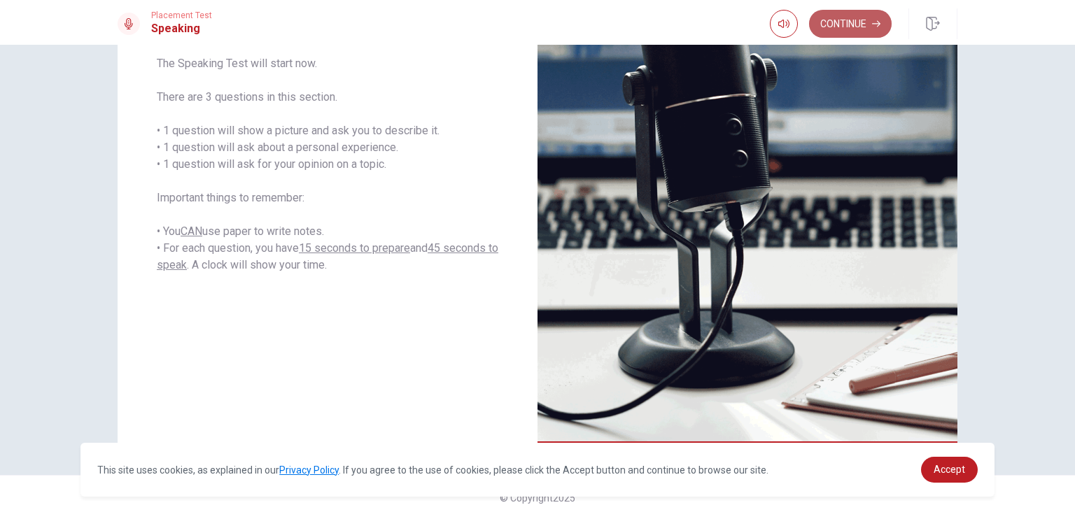
click at [864, 27] on button "Continue" at bounding box center [850, 24] width 83 height 28
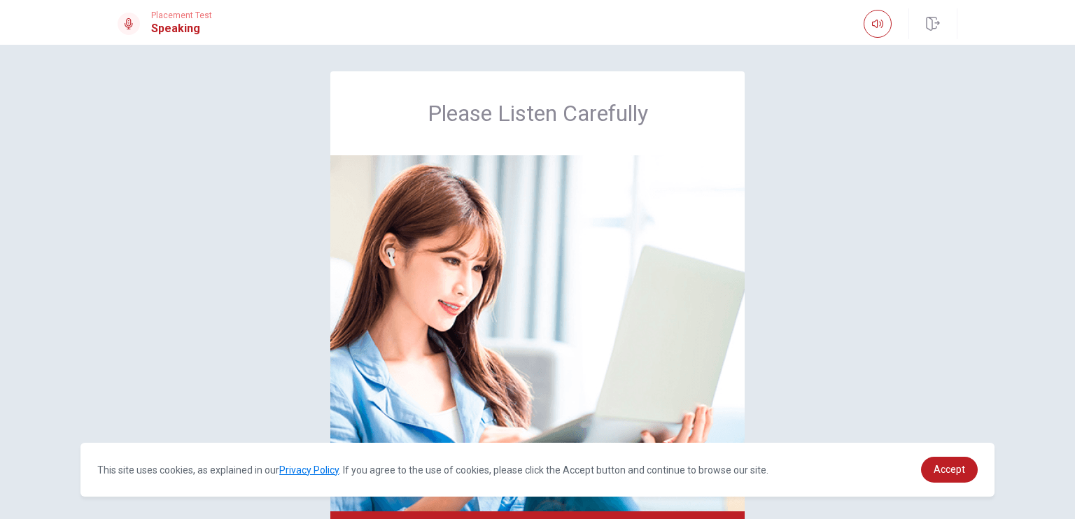
scroll to position [0, 0]
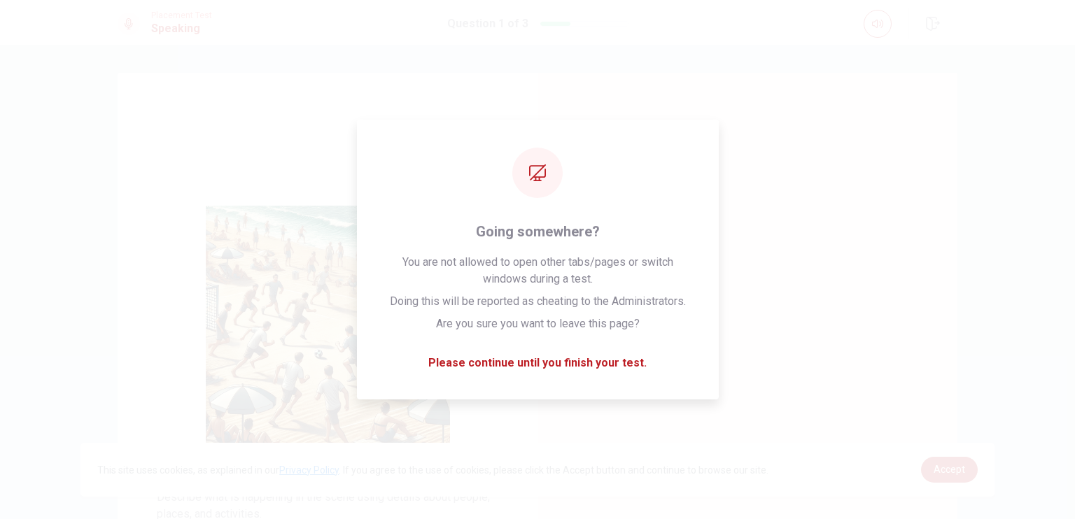
click at [954, 287] on div "CLICK TO ZOOM Describe what is happening in the scene using details about peopl…" at bounding box center [537, 378] width 885 height 610
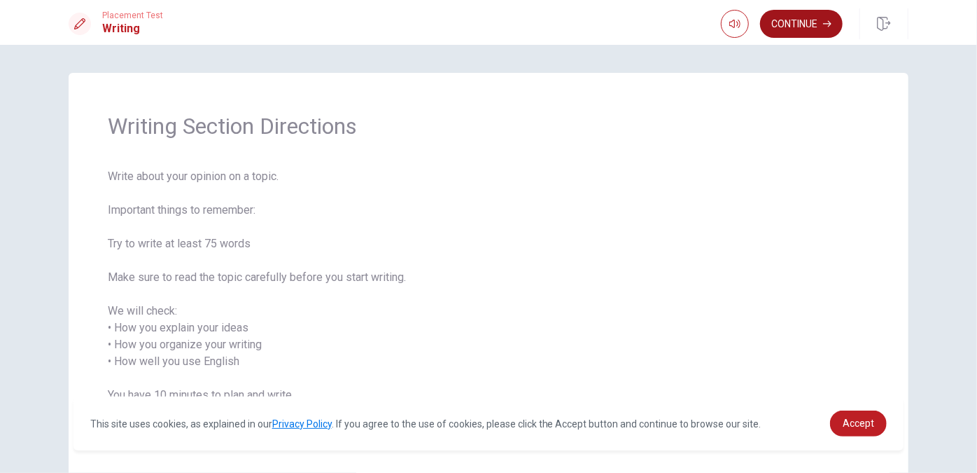
click at [797, 30] on button "Continue" at bounding box center [801, 24] width 83 height 28
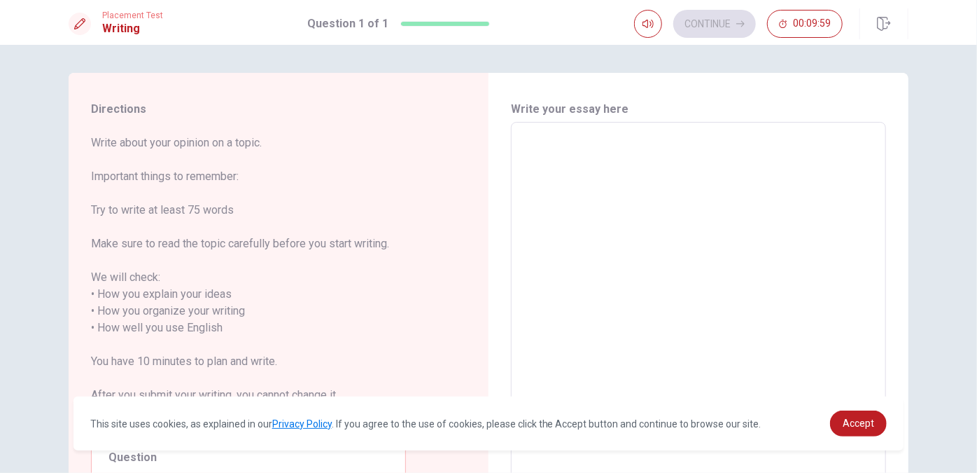
click at [556, 171] on textarea at bounding box center [699, 320] width 356 height 372
drag, startPoint x: 189, startPoint y: 145, endPoint x: 196, endPoint y: 209, distance: 64.8
click at [196, 209] on span "Write about your opinion on a topic. Important things to remember: Try to write…" at bounding box center [248, 277] width 315 height 286
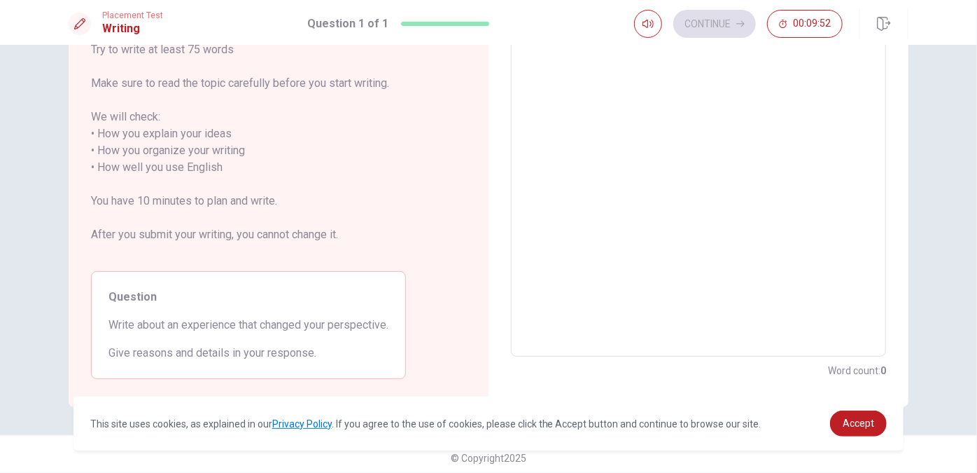
scroll to position [167, 0]
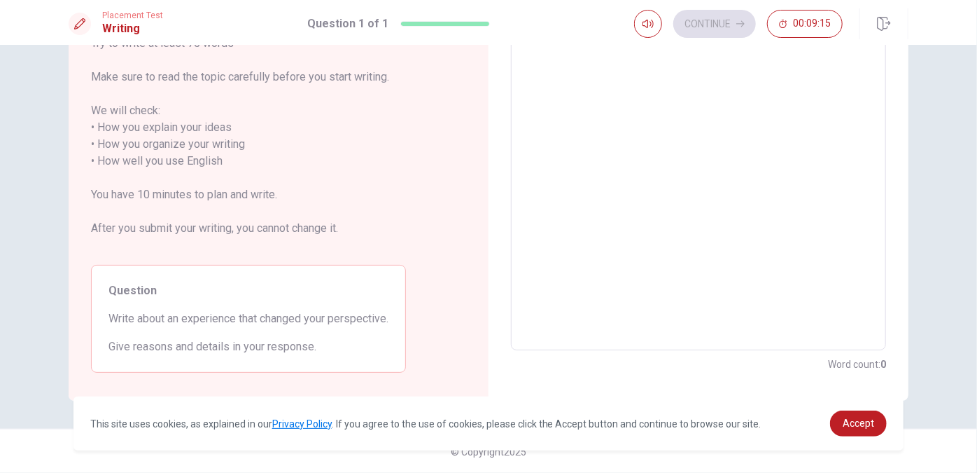
click at [650, 194] on textarea at bounding box center [699, 153] width 356 height 372
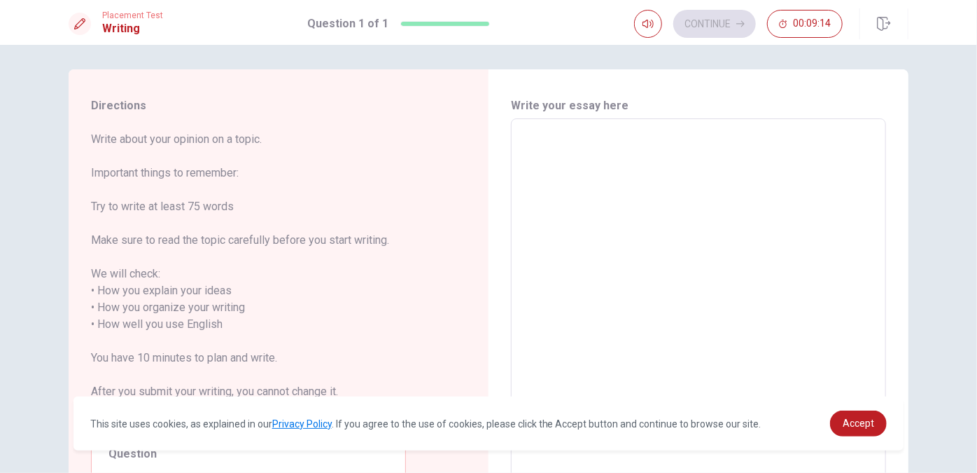
scroll to position [0, 0]
click at [634, 198] on textarea at bounding box center [699, 320] width 356 height 372
click at [630, 164] on textarea at bounding box center [699, 320] width 356 height 372
type textarea "ㄋ"
type textarea "x"
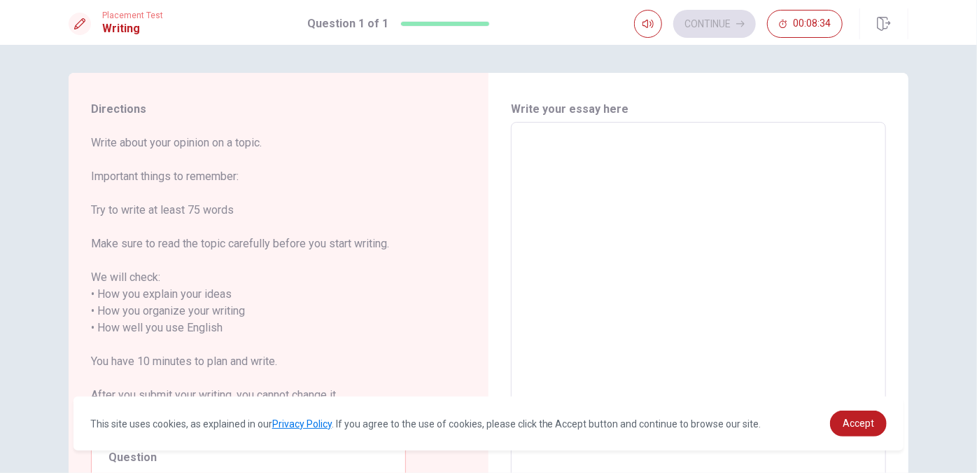
type textarea "w"
type textarea "x"
type textarea "wh"
type textarea "x"
type textarea "whe"
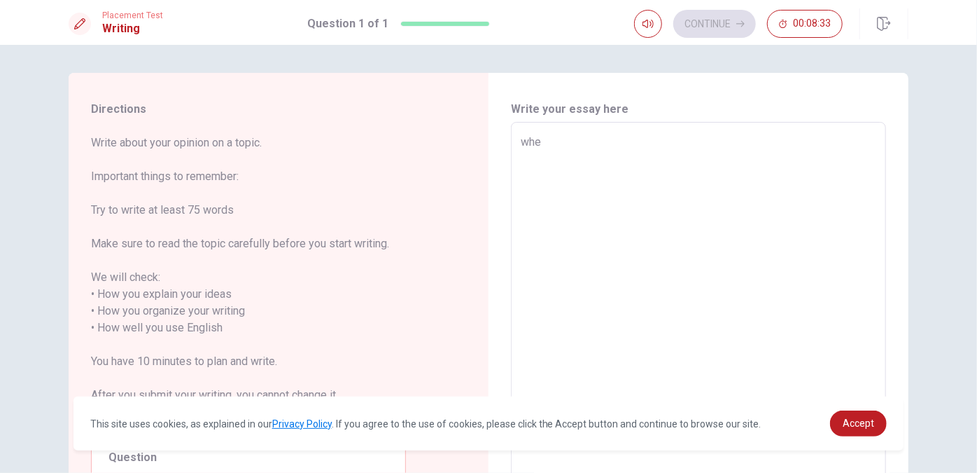
type textarea "x"
type textarea "when"
type textarea "x"
type textarea "when"
type textarea "x"
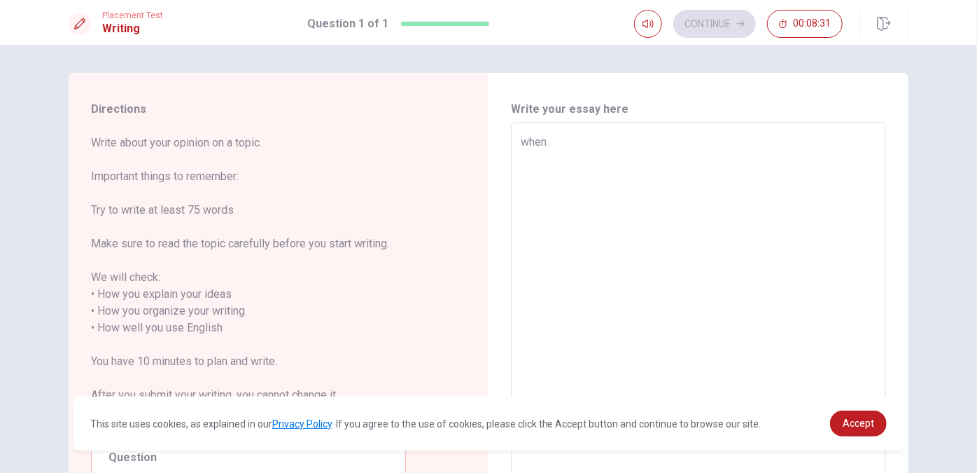
type textarea "when i"
type textarea "x"
type textarea "when"
type textarea "x"
type textarea "when"
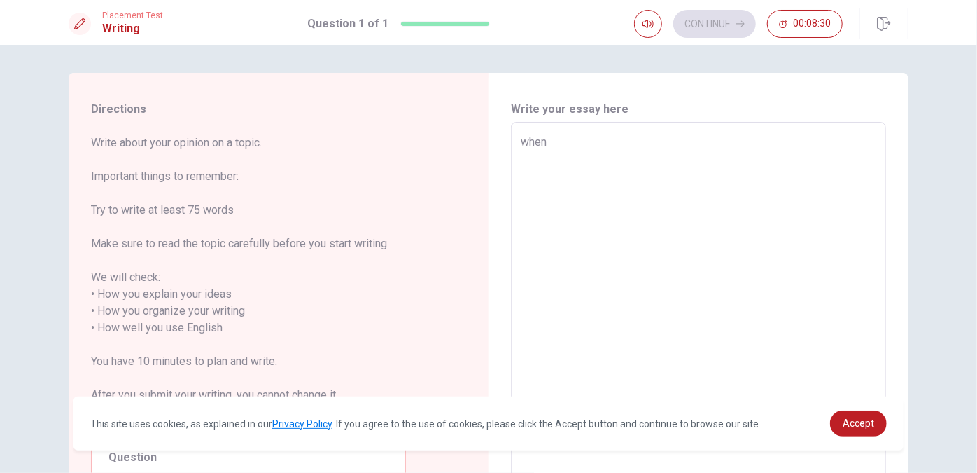
type textarea "x"
type textarea "whe"
type textarea "x"
type textarea "wh"
type textarea "x"
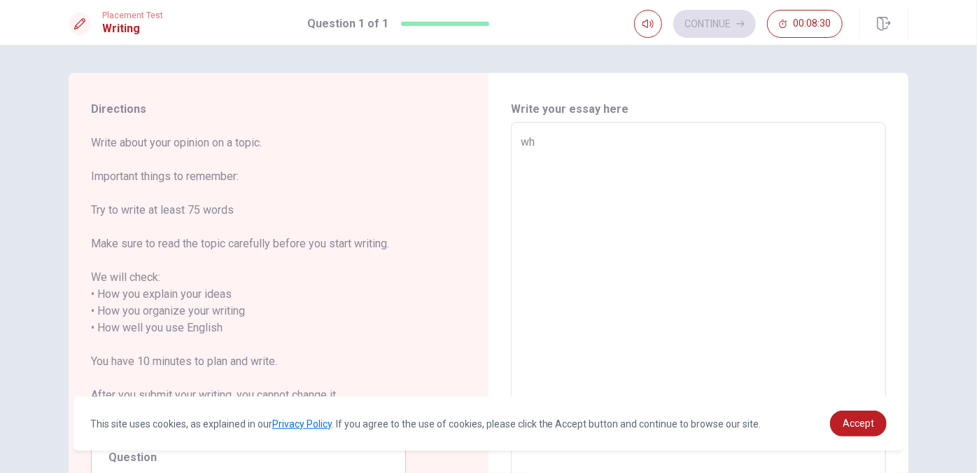
type textarea "w"
type textarea "x"
type textarea "W"
type textarea "x"
type textarea "Wh"
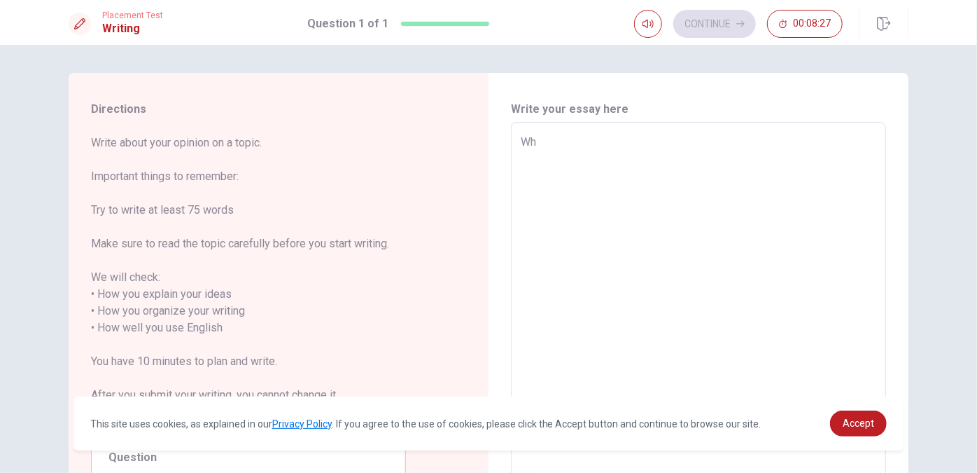
type textarea "x"
type textarea "Whe"
type textarea "x"
type textarea "When"
type textarea "x"
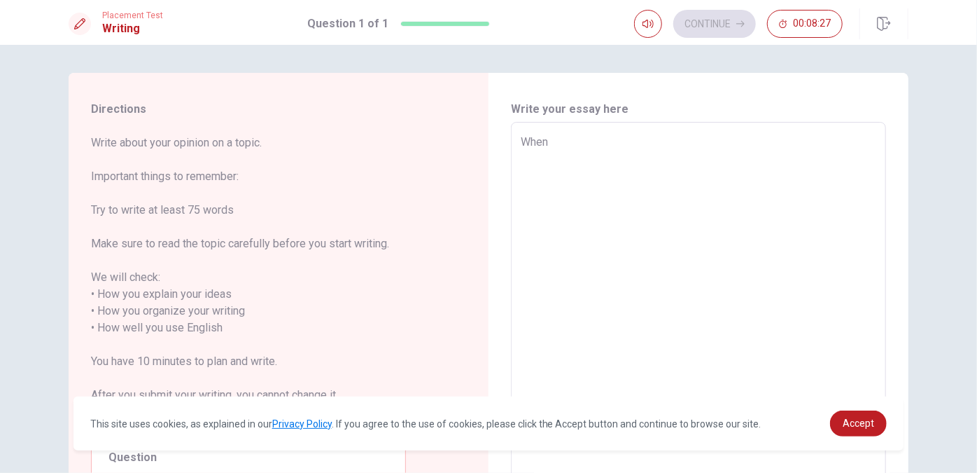
type textarea "When"
type textarea "x"
type textarea "When i"
type textarea "x"
type textarea "When"
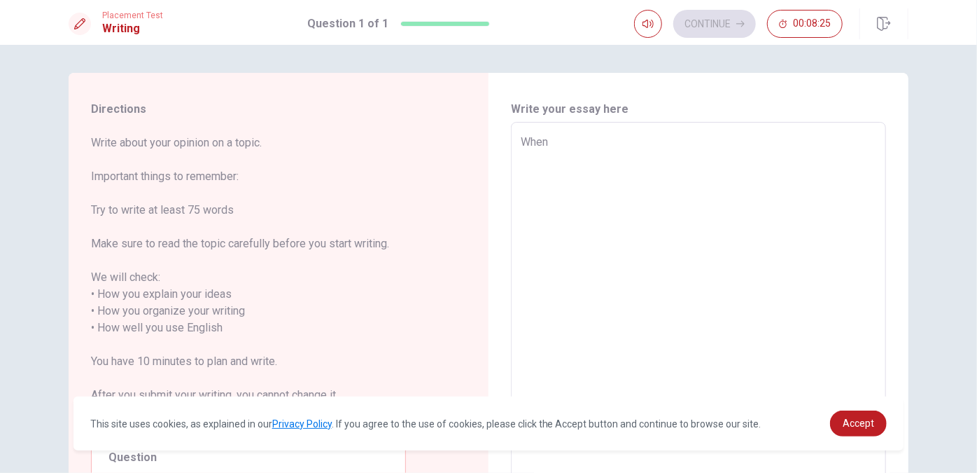
type textarea "x"
type textarea "When I"
type textarea "x"
type textarea "When I"
type textarea "x"
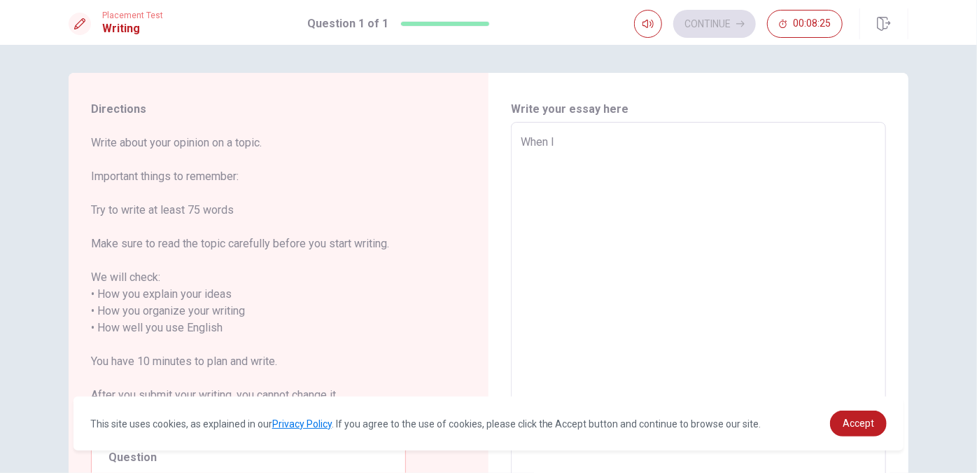
type textarea "When I w"
type textarea "x"
type textarea "When I wa"
type textarea "x"
type textarea "When I was"
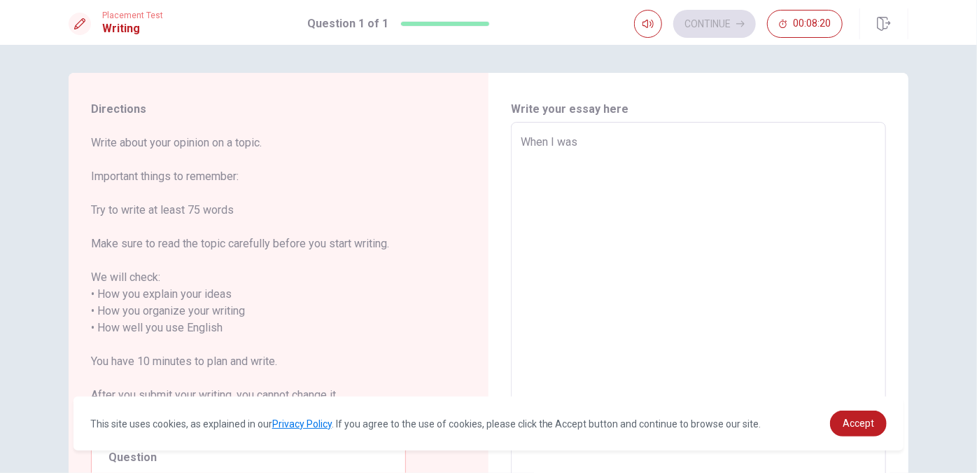
type textarea "x"
type textarea "When I was"
type textarea "x"
type textarea "When I was a"
type textarea "x"
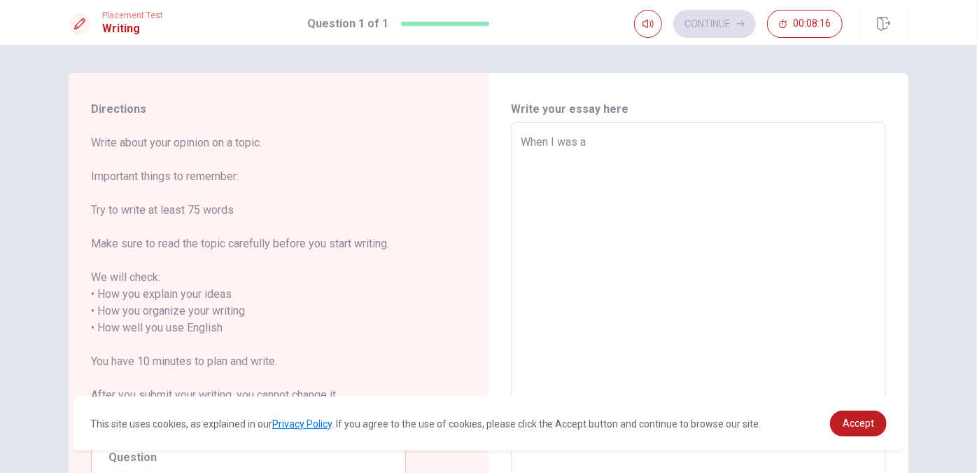
type textarea "When I was a"
type textarea "x"
type textarea "When I was a b"
type textarea "x"
type textarea "When I was a br"
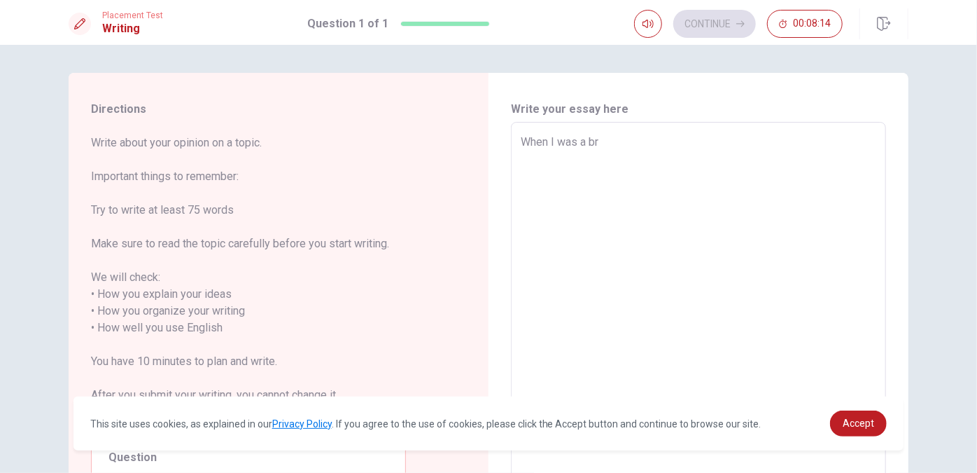
type textarea "x"
type textarea "When I was a b"
type textarea "x"
type textarea "When I was a"
type textarea "x"
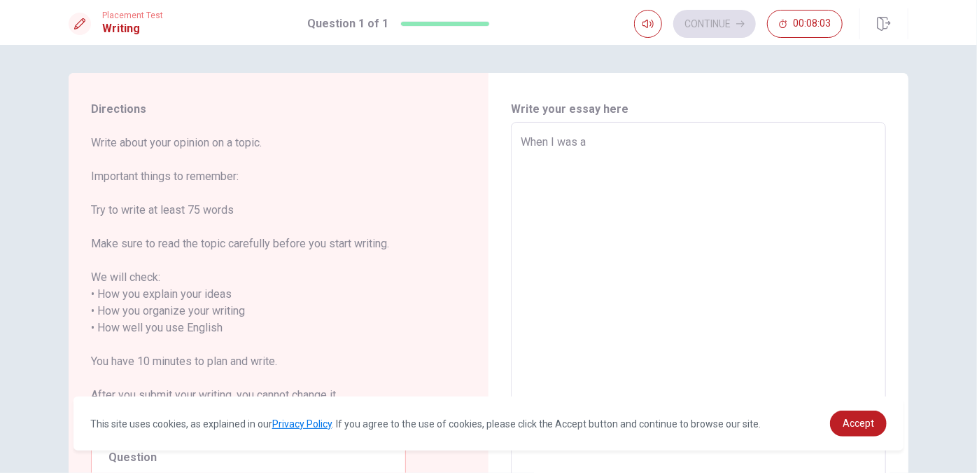
type textarea "When I was a"
type textarea "x"
type textarea "When I was"
type textarea "x"
type textarea "When I was j"
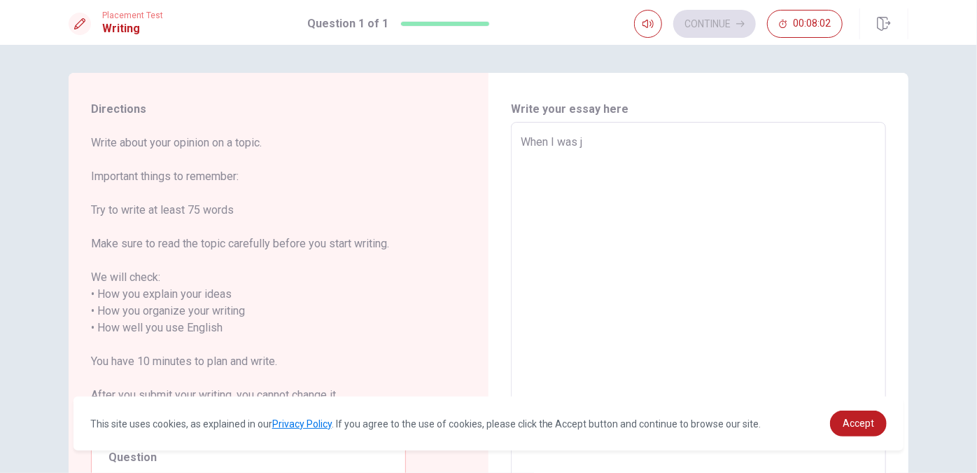
type textarea "x"
type textarea "When I was ju"
type textarea "x"
type textarea "When I was jus"
type textarea "x"
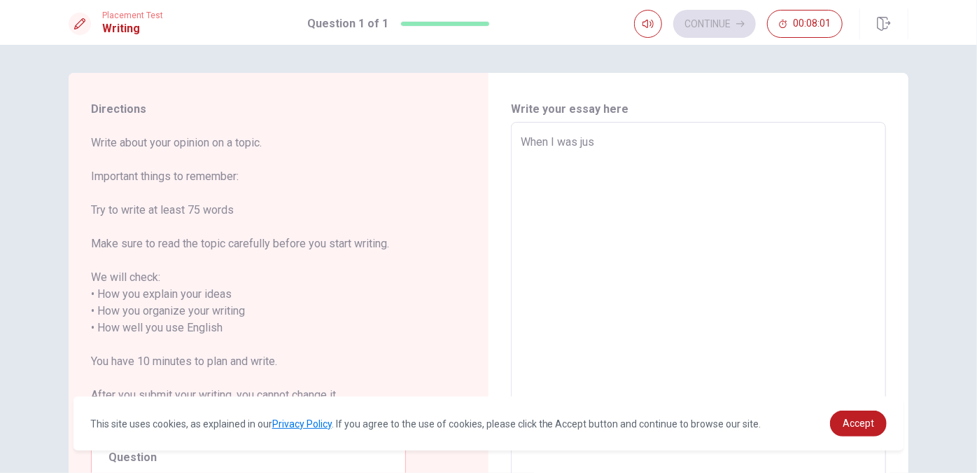
type textarea "When I was just"
type textarea "x"
type textarea "When I was just"
type textarea "x"
type textarea "When I was just g"
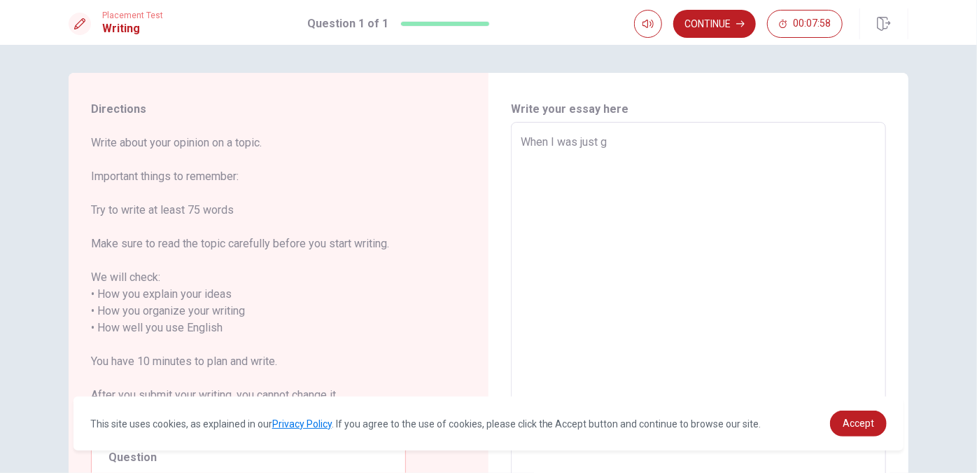
type textarea "x"
type textarea "When I was just gr"
type textarea "x"
type textarea "When I was just gra"
type textarea "x"
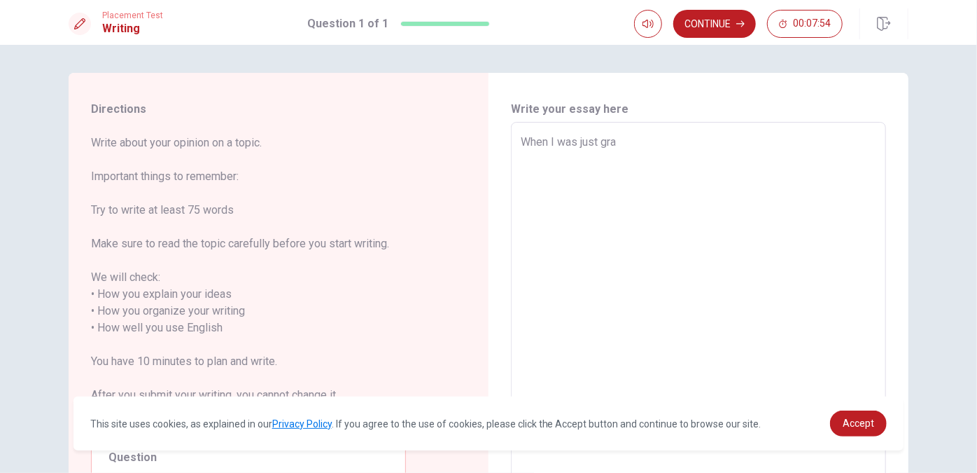
type textarea "When I was just grad"
type textarea "x"
type textarea "When I was just gradu"
type textarea "x"
type textarea "When I was just gradua"
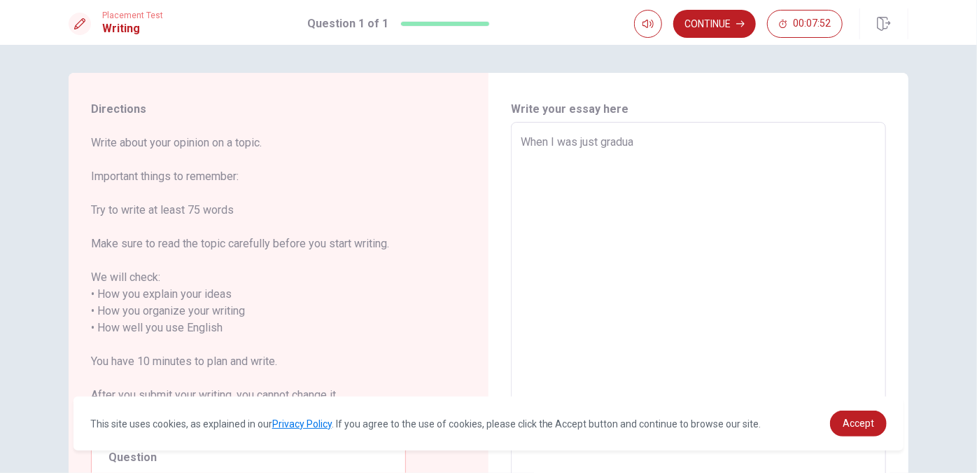
type textarea "x"
type textarea "When I was just graduat"
type textarea "x"
type textarea "When I was just graduate"
type textarea "x"
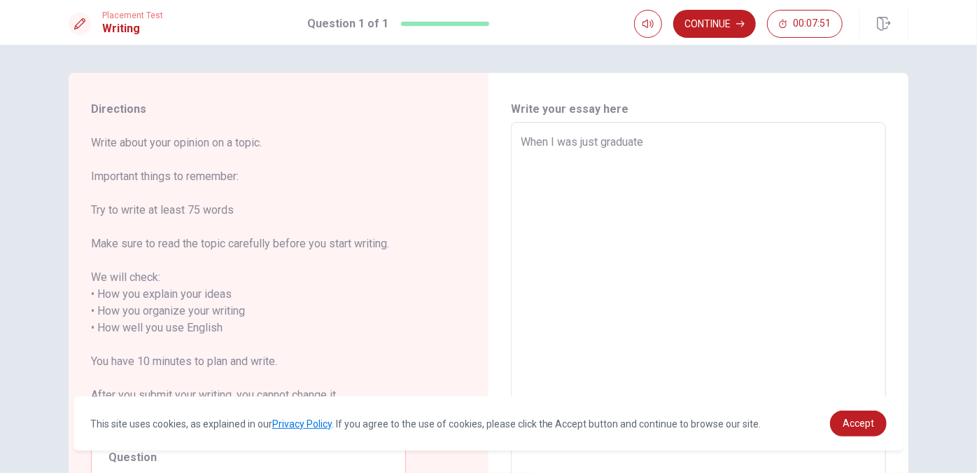
type textarea "When I was just graduated"
type textarea "x"
type textarea "When I was just graduated"
type textarea "x"
type textarea "When I was just graduated f"
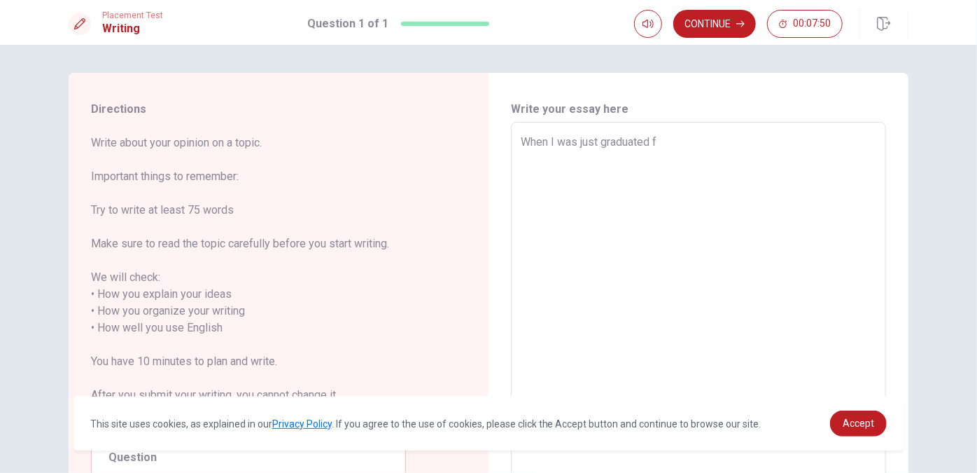
type textarea "x"
type textarea "When I was just graduated fr"
type textarea "x"
type textarea "When I was just graduated fro"
type textarea "x"
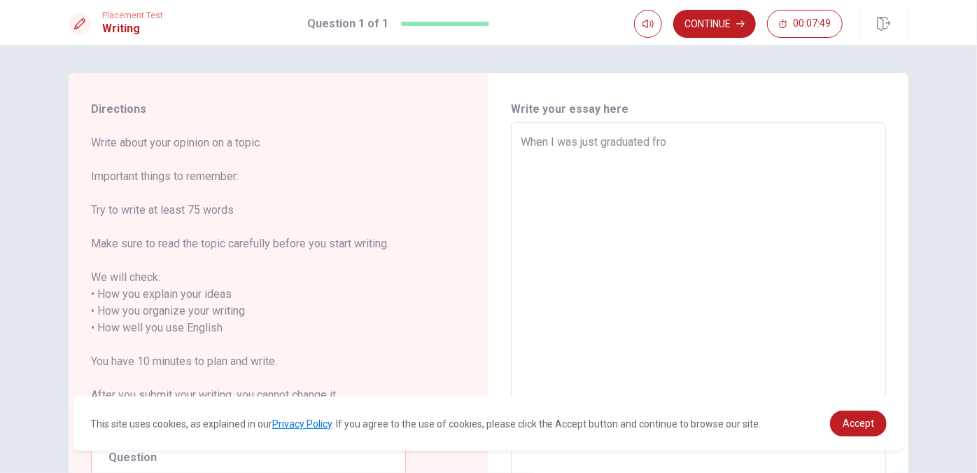
type textarea "When I was just graduated from"
type textarea "x"
type textarea "When I was just graduated from"
type textarea "x"
type textarea "When I was just graduated from"
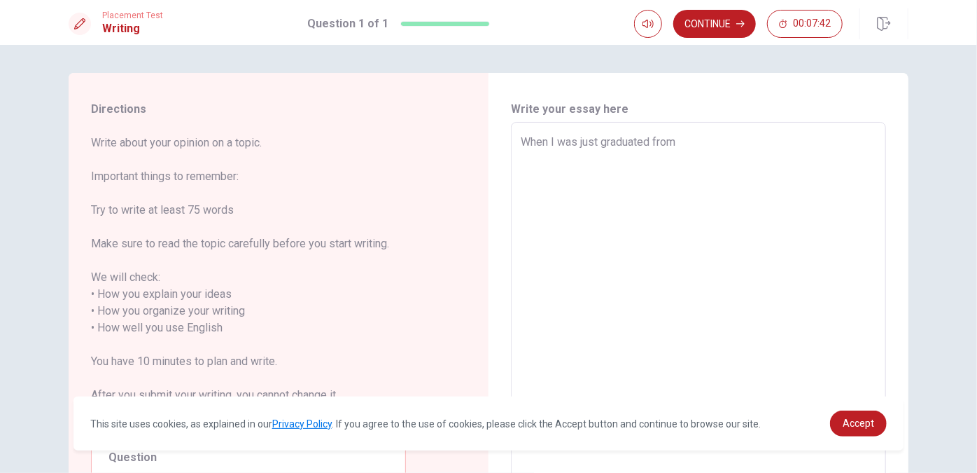
type textarea "x"
type textarea "When I was just graduated fro"
type textarea "x"
type textarea "When I was just graduated fr"
type textarea "x"
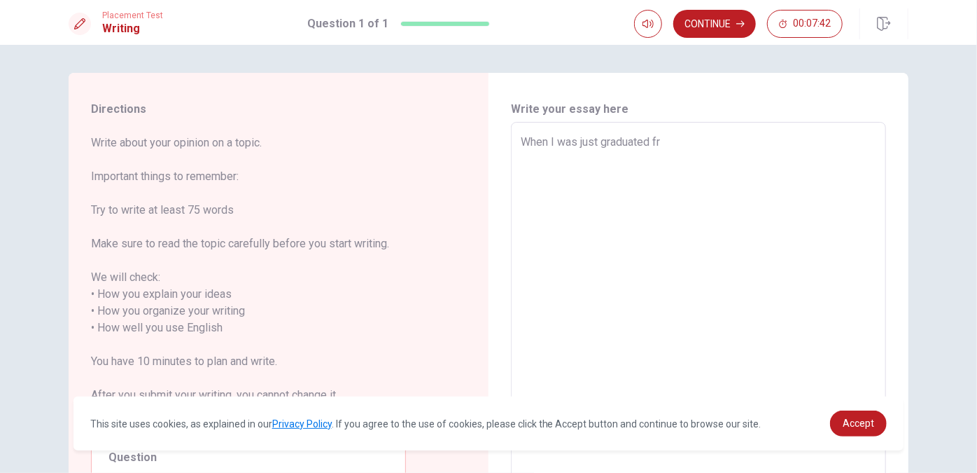
type textarea "When I was just graduated f"
type textarea "x"
type textarea "When I was just graduated"
type textarea "x"
type textarea "When I was just graduated"
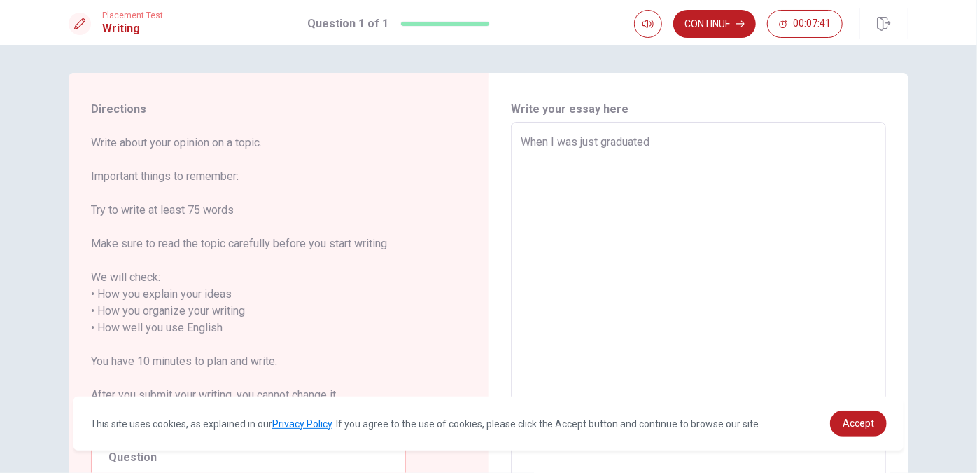
type textarea "x"
type textarea "When I was just graduated,"
type textarea "x"
type textarea "When I was just graduated,"
type textarea "x"
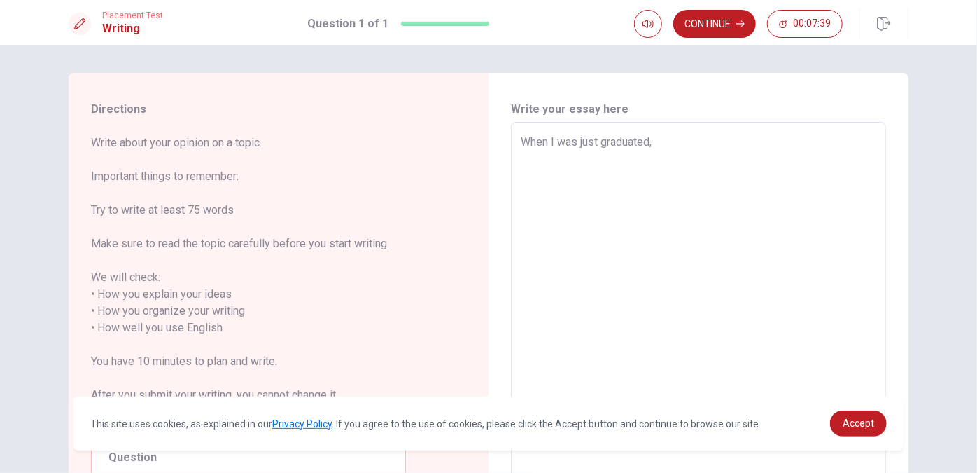
type textarea "When I was just graduated, I"
type textarea "x"
type textarea "When I was just graduated, Iw"
type textarea "x"
type textarea "When I was just graduated, Iwe"
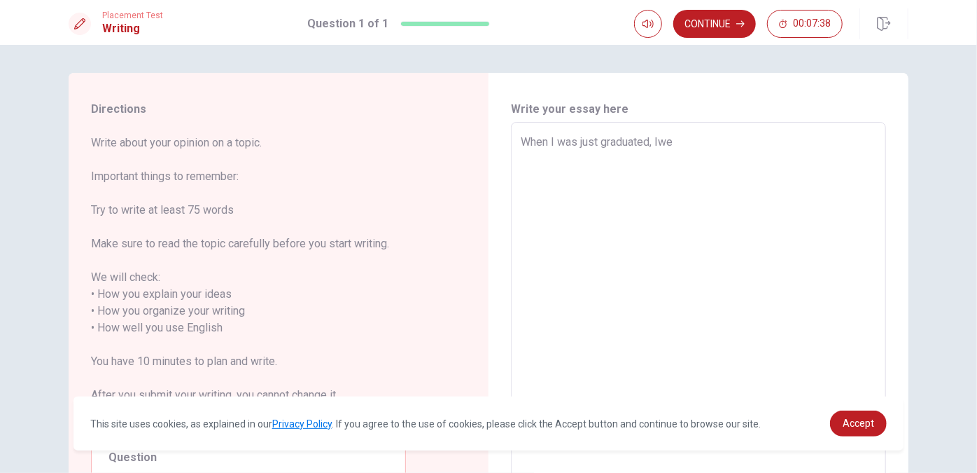
type textarea "x"
type textarea "When I was just graduated, [PERSON_NAME]"
type textarea "x"
type textarea "When I was just graduated, Iwent"
type textarea "x"
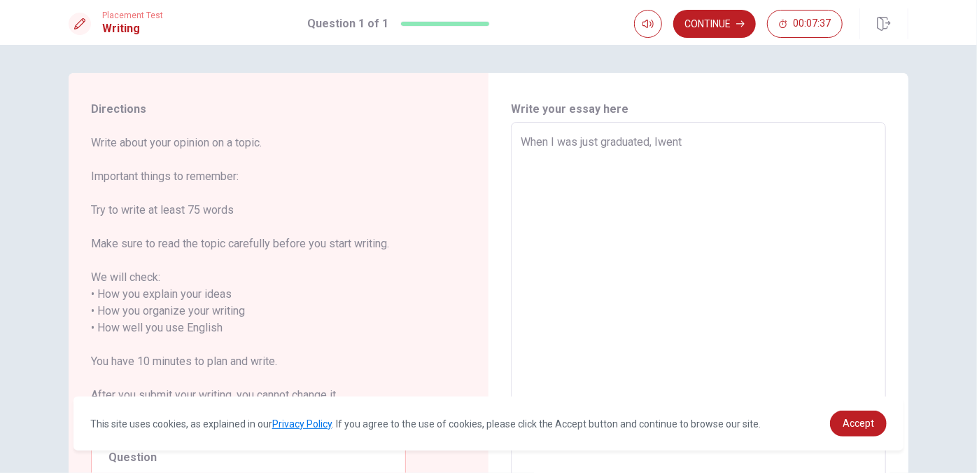
type textarea "When I was just graduated, Iwent"
type textarea "x"
type textarea "When I was just graduated, Iwent o"
type textarea "x"
type textarea "When I was just graduated, Iwent ot"
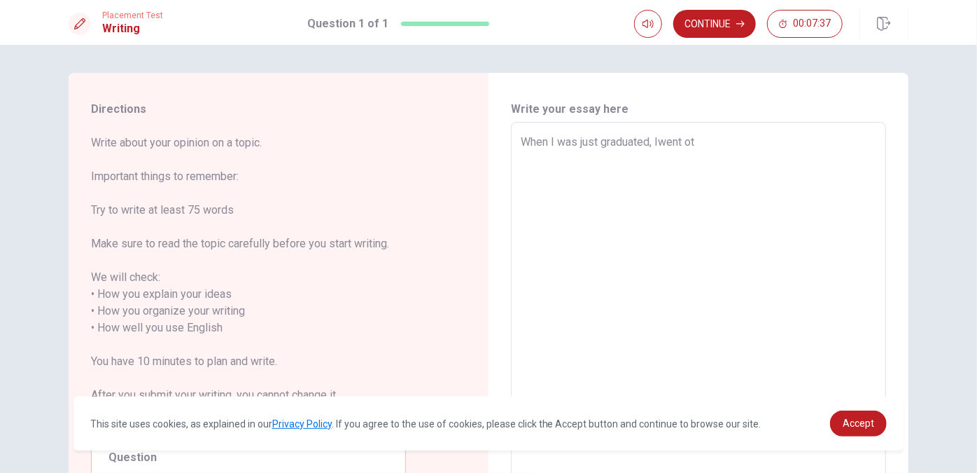
type textarea "x"
type textarea "When I was just graduated, Iwent ot"
type textarea "x"
type textarea "When I was just graduated, Iwent ot"
type textarea "x"
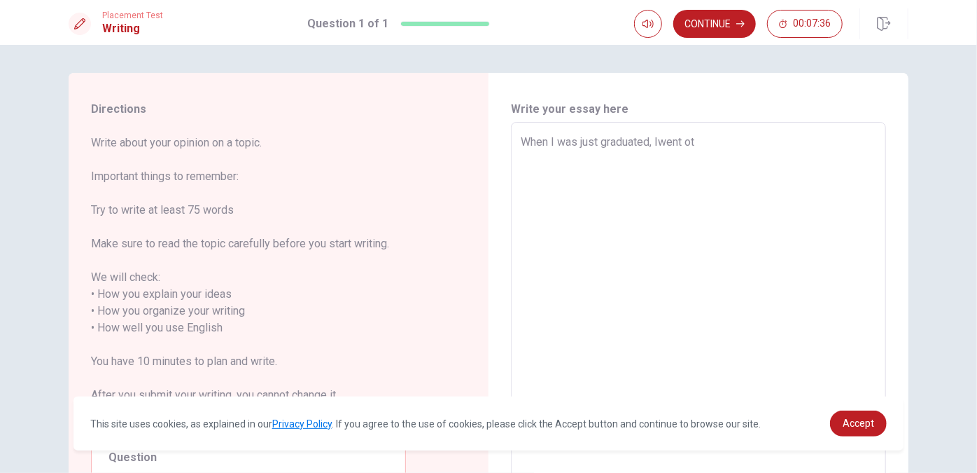
type textarea "When I was just graduated, Iwent o"
type textarea "x"
type textarea "When I was just graduated, Iwent"
type textarea "x"
type textarea "When I was just graduated, Iwent"
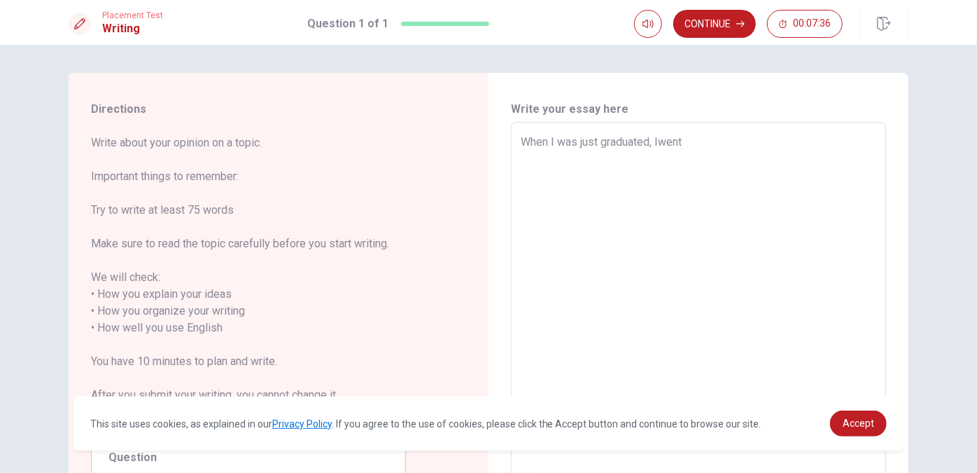
type textarea "x"
type textarea "When I was just graduated, [PERSON_NAME]"
type textarea "x"
type textarea "When I was just graduated, Iwe"
type textarea "x"
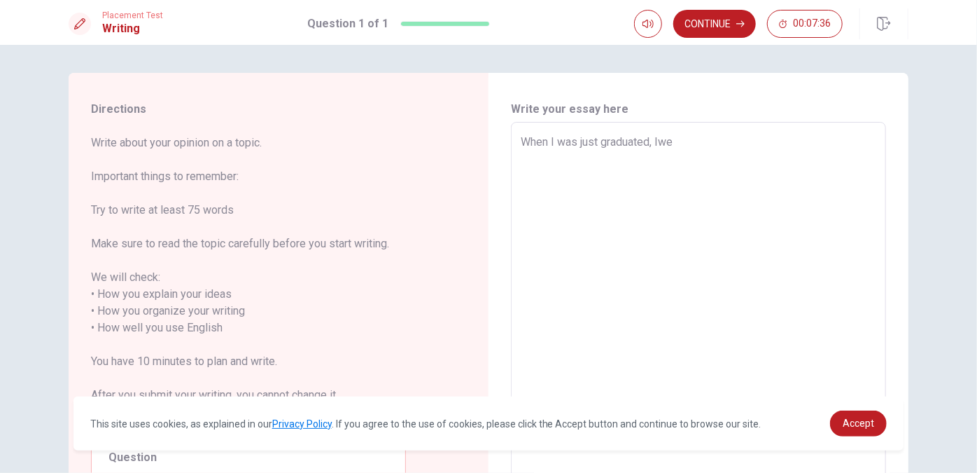
type textarea "When I was just graduated, Iw"
type textarea "x"
type textarea "When I was just graduated, I"
type textarea "x"
type textarea "When I was just graduated, I"
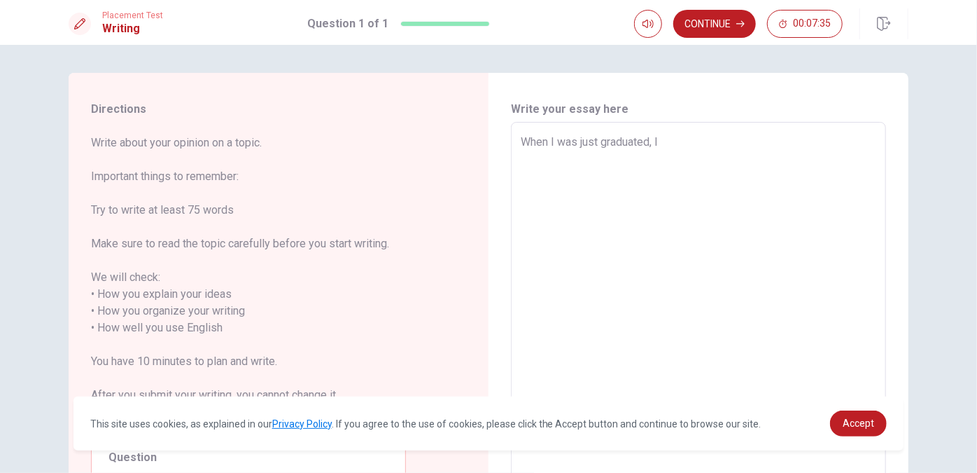
type textarea "x"
type textarea "When I was just graduated, I w"
type textarea "x"
type textarea "When I was just graduated, I wo"
type textarea "x"
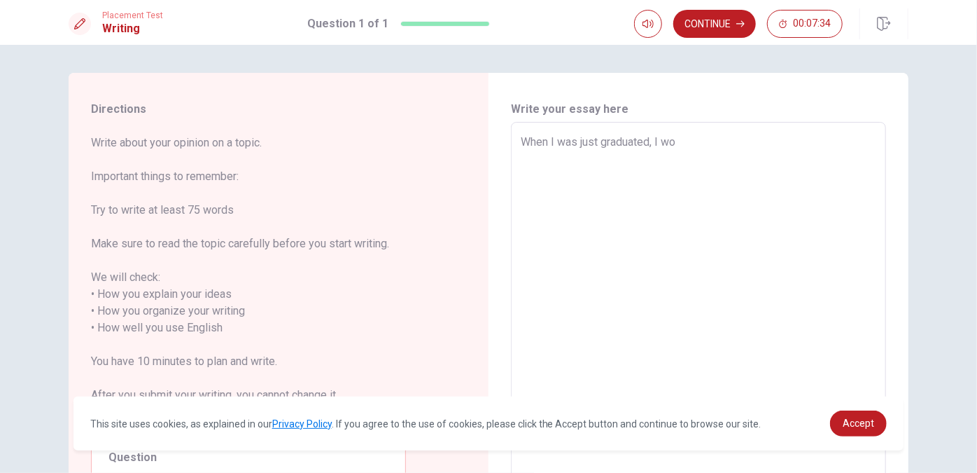
type textarea "When I was just graduated, I wor"
type textarea "x"
type textarea "When I was just graduated, I work"
type textarea "x"
type textarea "When I was just graduated, I work"
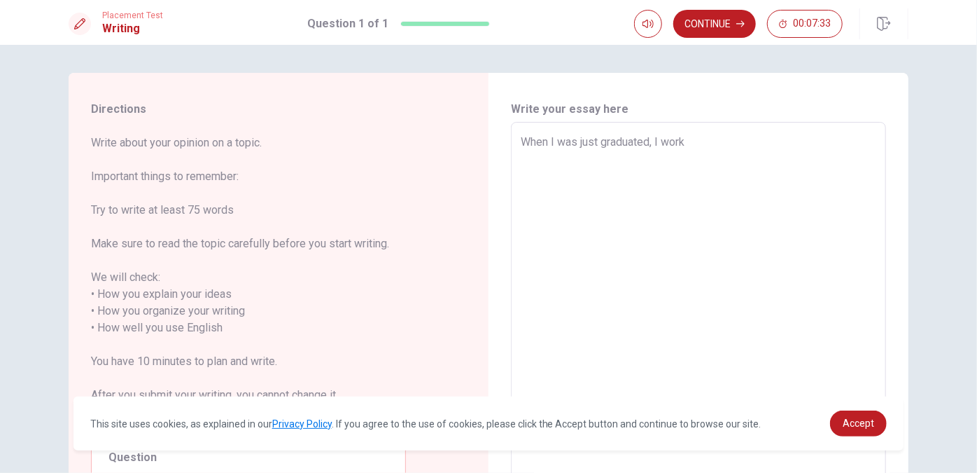
type textarea "x"
type textarea "When I was just graduated, I work i"
type textarea "x"
type textarea "When I was just graduated, I work in"
type textarea "x"
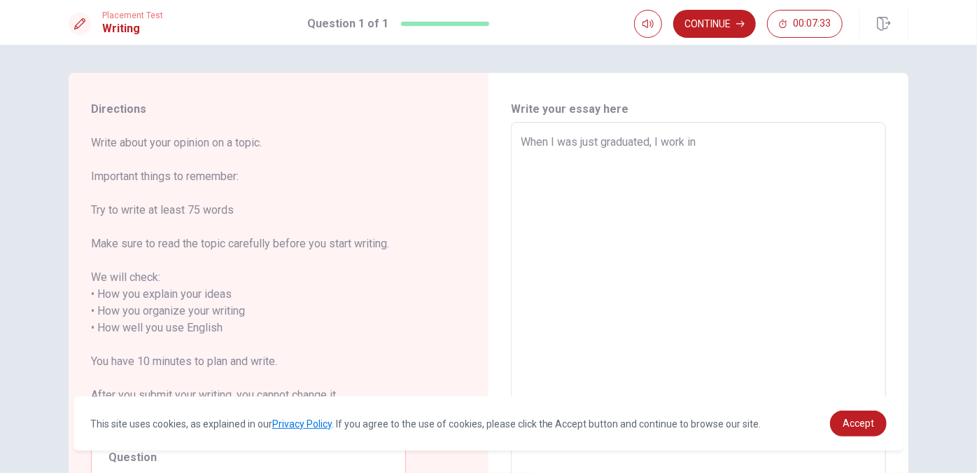
type textarea "When I was just graduated, I work in"
type textarea "x"
type textarea "When I was just graduated, I work in f"
type textarea "x"
type textarea "When I was just graduated, I work in"
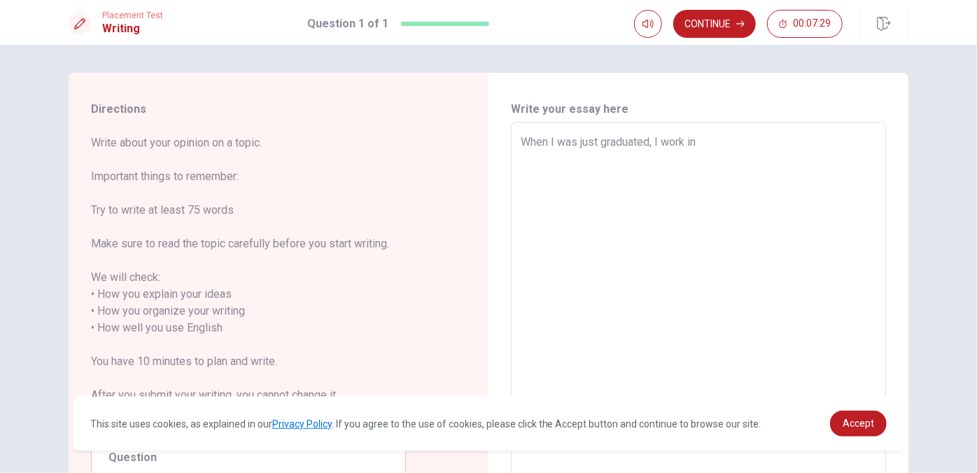
type textarea "x"
type textarea "When I was just graduated, I work in a"
type textarea "x"
type textarea "When I was just graduated, I work in a"
type textarea "x"
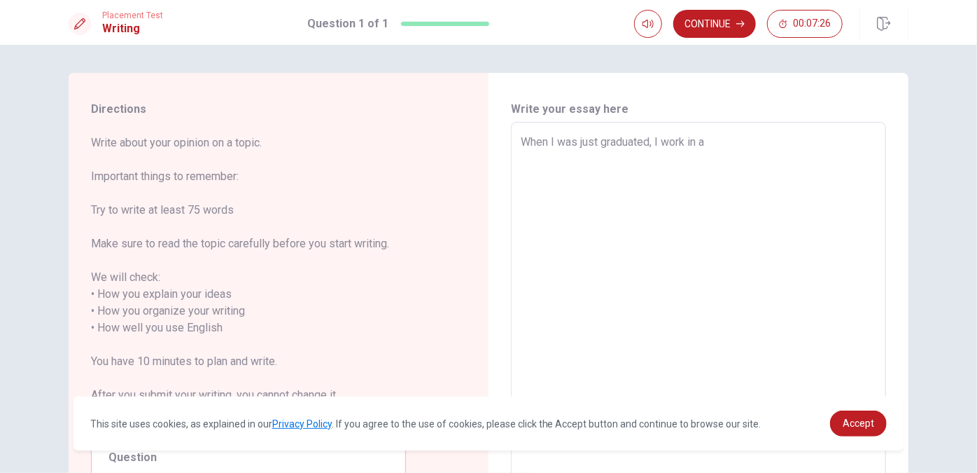
type textarea "When I was just graduated, I work in a h"
type textarea "x"
type textarea "When I was just graduated, I work in a ho"
type textarea "x"
type textarea "When I was just graduated, I work in a hos"
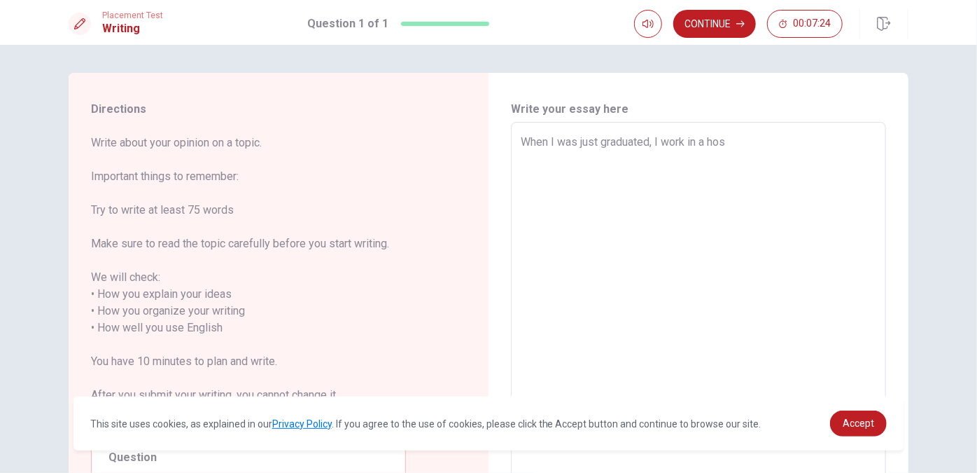
type textarea "x"
type textarea "When I was just graduated, I work in a hosi"
type textarea "x"
type textarea "When I was just graduated, I work in a hosip"
type textarea "x"
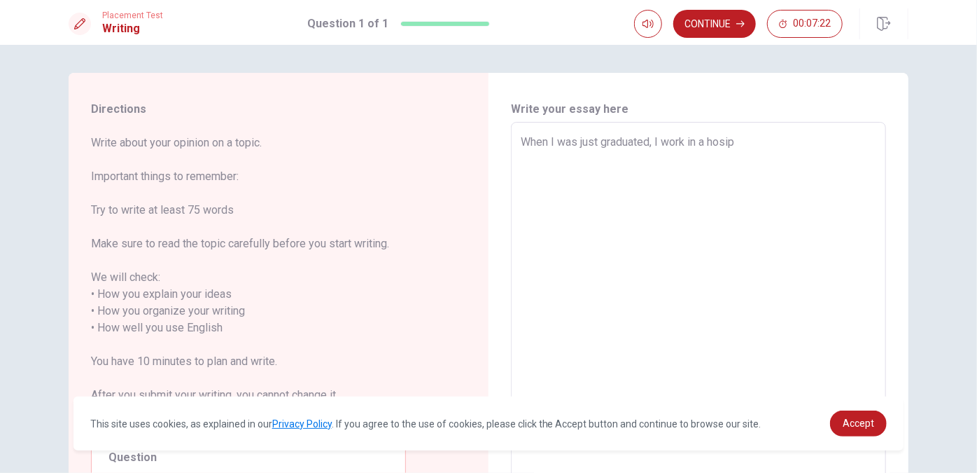
type textarea "When I was just graduated, I work in a hosipi"
type textarea "x"
type textarea "When I was just graduated, I work in a hosipit"
type textarea "x"
drag, startPoint x: 649, startPoint y: 145, endPoint x: 662, endPoint y: 146, distance: 13.3
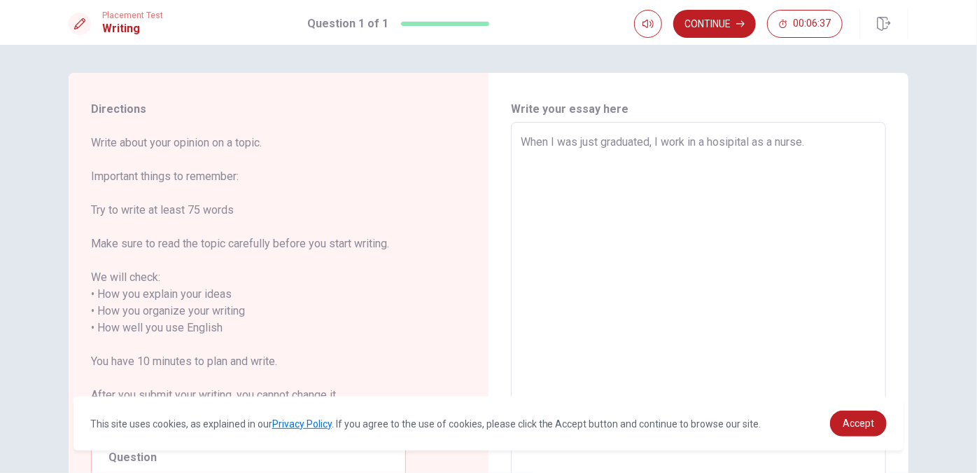
click at [662, 146] on textarea "When I was just graduated, I work in a hosipital as a nurse." at bounding box center [699, 320] width 356 height 372
click at [818, 148] on textarea "When I was just graduated, I work in a hosipital as a nurse." at bounding box center [699, 320] width 356 height 372
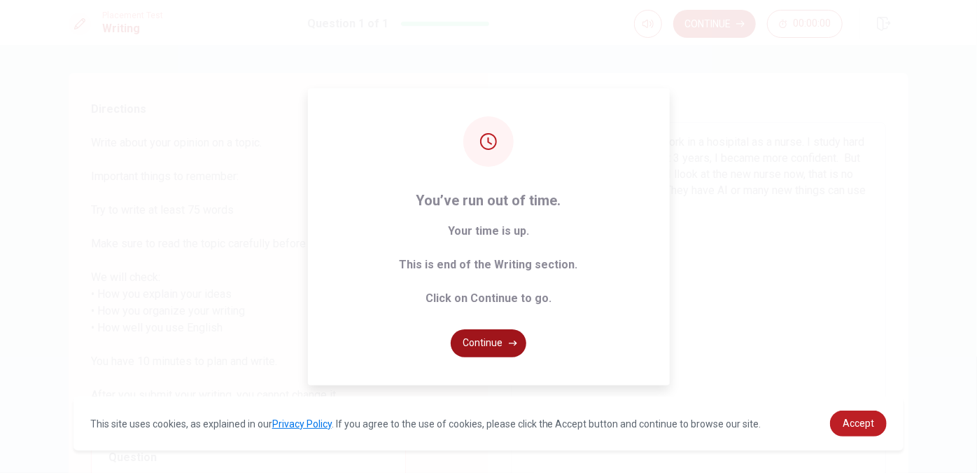
click at [496, 337] on button "Continue" at bounding box center [489, 343] width 76 height 28
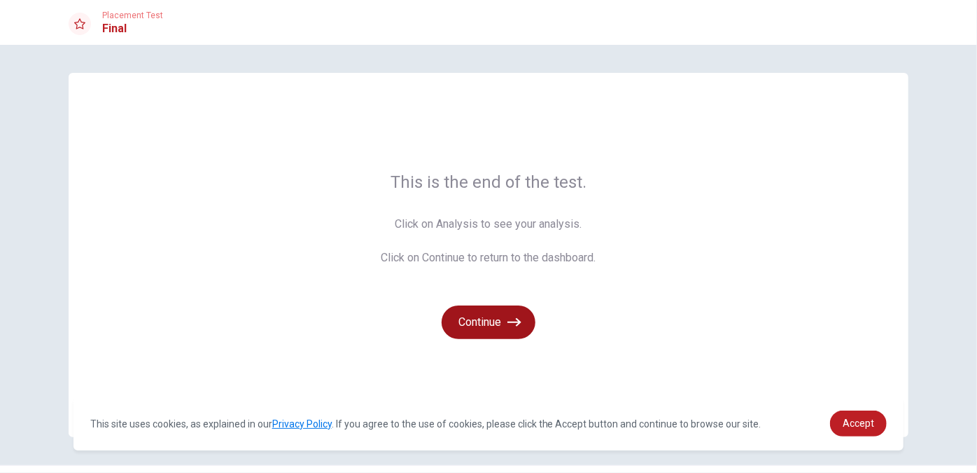
click at [487, 321] on button "Continue" at bounding box center [489, 322] width 94 height 34
